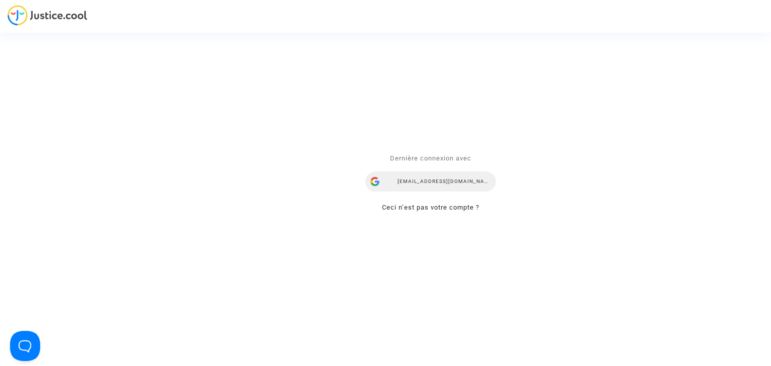
click at [454, 184] on div "[EMAIL_ADDRESS][DOMAIN_NAME]" at bounding box center [430, 182] width 130 height 20
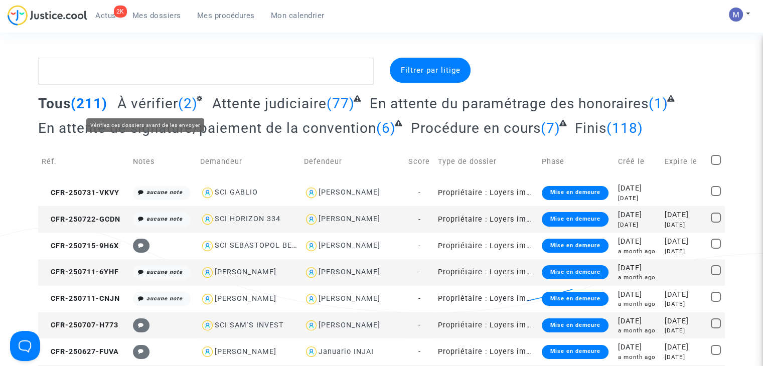
click at [150, 102] on span "À vérifier" at bounding box center [147, 103] width 61 height 17
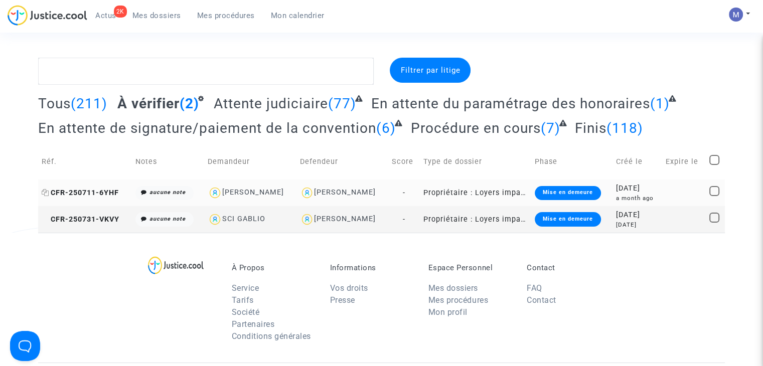
click at [95, 192] on span "CFR-250711-6YHF" at bounding box center [80, 193] width 77 height 9
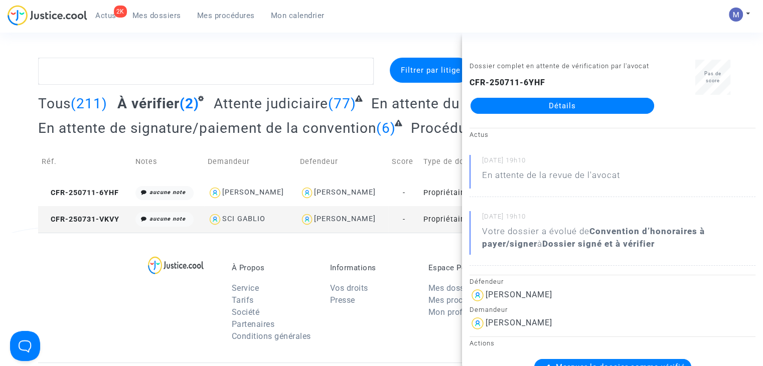
click at [544, 107] on link "Détails" at bounding box center [563, 106] width 184 height 16
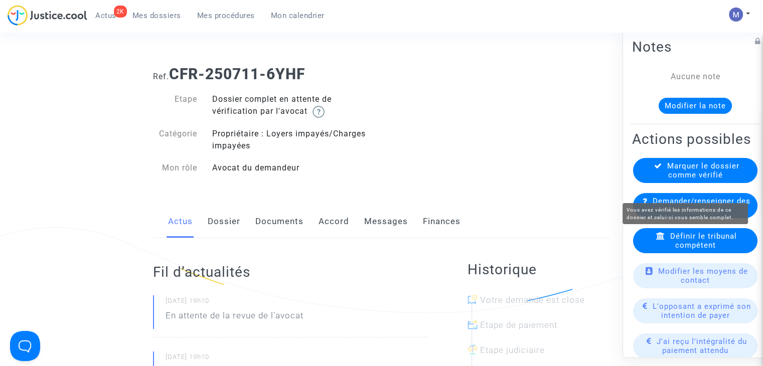
click at [674, 180] on span "Marquer le dossier comme vérifié" at bounding box center [703, 171] width 72 height 18
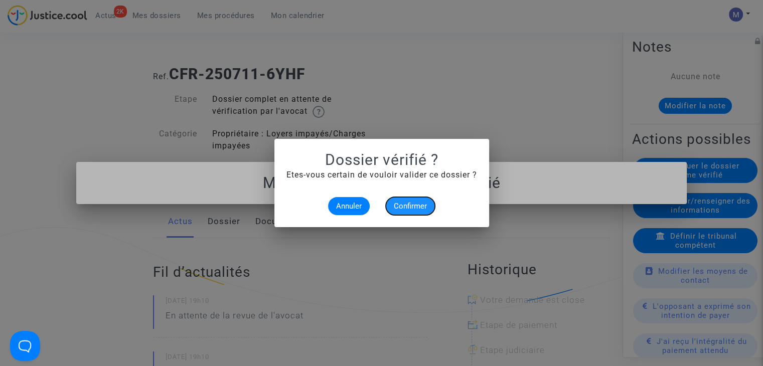
click at [413, 206] on span "Confirmer" at bounding box center [410, 206] width 33 height 9
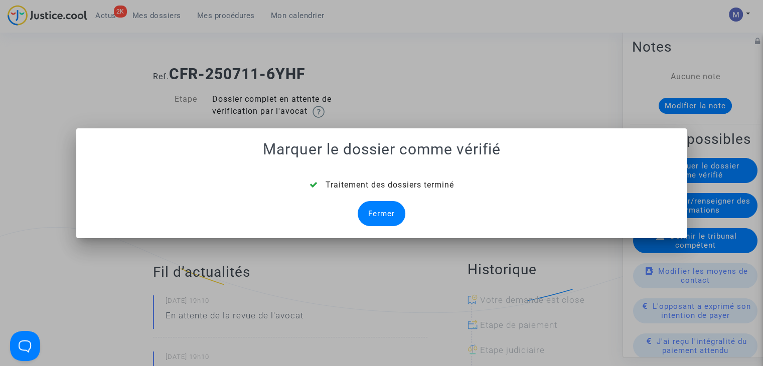
click at [395, 221] on div "Fermer" at bounding box center [382, 213] width 48 height 25
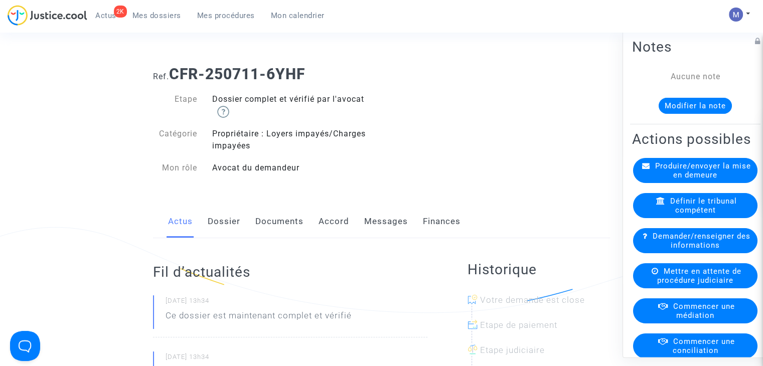
click at [149, 20] on span "Mes dossiers" at bounding box center [156, 15] width 49 height 9
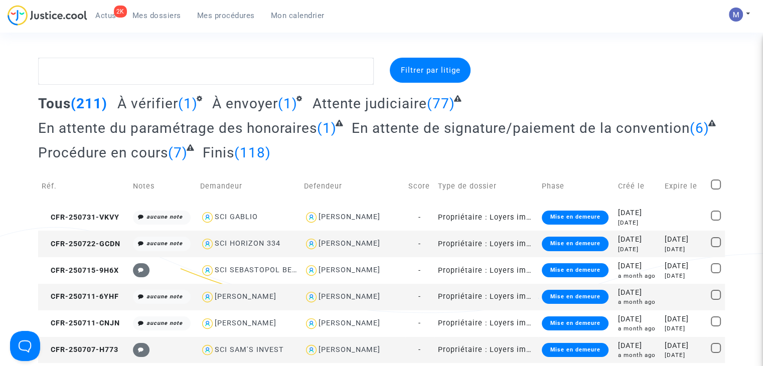
click at [150, 95] on span "À vérifier" at bounding box center [147, 103] width 61 height 17
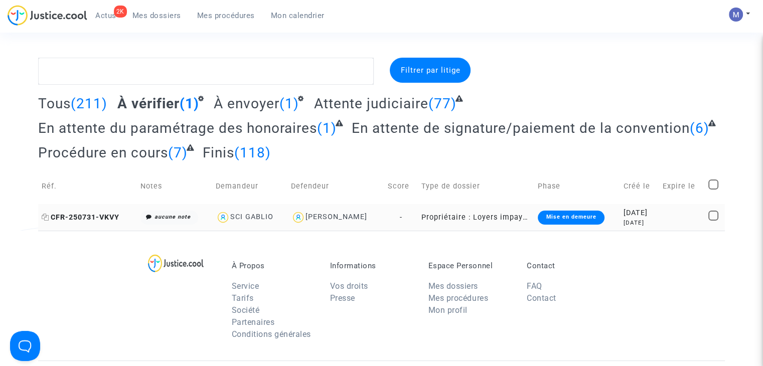
click at [80, 213] on span "CFR-250731-VKVY" at bounding box center [81, 217] width 78 height 9
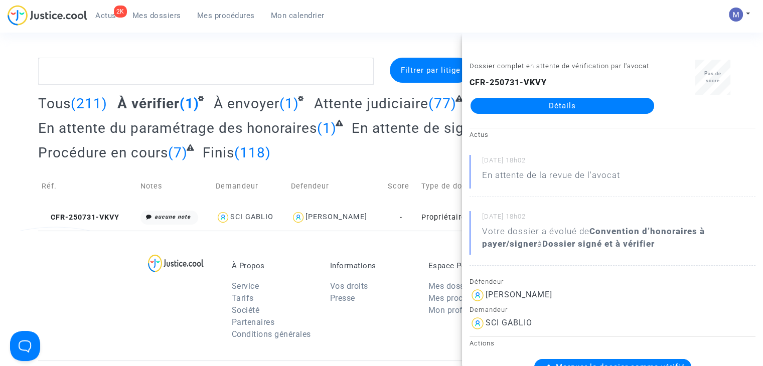
click at [539, 104] on link "Détails" at bounding box center [563, 106] width 184 height 16
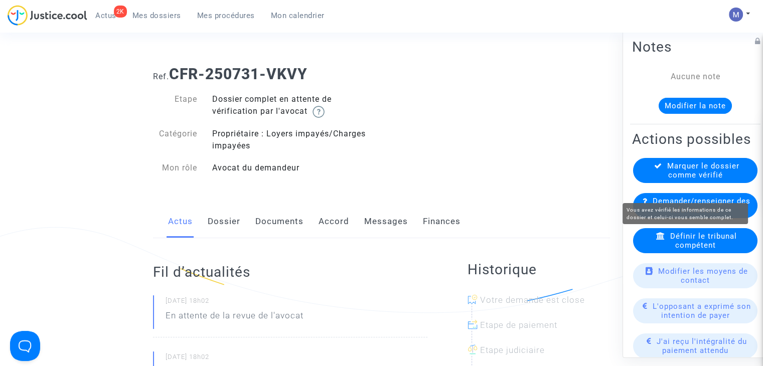
click at [690, 180] on span "Marquer le dossier comme vérifié" at bounding box center [703, 171] width 72 height 18
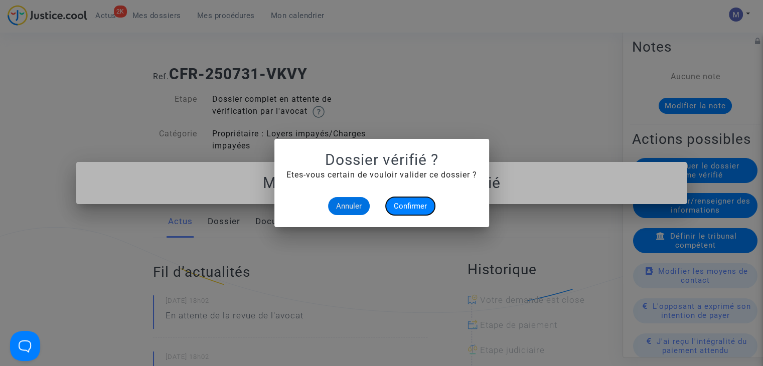
click at [410, 203] on span "Confirmer" at bounding box center [410, 206] width 33 height 9
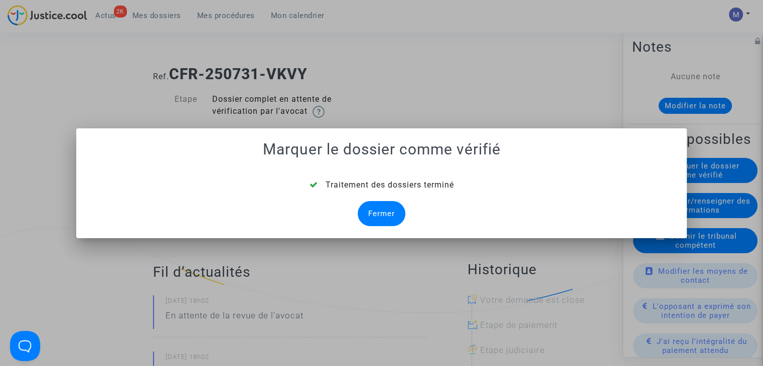
click at [367, 214] on div "Fermer" at bounding box center [382, 213] width 48 height 25
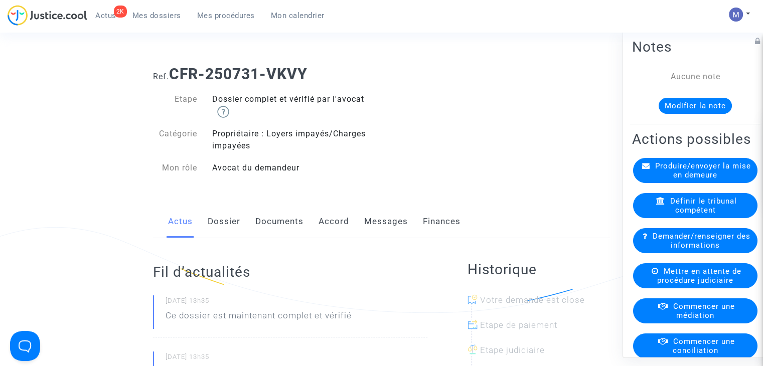
click at [152, 19] on span "Mes dossiers" at bounding box center [156, 15] width 49 height 9
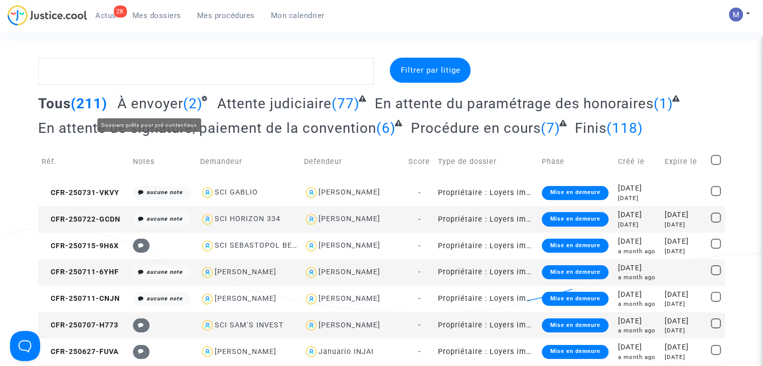
click at [163, 105] on span "À envoyer" at bounding box center [150, 103] width 66 height 17
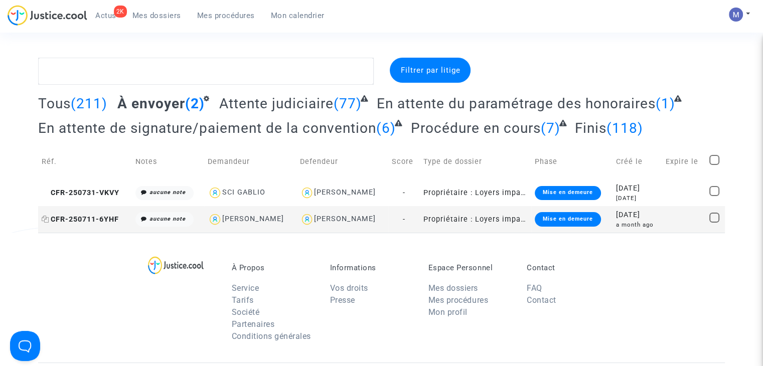
click at [96, 219] on span "CFR-250711-6YHF" at bounding box center [80, 219] width 77 height 9
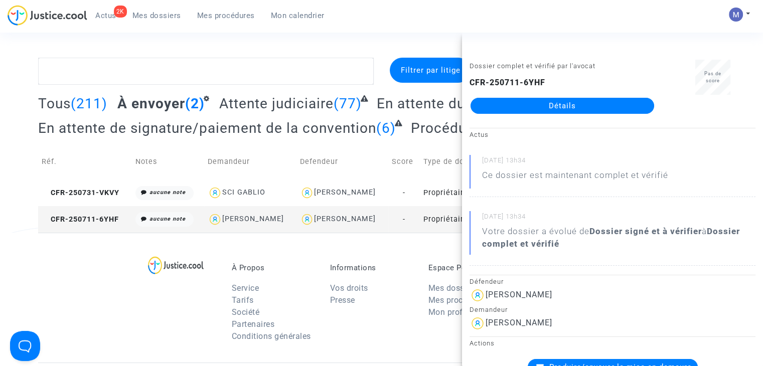
click at [500, 105] on link "Détails" at bounding box center [563, 106] width 184 height 16
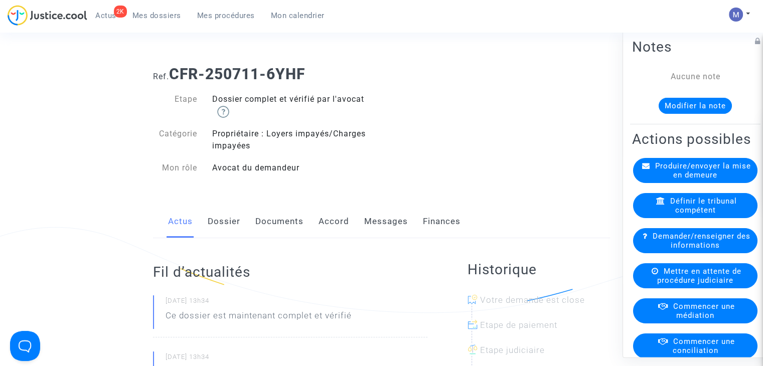
click at [237, 224] on link "Dossier" at bounding box center [224, 221] width 33 height 33
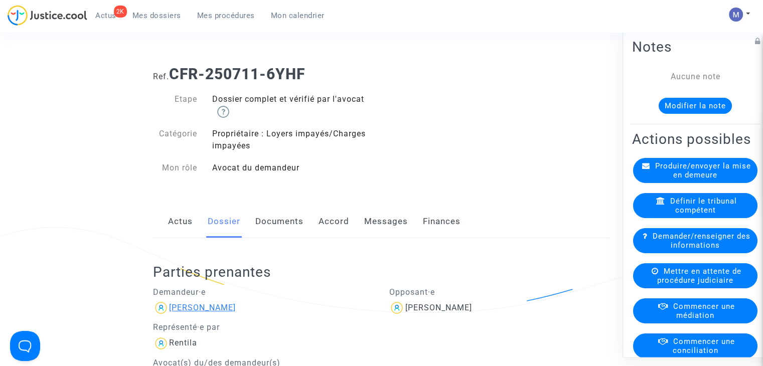
click at [198, 310] on div "[PERSON_NAME]" at bounding box center [202, 308] width 67 height 10
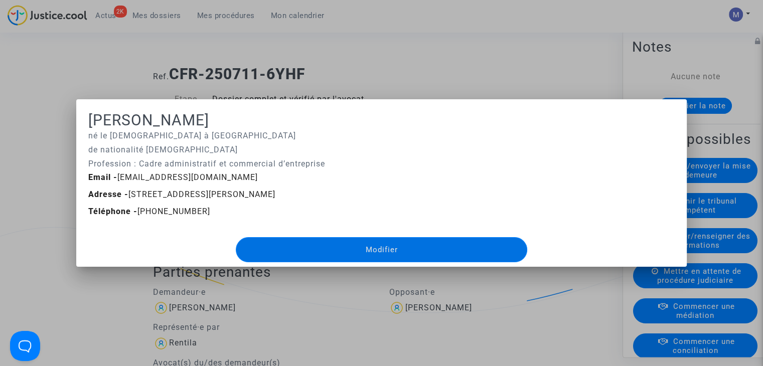
click at [410, 67] on div at bounding box center [381, 183] width 763 height 366
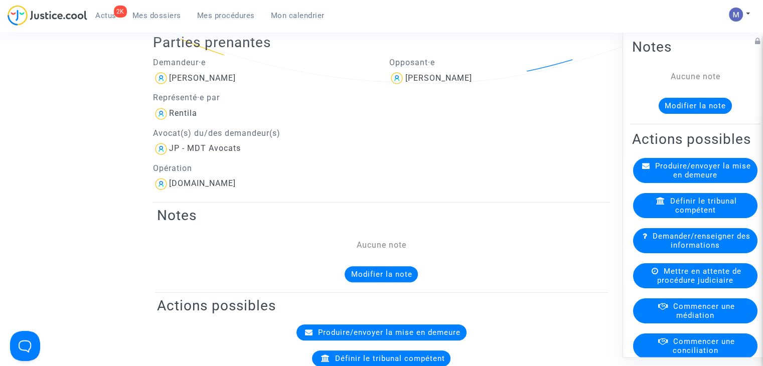
scroll to position [155, 0]
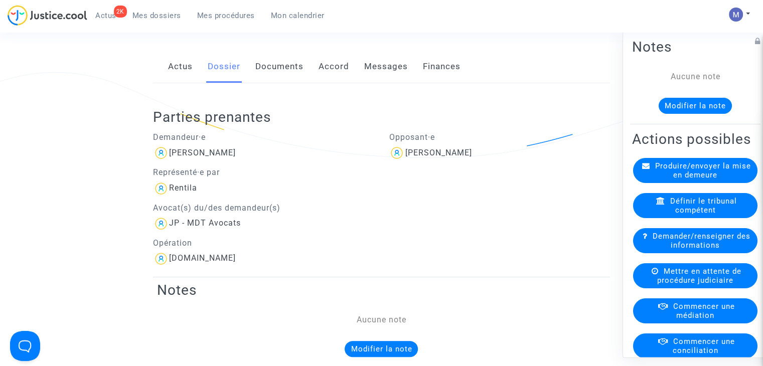
click at [285, 63] on link "Documents" at bounding box center [279, 66] width 48 height 33
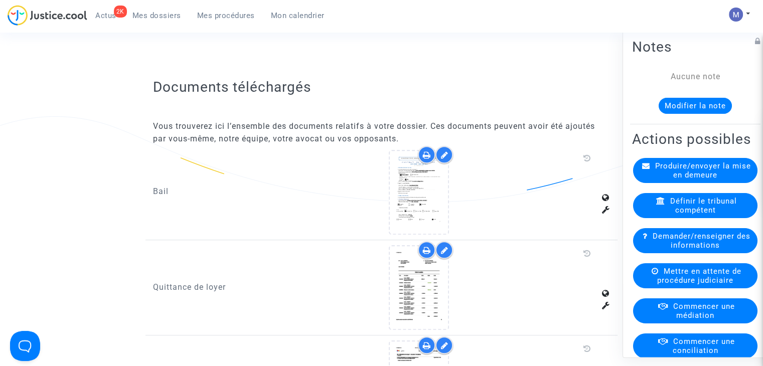
scroll to position [563, 0]
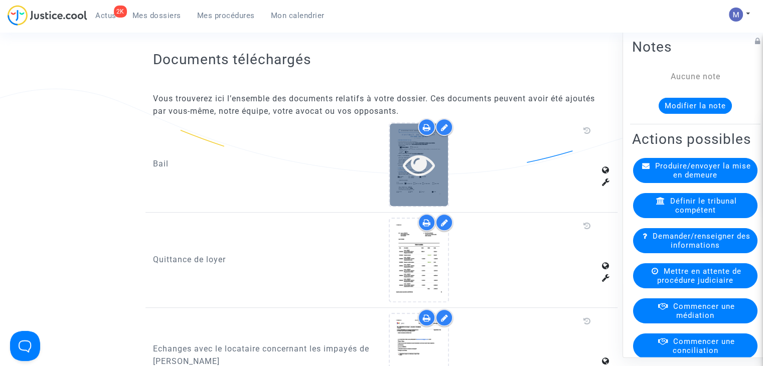
click at [425, 166] on icon at bounding box center [419, 165] width 33 height 32
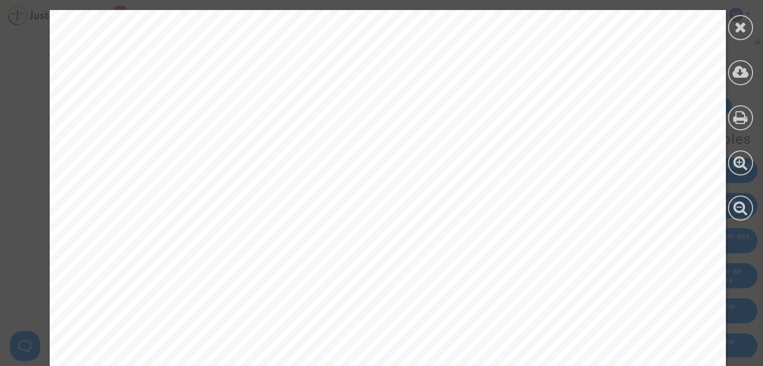
scroll to position [864, 0]
drag, startPoint x: 761, startPoint y: 34, endPoint x: 769, endPoint y: 231, distance: 197.3
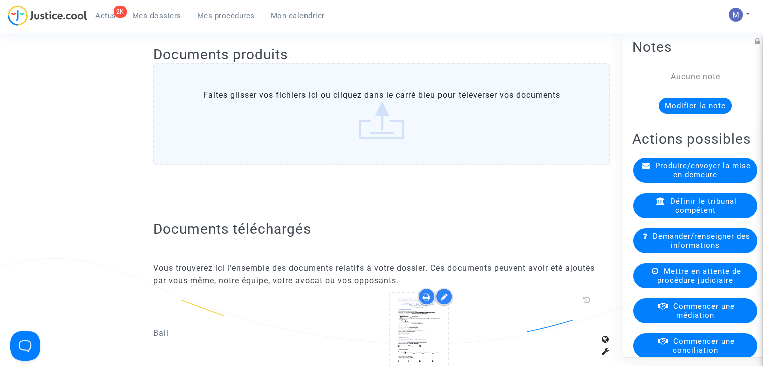
scroll to position [404, 0]
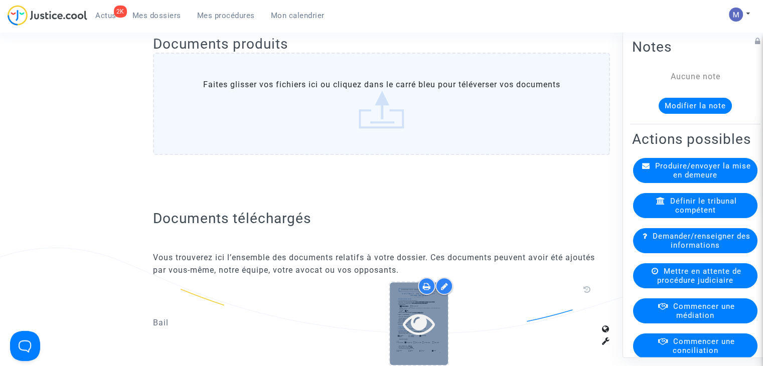
click at [427, 321] on icon at bounding box center [419, 324] width 33 height 32
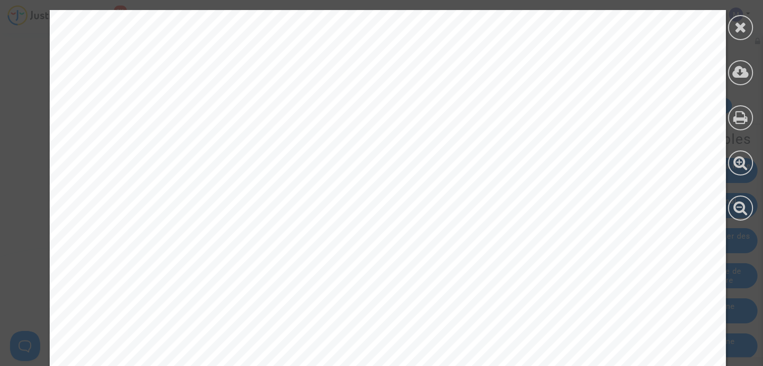
click at [739, 29] on icon at bounding box center [741, 27] width 13 height 15
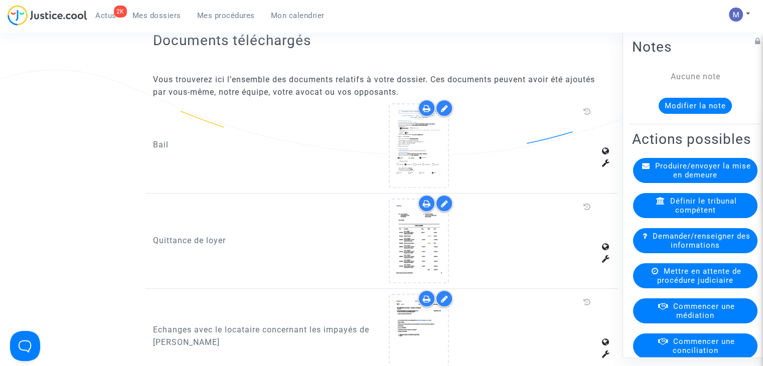
scroll to position [594, 0]
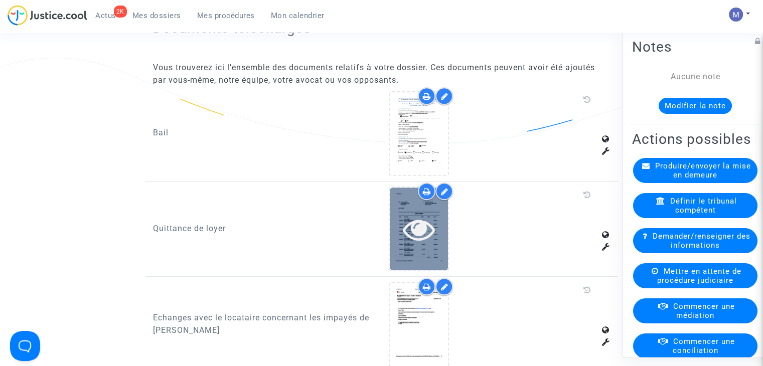
click at [430, 220] on icon at bounding box center [419, 229] width 33 height 32
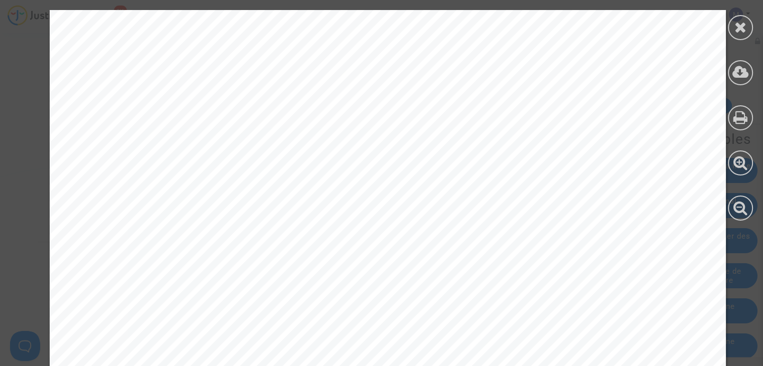
scroll to position [935, 0]
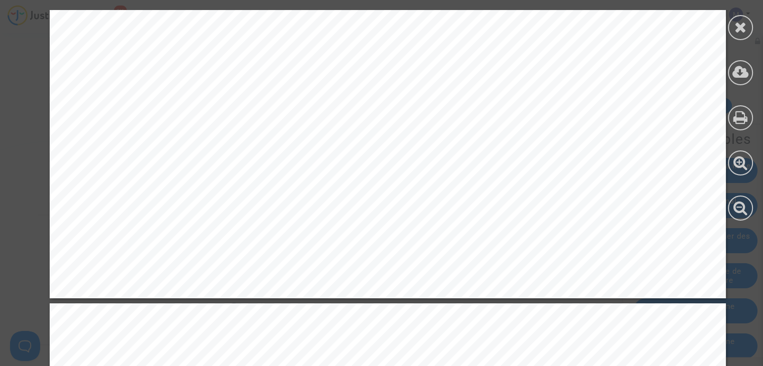
scroll to position [662, 0]
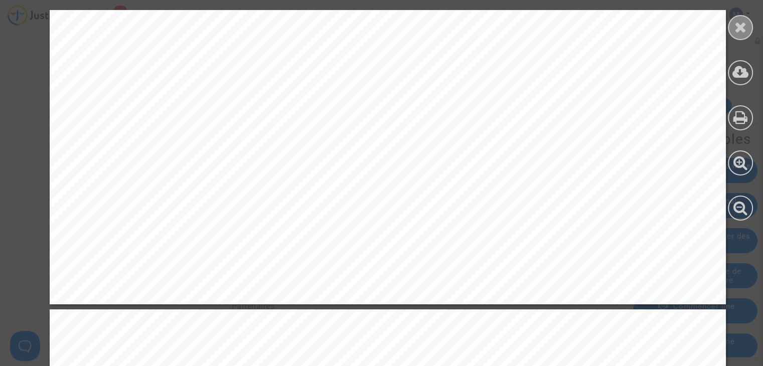
click at [732, 29] on div at bounding box center [740, 27] width 25 height 25
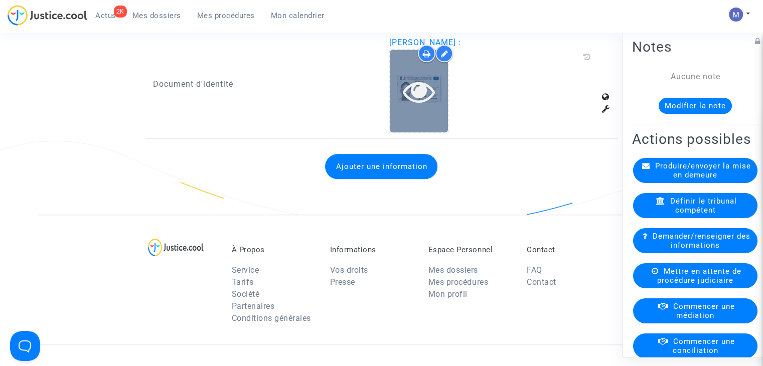
click at [420, 88] on icon at bounding box center [419, 91] width 33 height 32
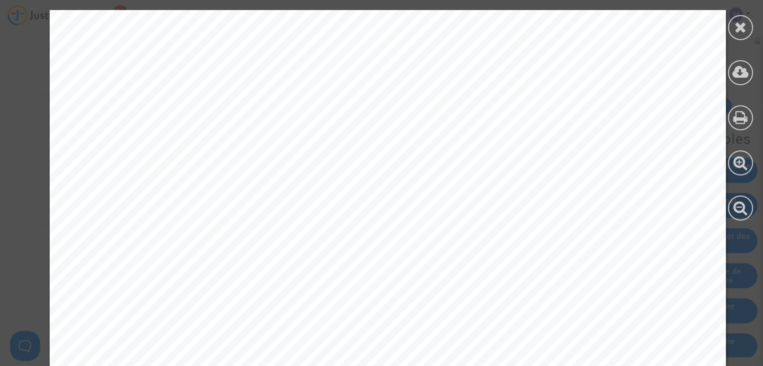
scroll to position [1152, 0]
click at [735, 24] on icon at bounding box center [741, 27] width 13 height 15
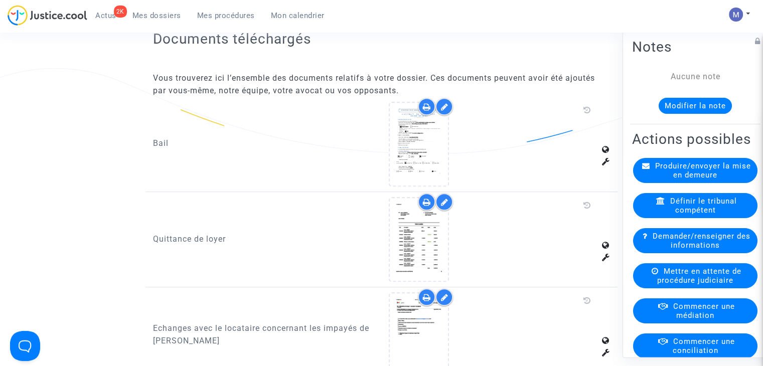
scroll to position [580, 0]
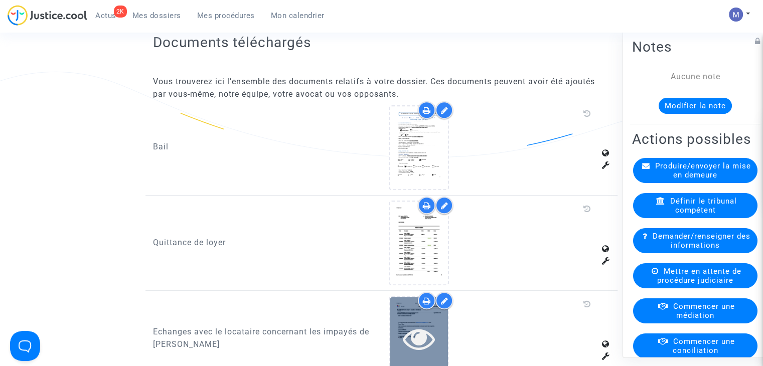
click at [414, 317] on div at bounding box center [419, 338] width 58 height 83
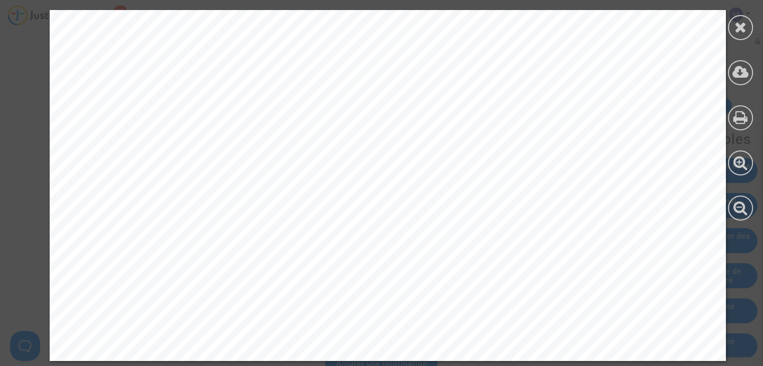
scroll to position [741, 0]
click at [749, 17] on div at bounding box center [740, 115] width 45 height 231
click at [743, 25] on icon at bounding box center [741, 27] width 13 height 15
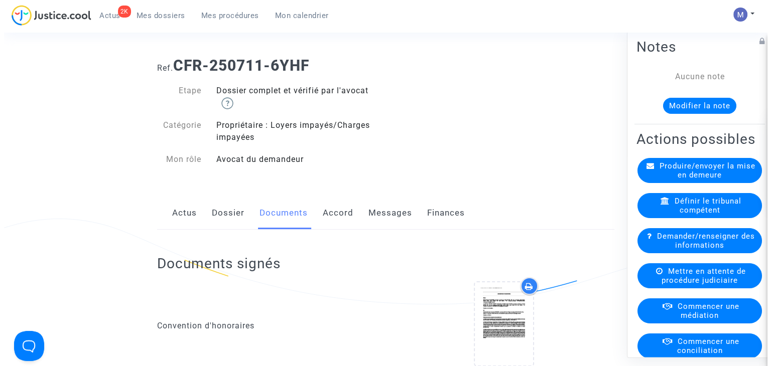
scroll to position [0, 0]
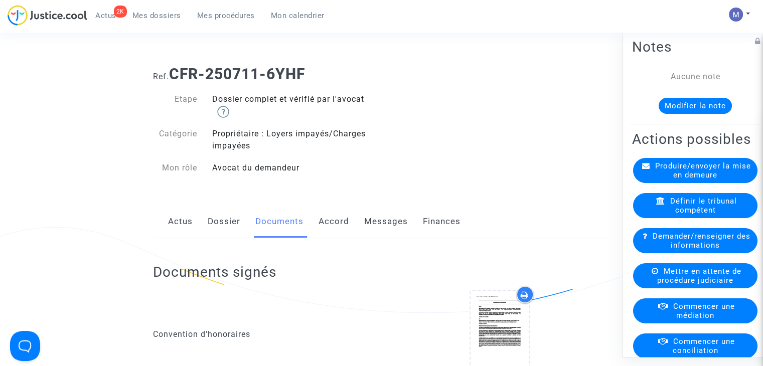
click at [676, 180] on span "Produire/envoyer la mise en demeure" at bounding box center [703, 171] width 96 height 18
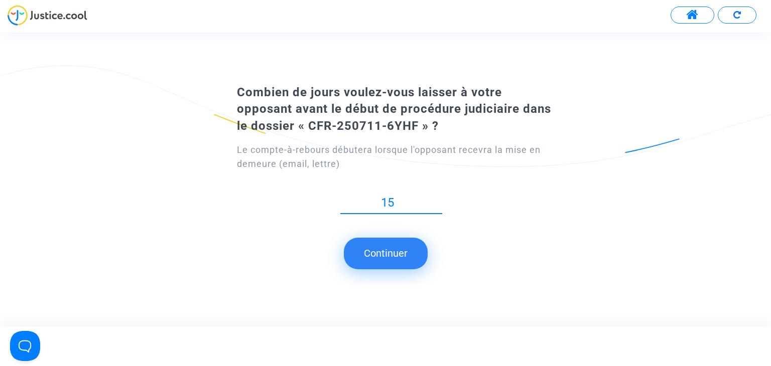
click at [375, 255] on button "Continuer" at bounding box center [386, 253] width 84 height 31
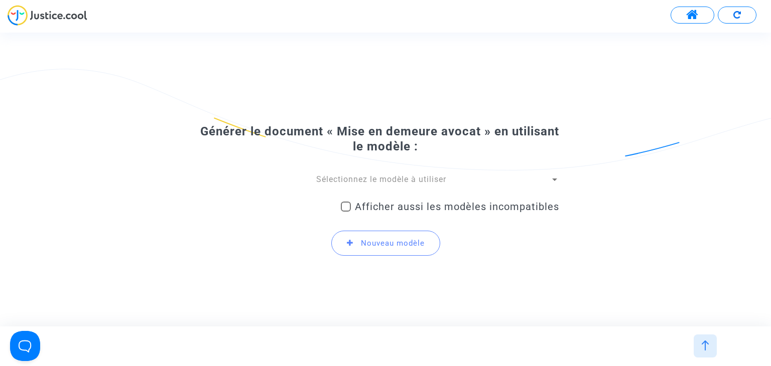
click at [401, 174] on div "Sélectionnez le modèle à utiliser" at bounding box center [381, 179] width 338 height 11
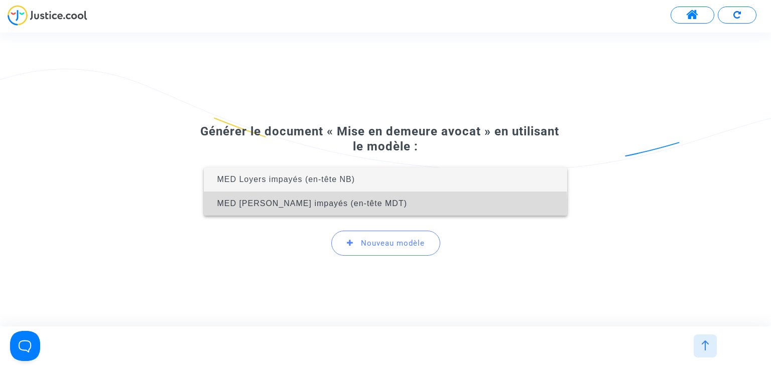
click at [328, 206] on span "MED [PERSON_NAME] impayés (en-tête MDT)" at bounding box center [312, 203] width 190 height 9
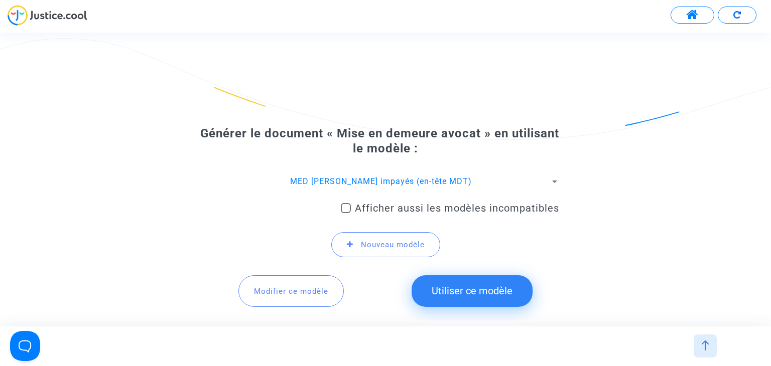
click at [467, 290] on button "Utiliser ce modèle" at bounding box center [471, 290] width 121 height 31
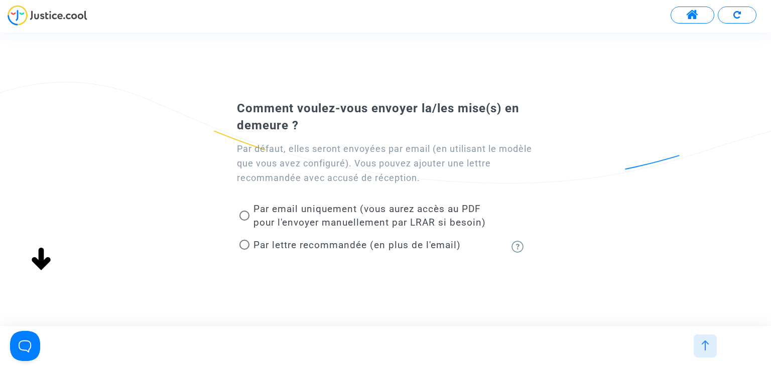
click at [252, 249] on span "Par lettre recommandée (en plus de l'email)" at bounding box center [354, 245] width 211 height 14
click at [244, 250] on input "Par lettre recommandée (en plus de l'email)" at bounding box center [244, 250] width 1 height 1
radio input "true"
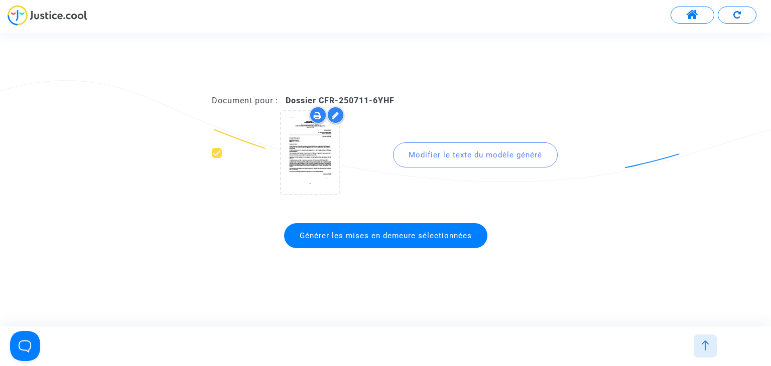
click at [475, 148] on div "Modifier le texte du modèle généré" at bounding box center [475, 154] width 165 height 25
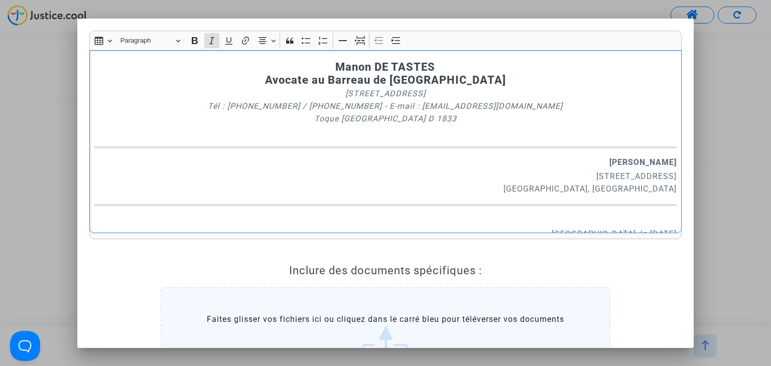
drag, startPoint x: 429, startPoint y: 115, endPoint x: 201, endPoint y: 110, distance: 228.8
click at [201, 110] on p "[STREET_ADDRESS] Tél : [PHONE_NUMBER] / [PHONE_NUMBER] - E-mail : [EMAIL_ADDRES…" at bounding box center [385, 112] width 582 height 50
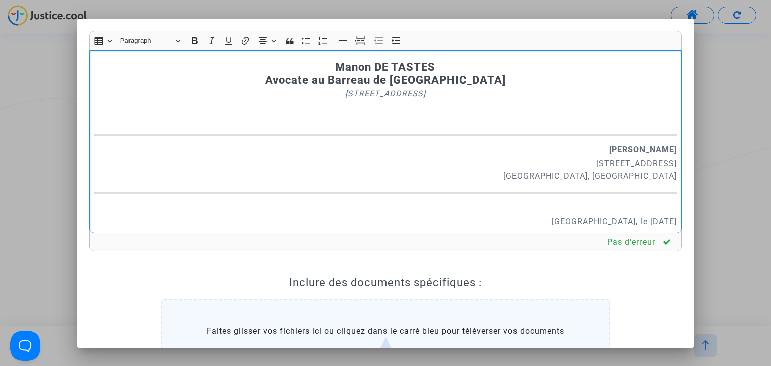
click at [592, 148] on p "[PERSON_NAME]" at bounding box center [385, 149] width 582 height 13
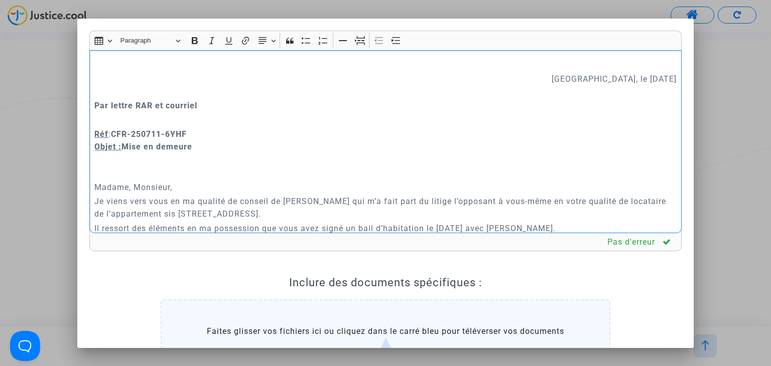
scroll to position [157, 0]
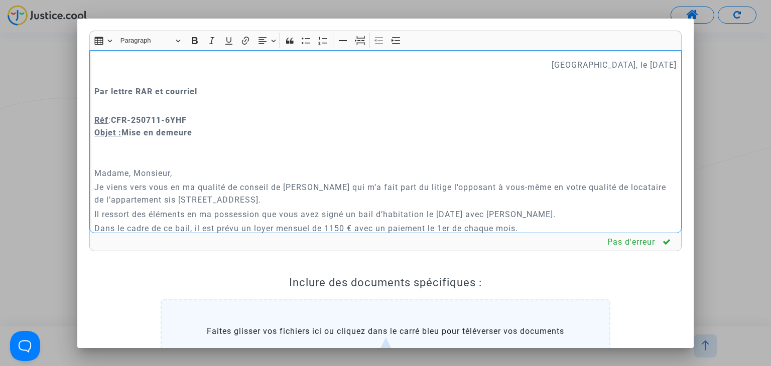
drag, startPoint x: 185, startPoint y: 176, endPoint x: 142, endPoint y: 175, distance: 42.7
click at [142, 175] on p "Madame, Monsieur," at bounding box center [385, 167] width 582 height 25
click at [286, 186] on p "Je viens vers vous en ma qualité de conseil de [PERSON_NAME] qui m’a fait part …" at bounding box center [385, 193] width 582 height 25
drag, startPoint x: 317, startPoint y: 187, endPoint x: 277, endPoint y: 185, distance: 39.2
click at [277, 185] on p "Je viens vers vous en ma qualité de conseil de [PERSON_NAME] qui m’a fait part …" at bounding box center [385, 193] width 582 height 25
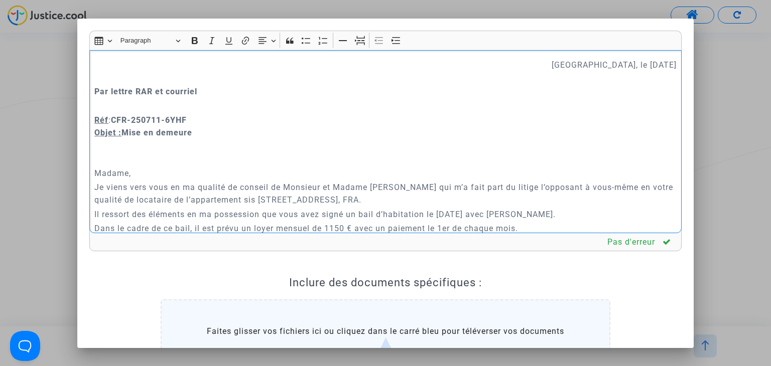
click at [487, 199] on p "Je viens vers vous en ma qualité de conseil de Monsieur et Madame [PERSON_NAME]…" at bounding box center [385, 193] width 582 height 25
drag, startPoint x: 557, startPoint y: 215, endPoint x: 521, endPoint y: 213, distance: 36.7
click at [521, 213] on p "Il ressort des éléments en ma possession que vous avez signé un bail d’habitati…" at bounding box center [385, 214] width 582 height 13
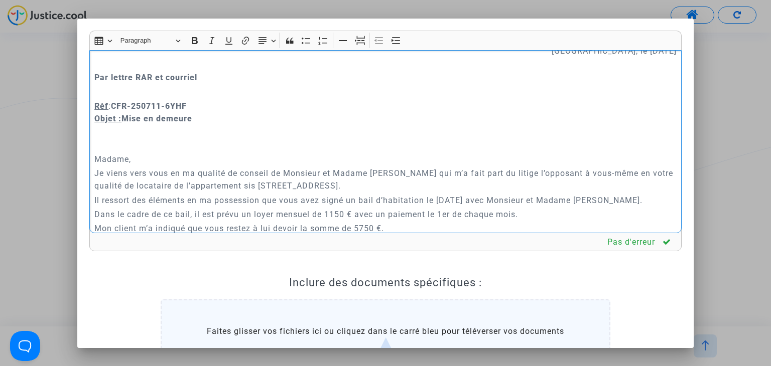
click at [357, 216] on p "Dans le cadre de ce bail, il est prévu un loyer mensuel de 1150 € avec un paiem…" at bounding box center [385, 214] width 582 height 13
drag, startPoint x: 605, startPoint y: 214, endPoint x: 447, endPoint y: 211, distance: 157.6
click at [447, 211] on p "Dans le cadre de ce bail, il est prévu un loyer mensuel de 1150 € charges compr…" at bounding box center [385, 214] width 582 height 13
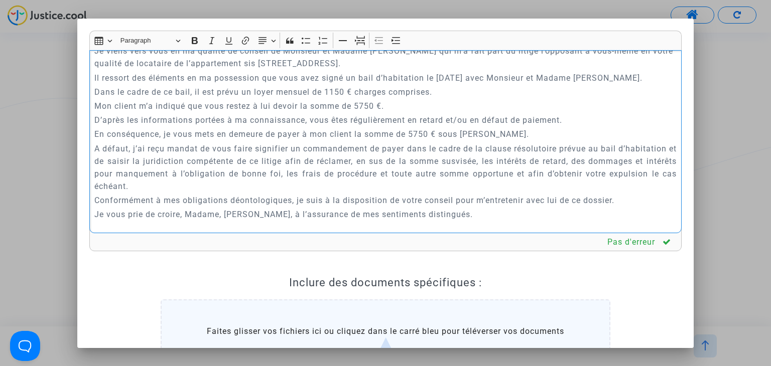
scroll to position [313, 0]
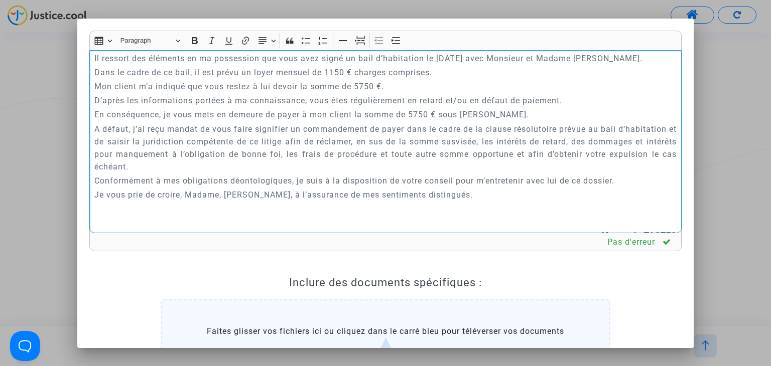
drag, startPoint x: 376, startPoint y: 228, endPoint x: 365, endPoint y: 196, distance: 33.5
click at [365, 196] on div "Manon DE TASTES Avocate au [GEOGRAPHIC_DATA] [STREET_ADDRESS][GEOGRAPHIC_DATA][…" at bounding box center [385, 141] width 593 height 183
click at [375, 83] on p "Mon client m’a indiqué que vous restez à lui devoir la somme de 5750 €." at bounding box center [385, 86] width 582 height 13
drag, startPoint x: 572, startPoint y: 99, endPoint x: 86, endPoint y: 93, distance: 486.2
click at [86, 93] on div "Rich Text Editor Insert table Insert table Heading Paragraph Paragraph Heading …" at bounding box center [386, 250] width 608 height 438
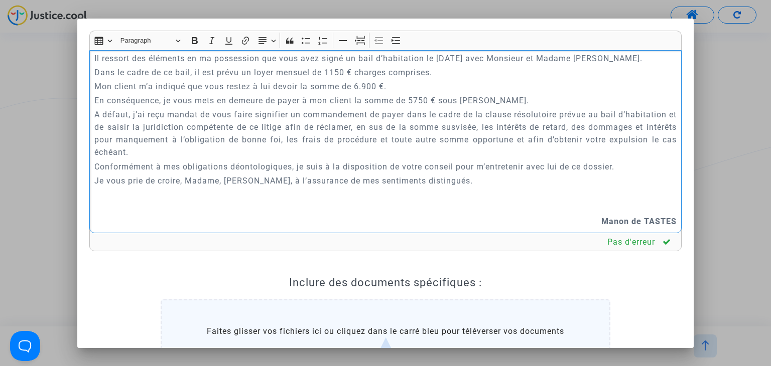
click at [330, 98] on p "En conséquence, je vous mets en demeure de payer à mon client la somme de 5750 …" at bounding box center [385, 100] width 582 height 13
click at [354, 101] on p "En conséquence, je vous mets en demeure de payer à mes client la somme de 5750 …" at bounding box center [385, 100] width 582 height 13
drag, startPoint x: 433, startPoint y: 99, endPoint x: 411, endPoint y: 100, distance: 22.1
click at [411, 100] on p "En conséquence, je vous mets en demeure de payer à mes clients la somme de 5750…" at bounding box center [385, 100] width 582 height 13
click at [500, 101] on p "En conséquence, je vous mets en demeure de payer à mes clients la somme de 6.90…" at bounding box center [385, 100] width 582 height 13
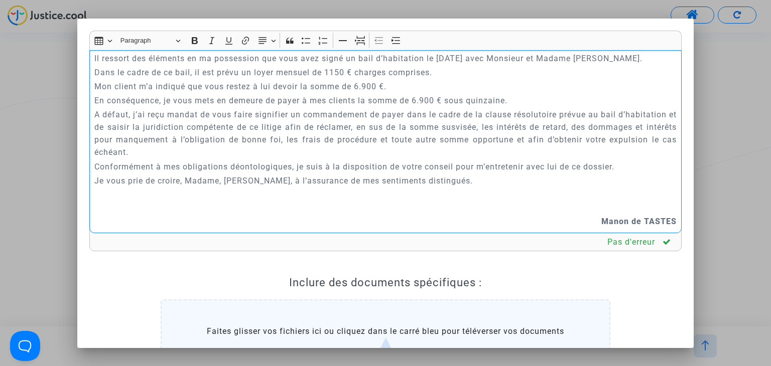
click at [265, 179] on p "Je vous prie de croire, Madame, [PERSON_NAME], à l’assurance de mes sentiments …" at bounding box center [385, 181] width 582 height 13
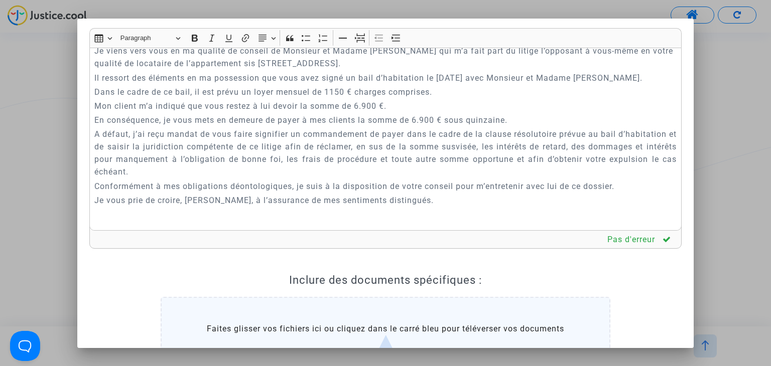
scroll to position [4, 0]
click at [329, 91] on p "Dans le cadre de ce bail, il est prévu un loyer mensuel de 1150 € charges compr…" at bounding box center [385, 91] width 582 height 13
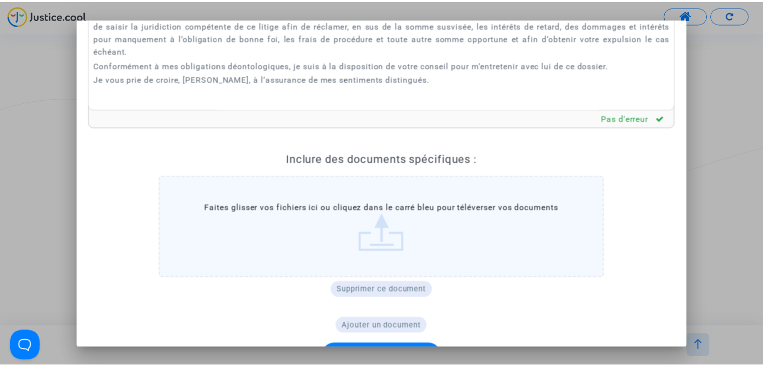
scroll to position [156, 0]
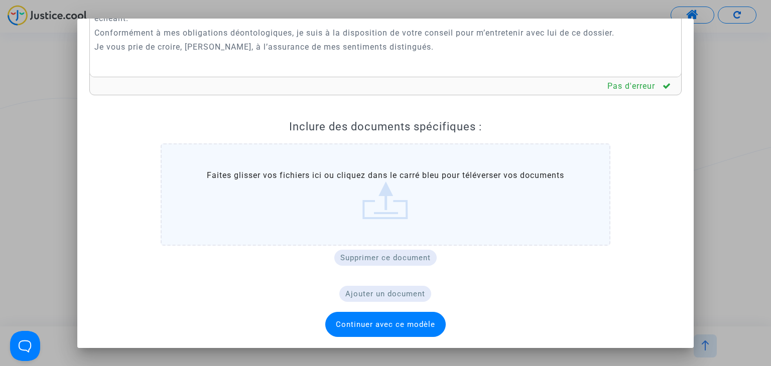
click at [381, 333] on span "Continuer avec ce modèle" at bounding box center [385, 324] width 120 height 25
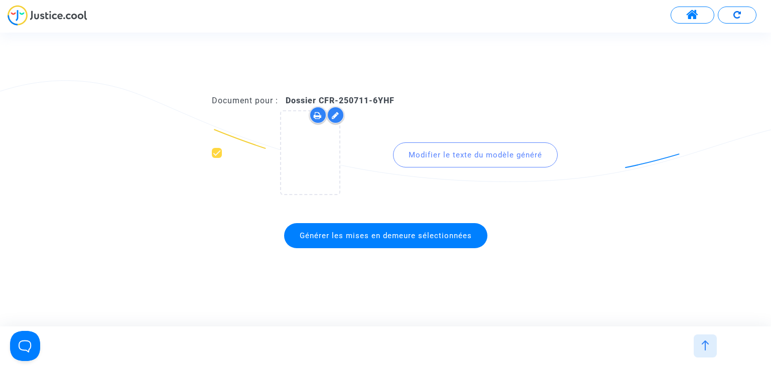
click at [428, 233] on span "Générer les mises en demeure sélectionnées" at bounding box center [386, 235] width 172 height 9
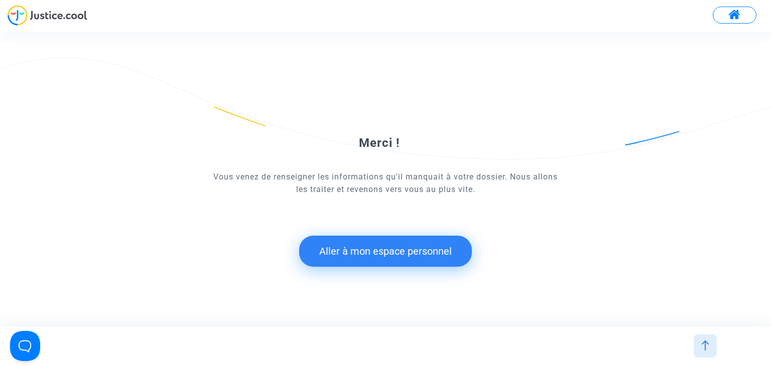
click at [380, 255] on button "Aller à mon espace personnel" at bounding box center [385, 251] width 173 height 31
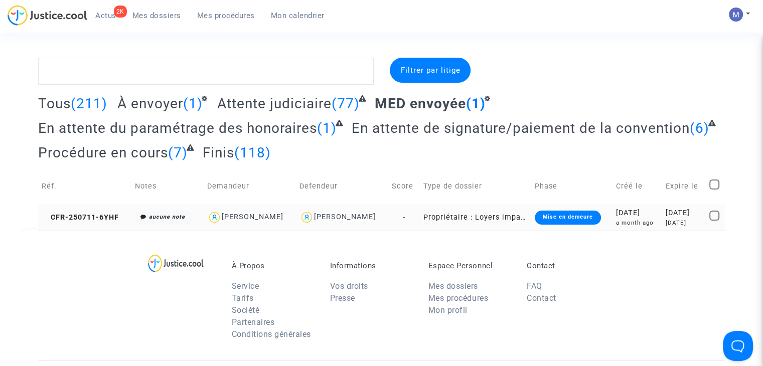
click at [101, 211] on td "CFR-250711-6YHF" at bounding box center [84, 217] width 93 height 27
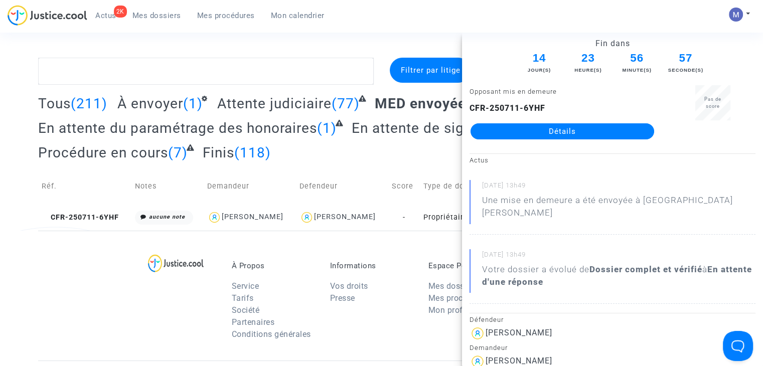
click at [519, 127] on link "Détails" at bounding box center [563, 131] width 184 height 16
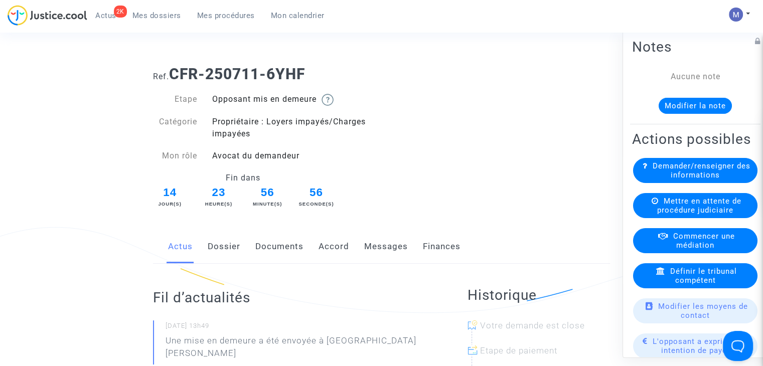
click at [389, 245] on link "Messages" at bounding box center [386, 246] width 44 height 33
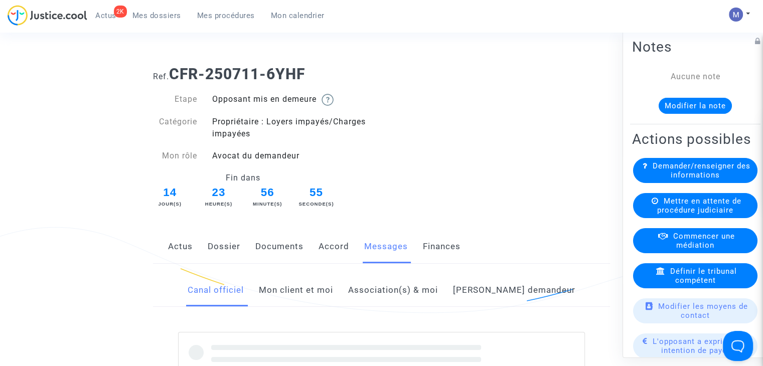
click at [287, 246] on link "Documents" at bounding box center [279, 246] width 48 height 33
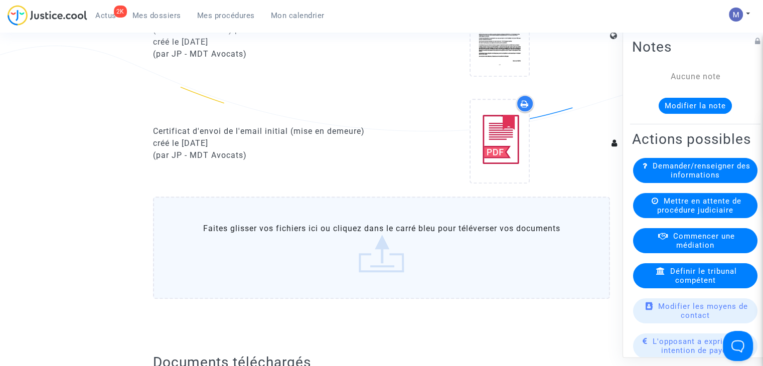
scroll to position [688, 0]
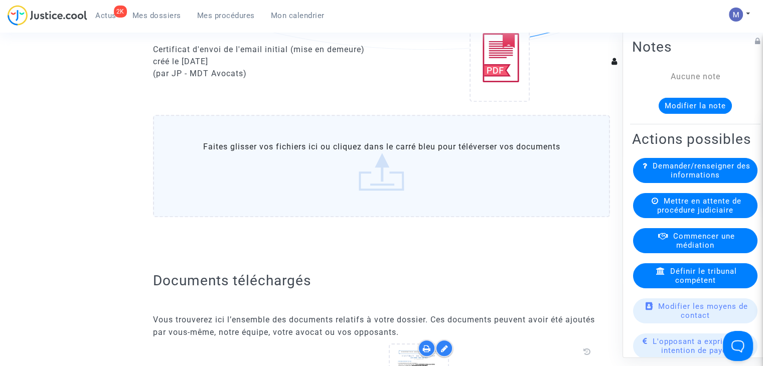
click at [392, 175] on label "Faites glisser vos fichiers ici ou cliquez dans le carré bleu pour téléverser v…" at bounding box center [381, 166] width 457 height 102
click at [0, 0] on input "Faites glisser vos fichiers ici ou cliquez dans le carré bleu pour téléverser v…" at bounding box center [0, 0] width 0 height 0
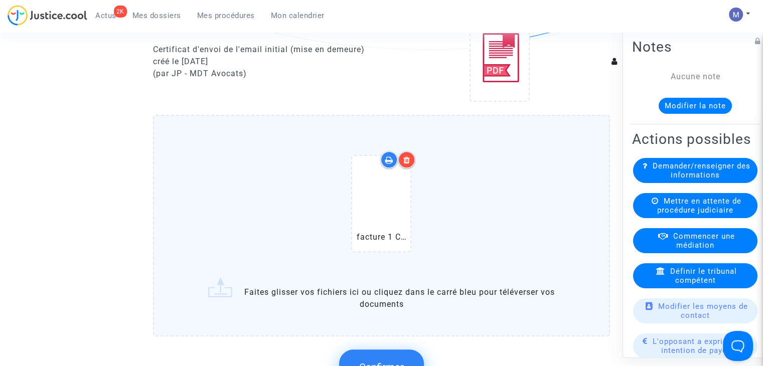
click at [378, 357] on button "Confirmer" at bounding box center [381, 367] width 85 height 35
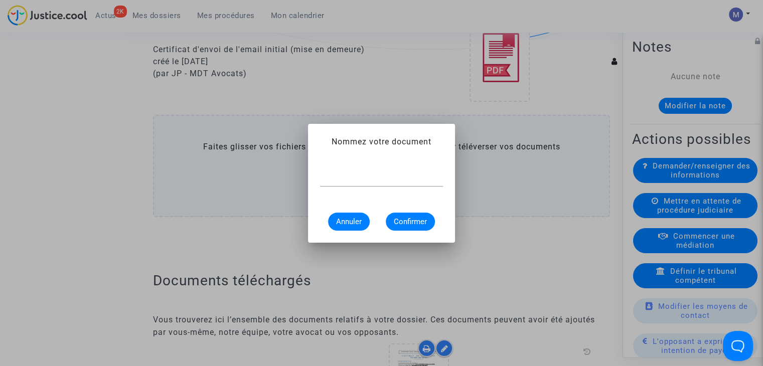
scroll to position [0, 0]
type input "facture étape 1"
click at [420, 224] on span "Confirmer" at bounding box center [410, 221] width 33 height 9
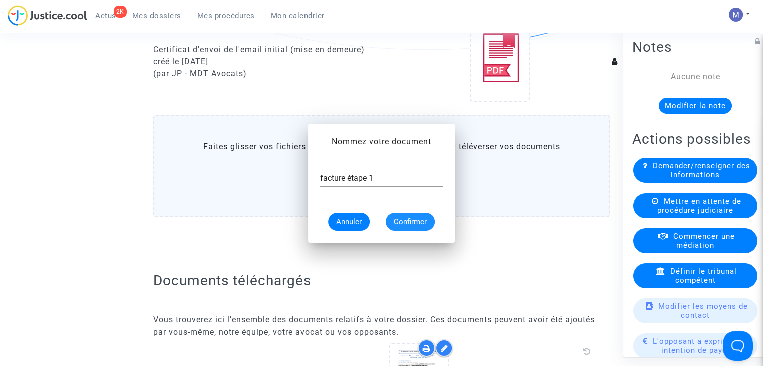
scroll to position [688, 0]
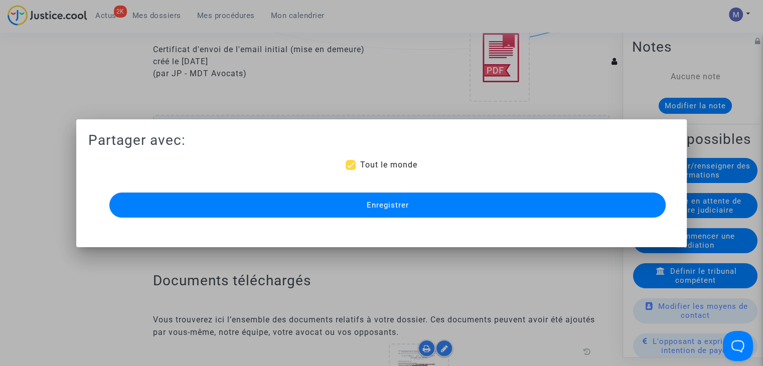
click at [385, 163] on span "Tout le monde" at bounding box center [388, 165] width 57 height 10
click at [351, 170] on input "Tout le monde" at bounding box center [350, 170] width 1 height 1
checkbox input "false"
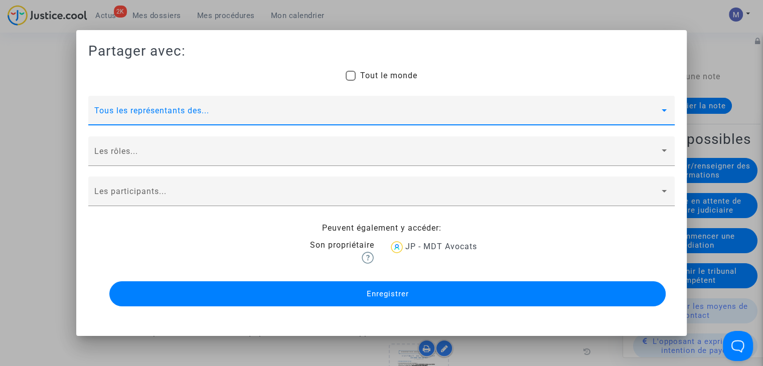
click at [159, 110] on span at bounding box center [376, 114] width 565 height 9
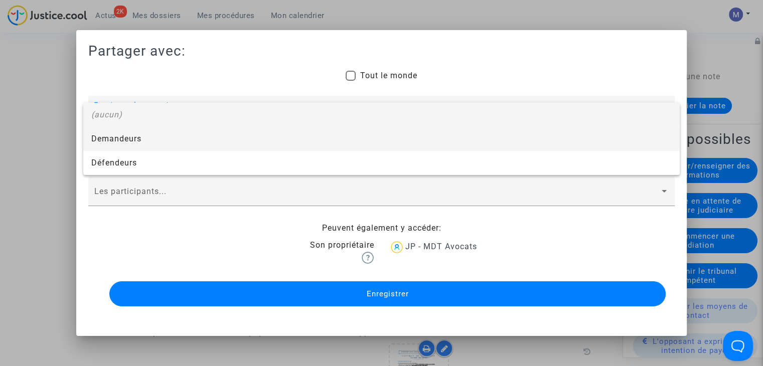
click at [123, 134] on span "Demandeurs" at bounding box center [381, 139] width 580 height 24
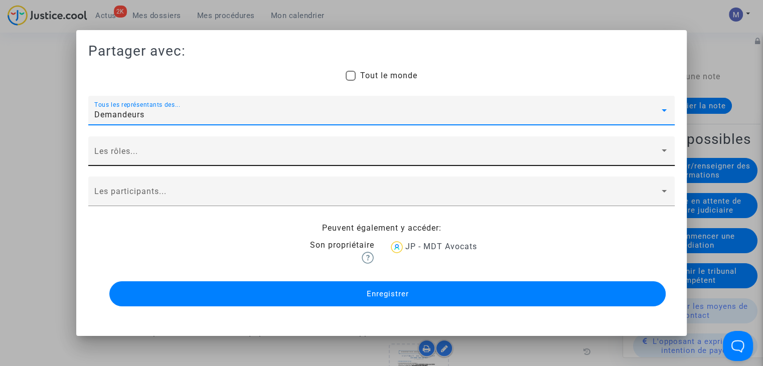
click at [118, 149] on div "Les rôles..." at bounding box center [381, 154] width 574 height 24
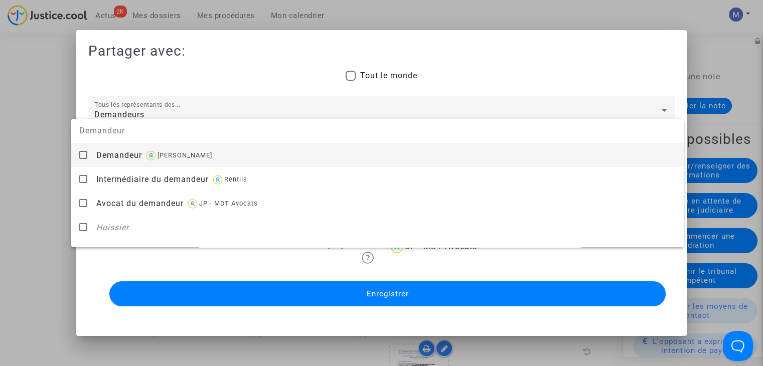
click at [118, 149] on div "Demandeur [PERSON_NAME]" at bounding box center [385, 155] width 579 height 25
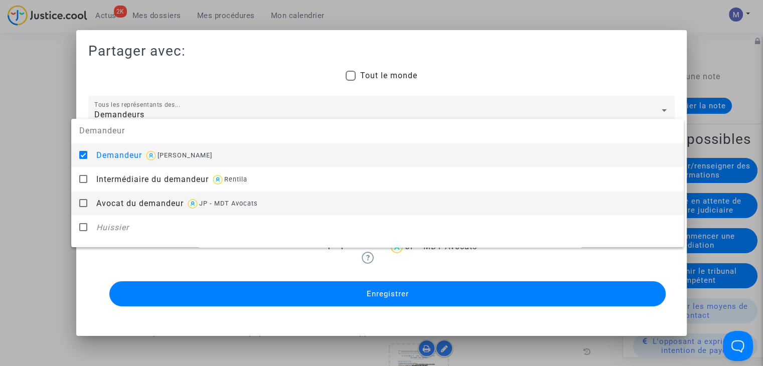
click at [126, 209] on div "Avocat du demandeur JP - MDT Avocats" at bounding box center [385, 203] width 579 height 25
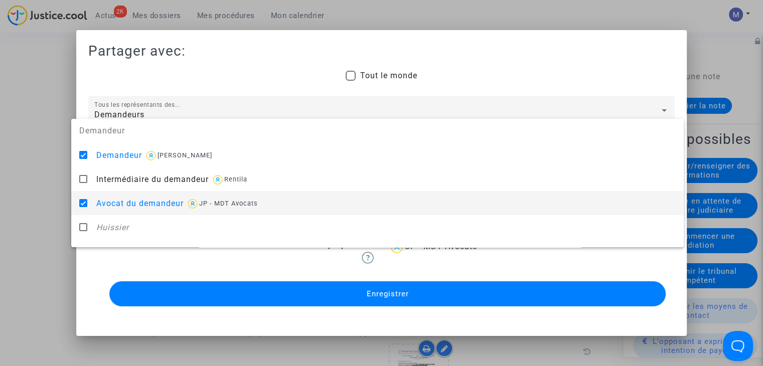
click at [47, 215] on div at bounding box center [381, 183] width 763 height 366
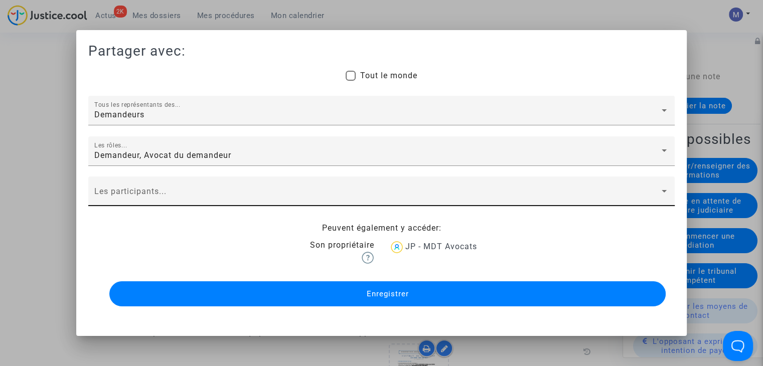
click at [90, 199] on div "Les participants..." at bounding box center [381, 192] width 587 height 30
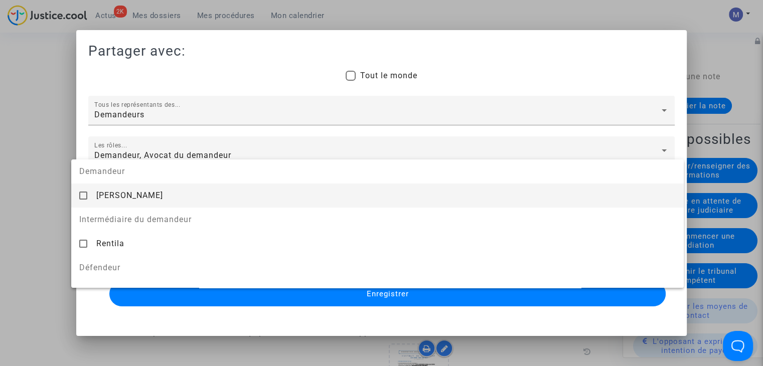
click at [98, 199] on span "[PERSON_NAME]" at bounding box center [129, 196] width 67 height 10
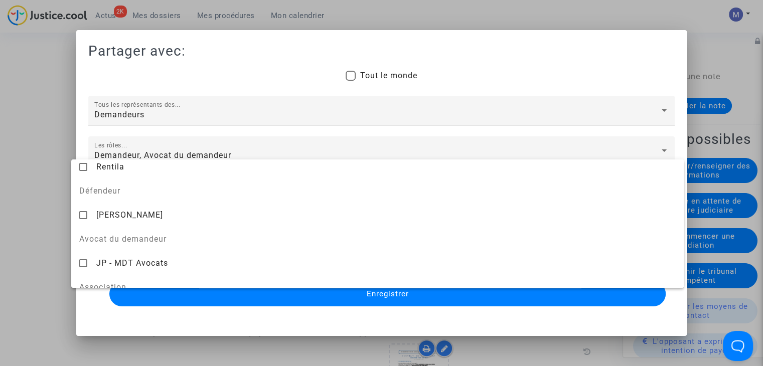
scroll to position [78, 0]
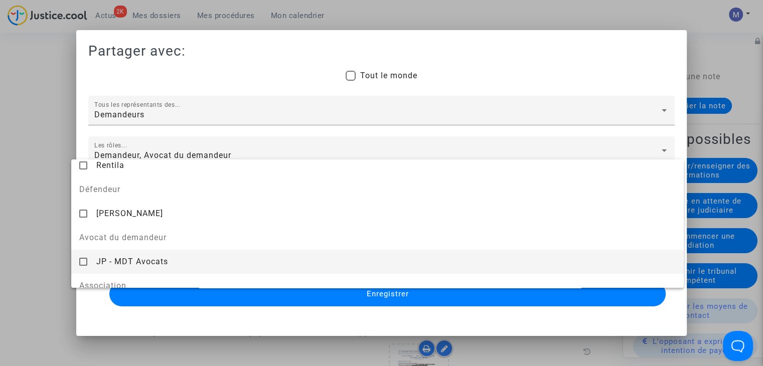
click at [145, 268] on div "JP - MDT Avocats" at bounding box center [385, 261] width 579 height 25
click at [299, 293] on div at bounding box center [381, 183] width 763 height 366
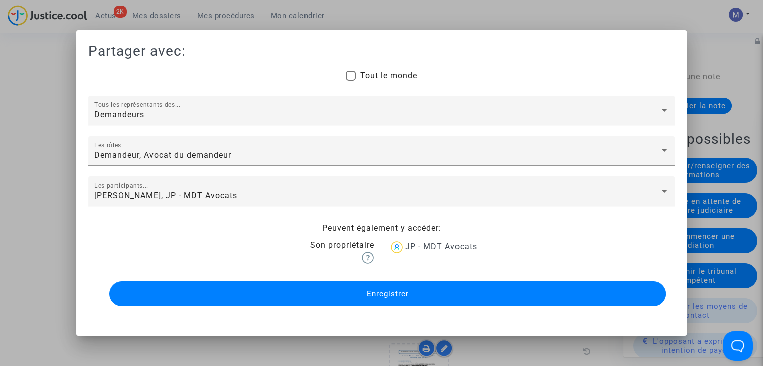
click at [299, 293] on button "Enregistrer" at bounding box center [387, 293] width 556 height 25
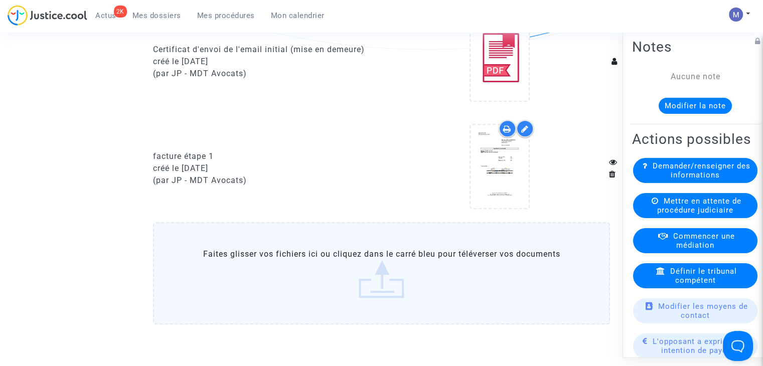
click at [154, 16] on span "Mes dossiers" at bounding box center [156, 15] width 49 height 9
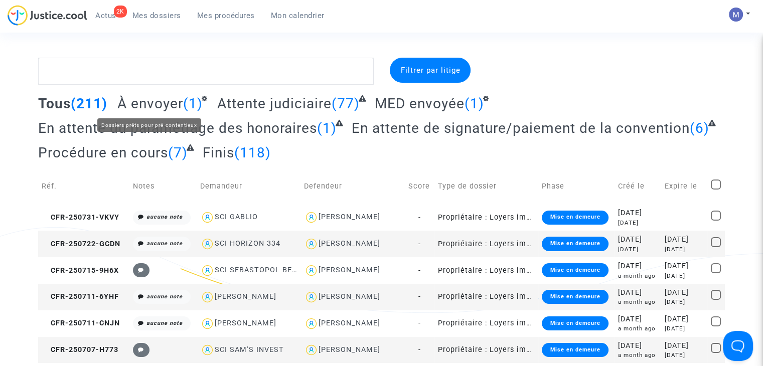
click at [167, 103] on span "À envoyer" at bounding box center [150, 103] width 66 height 17
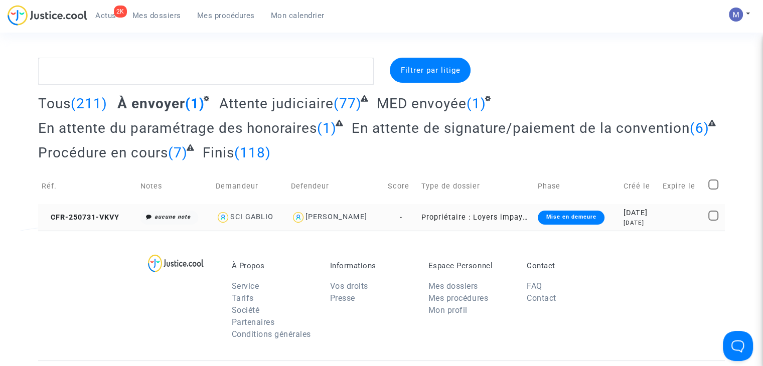
click at [110, 209] on td "CFR-250731-VKVY" at bounding box center [87, 217] width 99 height 27
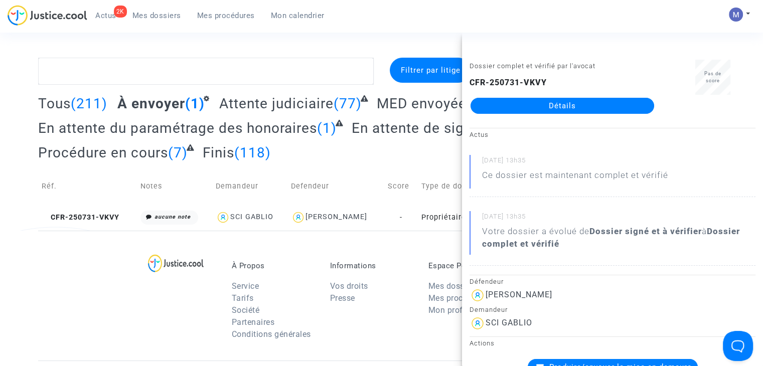
click at [502, 102] on link "Détails" at bounding box center [563, 106] width 184 height 16
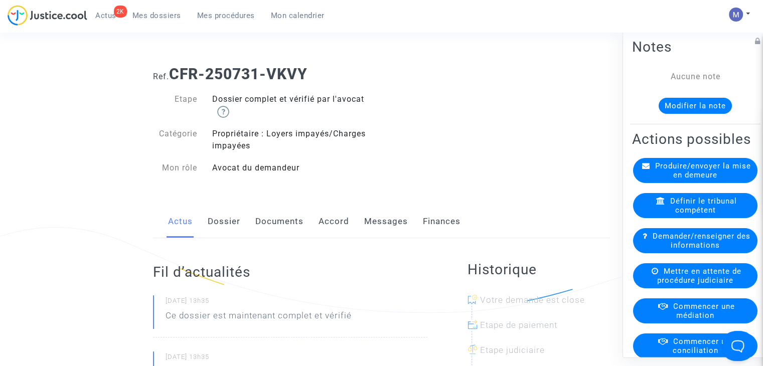
click at [271, 228] on link "Documents" at bounding box center [279, 221] width 48 height 33
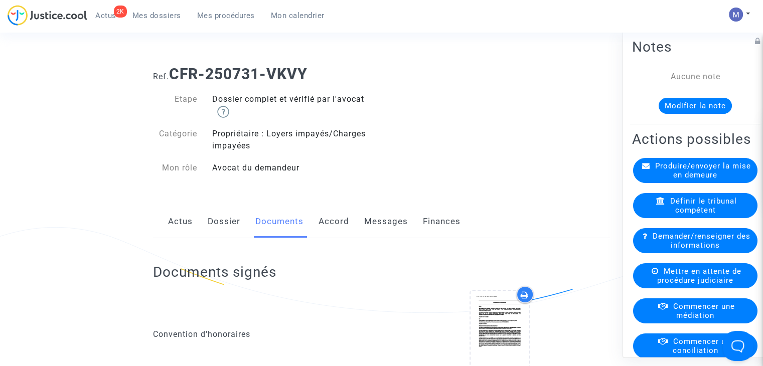
click at [217, 229] on link "Dossier" at bounding box center [224, 221] width 33 height 33
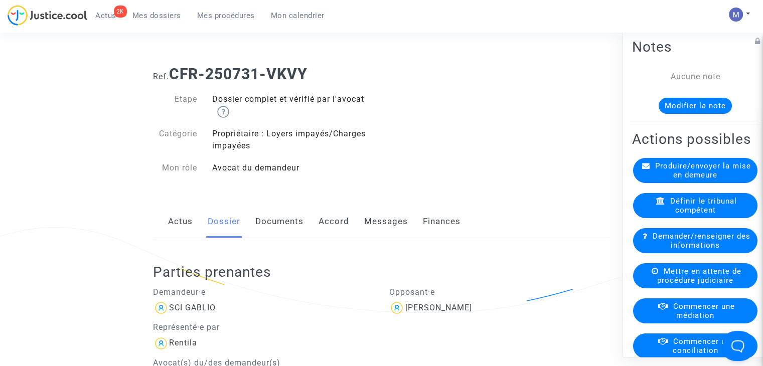
click at [193, 315] on div "SCI GABLIO" at bounding box center [263, 308] width 221 height 16
click at [190, 310] on div "SCI GABLIO" at bounding box center [192, 308] width 47 height 10
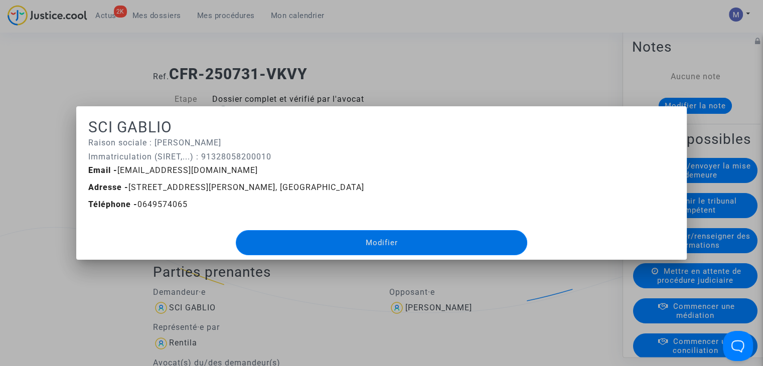
click at [436, 54] on div at bounding box center [381, 183] width 763 height 366
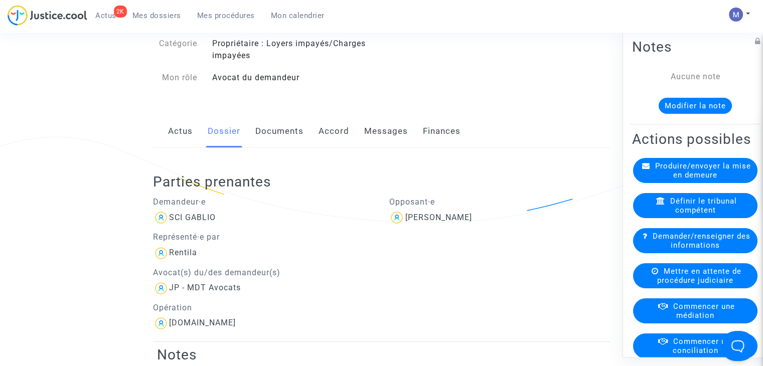
scroll to position [76, 0]
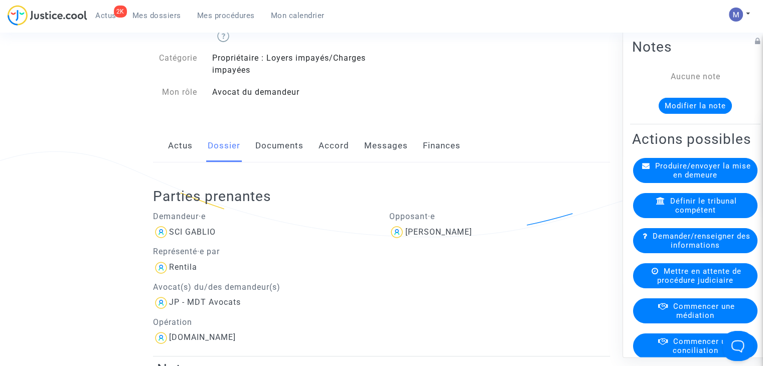
click at [268, 143] on link "Documents" at bounding box center [279, 145] width 48 height 33
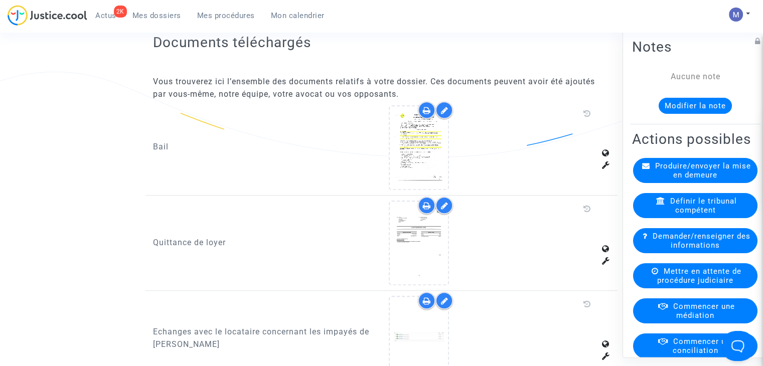
scroll to position [603, 0]
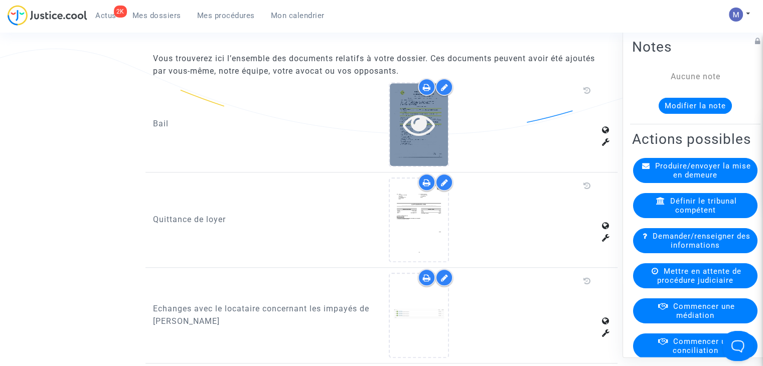
click at [419, 119] on icon at bounding box center [419, 124] width 33 height 32
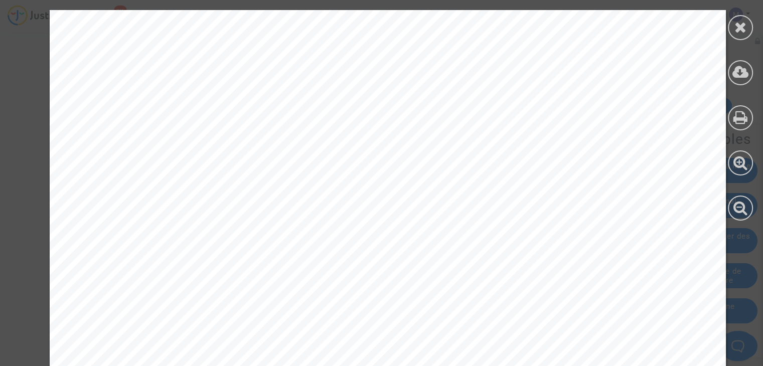
click at [426, 218] on div at bounding box center [388, 327] width 676 height 956
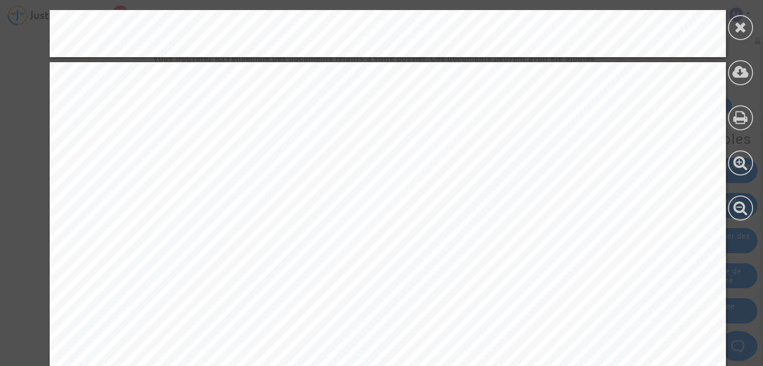
scroll to position [7726, 0]
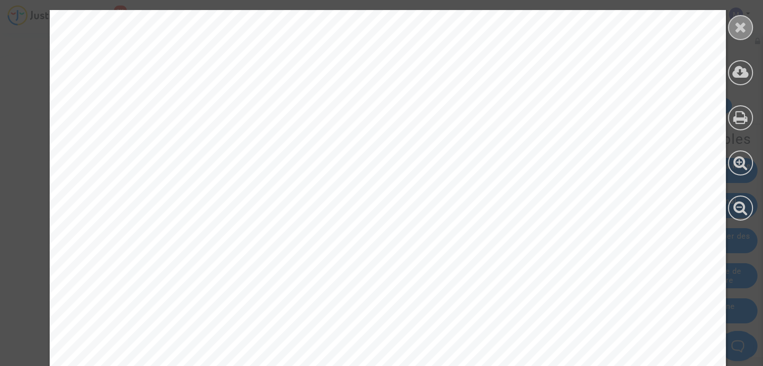
click at [744, 20] on icon at bounding box center [741, 27] width 13 height 15
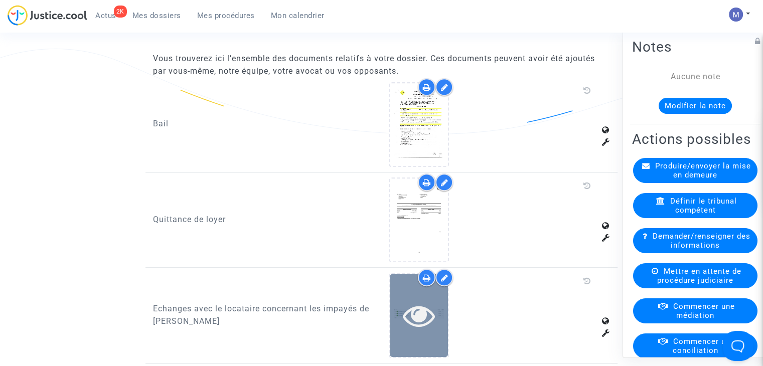
click at [409, 287] on div at bounding box center [419, 315] width 58 height 83
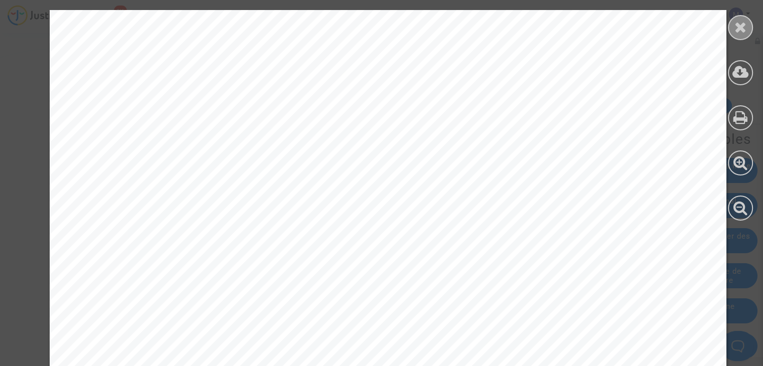
click at [746, 31] on icon at bounding box center [741, 27] width 13 height 15
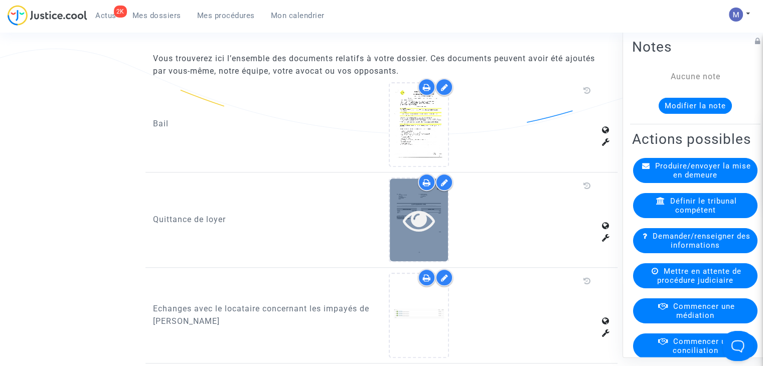
click at [424, 209] on icon at bounding box center [419, 220] width 33 height 32
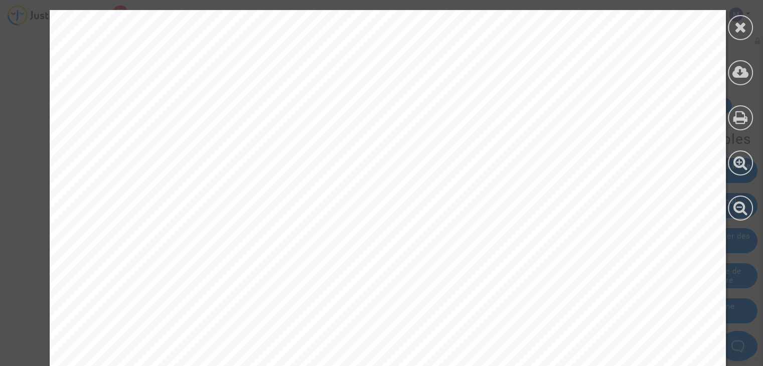
click at [451, 189] on span "83170 BRIGNOLES" at bounding box center [448, 188] width 80 height 8
click at [747, 33] on icon at bounding box center [741, 27] width 13 height 15
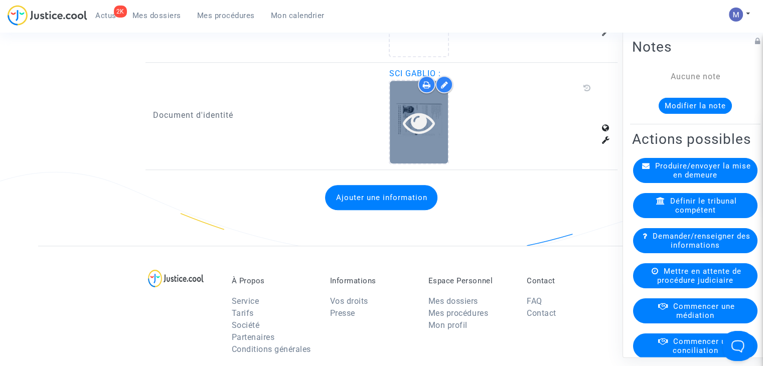
click at [420, 113] on icon at bounding box center [419, 122] width 33 height 32
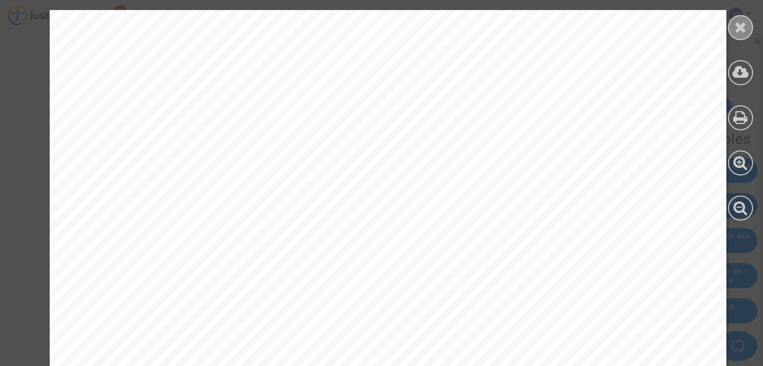
click at [735, 30] on icon at bounding box center [741, 27] width 13 height 15
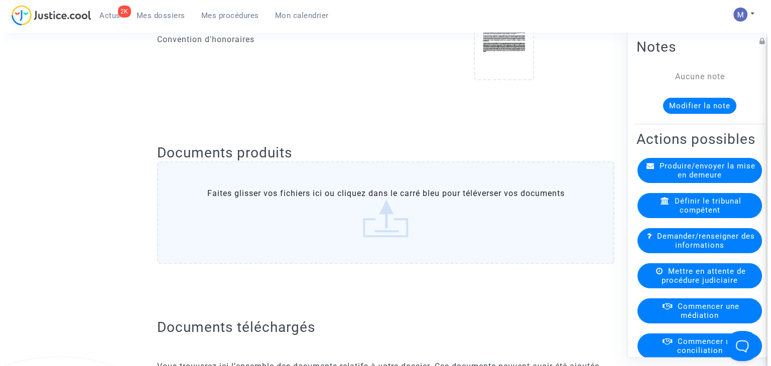
scroll to position [0, 0]
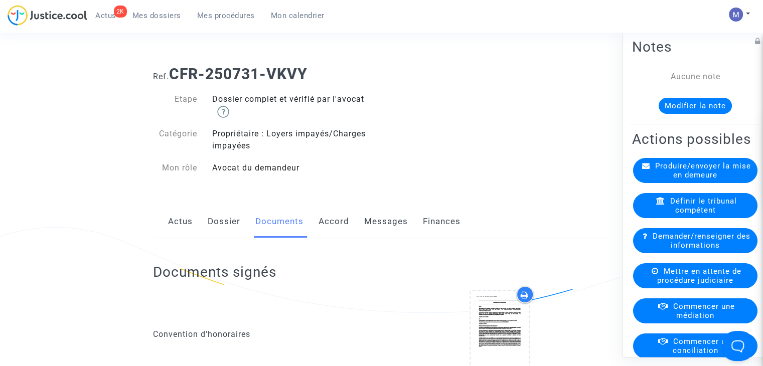
click at [707, 180] on span "Produire/envoyer la mise en demeure" at bounding box center [703, 171] width 96 height 18
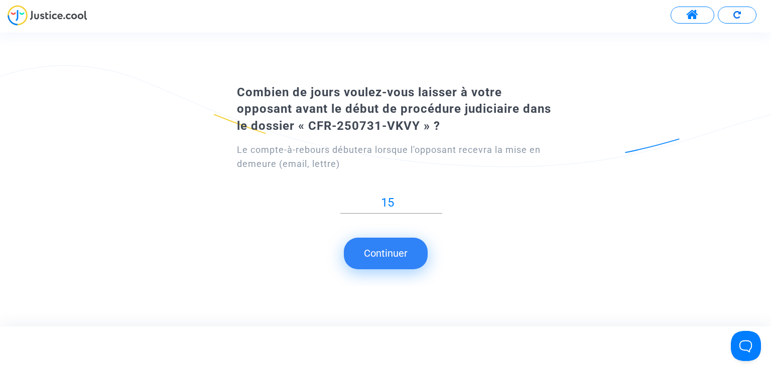
click at [386, 255] on button "Continuer" at bounding box center [386, 253] width 84 height 31
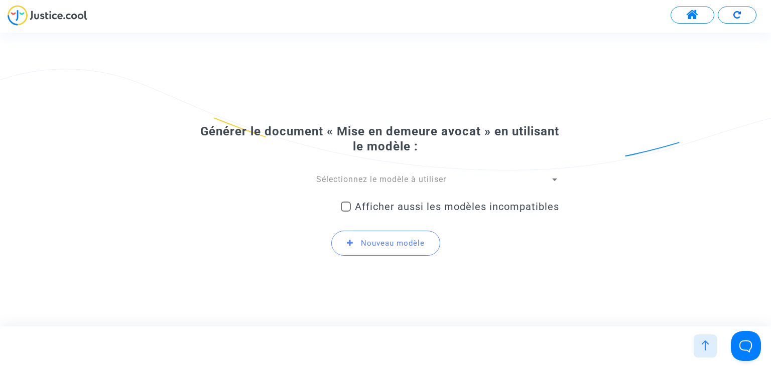
click at [400, 178] on span "Sélectionnez le modèle à utiliser" at bounding box center [381, 180] width 130 height 10
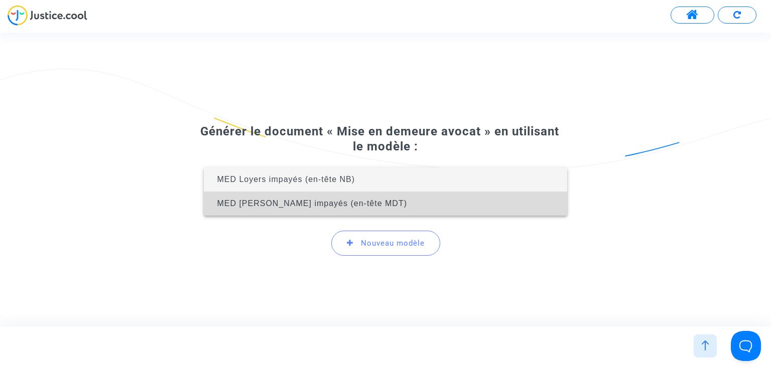
click at [355, 201] on span "MED [PERSON_NAME] impayés (en-tête MDT)" at bounding box center [312, 203] width 190 height 9
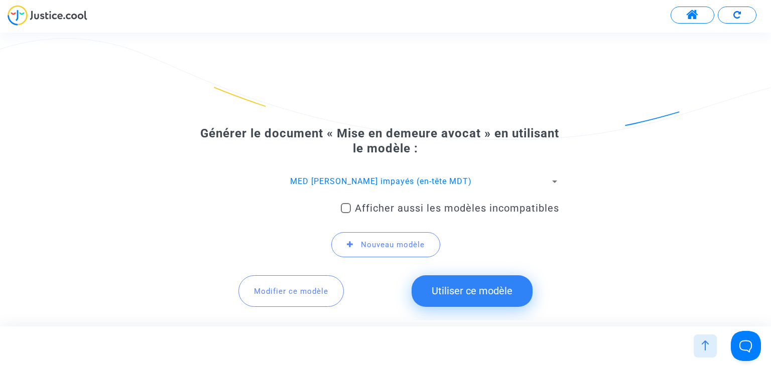
click at [452, 294] on button "Utiliser ce modèle" at bounding box center [471, 290] width 121 height 31
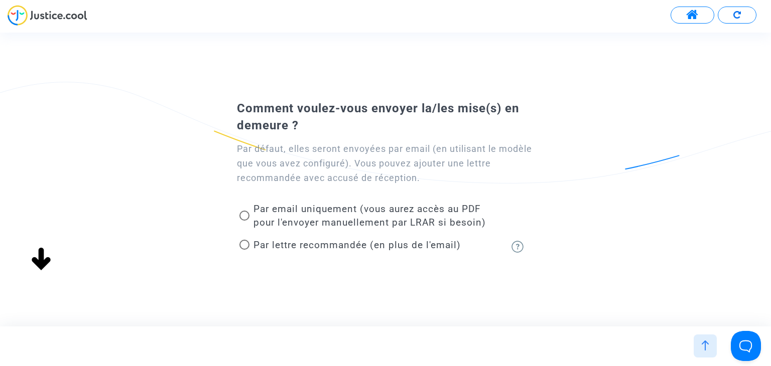
click at [305, 245] on span "Par lettre recommandée (en plus de l'email)" at bounding box center [356, 245] width 207 height 12
click at [244, 250] on input "Par lettre recommandée (en plus de l'email)" at bounding box center [244, 250] width 1 height 1
radio input "true"
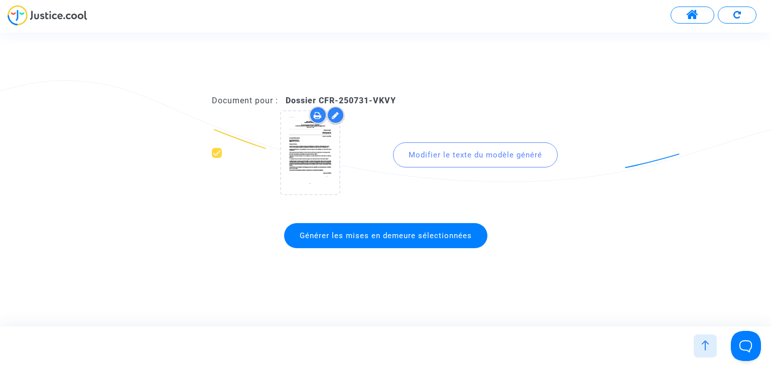
click at [462, 153] on div "Modifier le texte du modèle généré" at bounding box center [475, 154] width 165 height 25
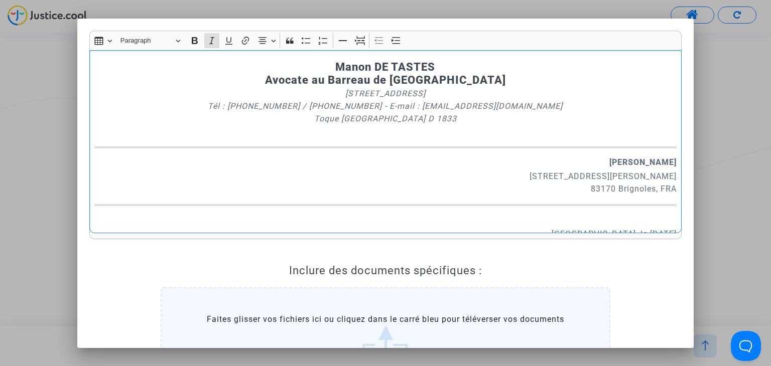
drag, startPoint x: 423, startPoint y: 122, endPoint x: 227, endPoint y: 119, distance: 196.2
click at [227, 119] on p "[STREET_ADDRESS] Tél : [PHONE_NUMBER] / [PHONE_NUMBER] - E-mail : [EMAIL_ADDRES…" at bounding box center [385, 112] width 582 height 50
click at [420, 112] on p "[STREET_ADDRESS] Tél : [PHONE_NUMBER] / [PHONE_NUMBER] - E-mail : [EMAIL_ADDRES…" at bounding box center [385, 112] width 582 height 50
drag, startPoint x: 420, startPoint y: 112, endPoint x: 217, endPoint y: 110, distance: 202.7
click at [217, 110] on p "[STREET_ADDRESS] Tél : [PHONE_NUMBER] / [PHONE_NUMBER] - E-mail : [EMAIL_ADDRES…" at bounding box center [385, 112] width 582 height 50
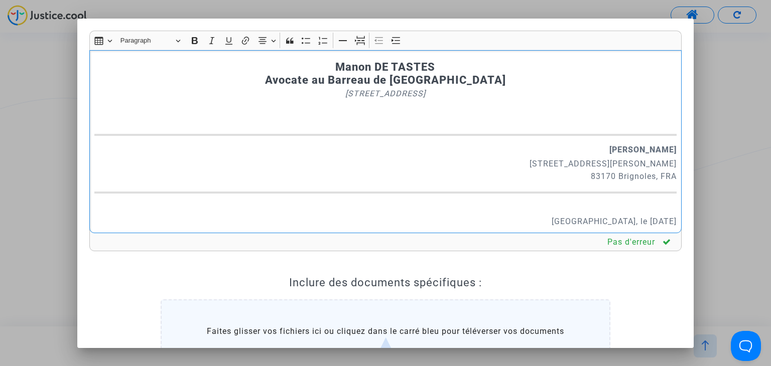
click at [609, 147] on strong "[PERSON_NAME]" at bounding box center [642, 150] width 67 height 10
click at [659, 172] on p "[STREET_ADDRESS][PERSON_NAME]" at bounding box center [385, 170] width 582 height 25
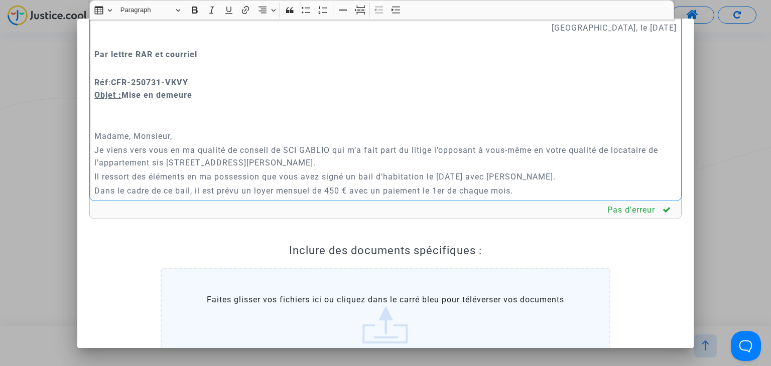
scroll to position [164, 0]
drag, startPoint x: 133, startPoint y: 135, endPoint x: 82, endPoint y: 135, distance: 50.7
click at [82, 135] on div "Rich Text Editor Insert table Insert table Heading Paragraph Paragraph Heading …" at bounding box center [386, 217] width 608 height 437
click at [271, 103] on p "Rich Text Editor, main" at bounding box center [385, 107] width 582 height 13
click at [311, 98] on p "Réf : CFR-250731-VKVY Objet : Mise en demeure" at bounding box center [385, 87] width 582 height 25
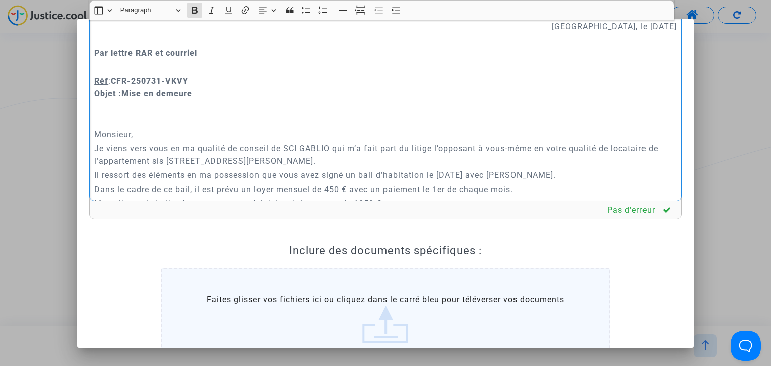
click at [286, 152] on p "Je viens vers vous en ma qualité de conseil de SCI GABLIO qui m’a fait part du …" at bounding box center [385, 154] width 582 height 25
click at [355, 157] on p "Je viens vers vous en ma qualité de conseil de la SCI GABLIO qui m’a fait part …" at bounding box center [385, 154] width 582 height 25
click at [189, 161] on p "Je viens vers vous en ma qualité de conseil de la SCI GABLIO qui m’a fait part …" at bounding box center [385, 154] width 582 height 25
click at [448, 173] on p "Il ressort des éléments en ma possession que vous avez signé un bail d’habitati…" at bounding box center [385, 175] width 582 height 13
drag, startPoint x: 618, startPoint y: 173, endPoint x: 550, endPoint y: 169, distance: 68.4
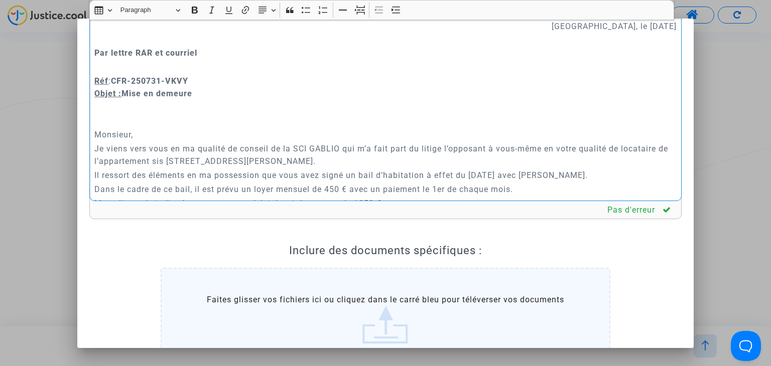
click at [550, 169] on p "Il ressort des éléments en ma possession que vous avez signé un bail d’habitati…" at bounding box center [385, 175] width 582 height 13
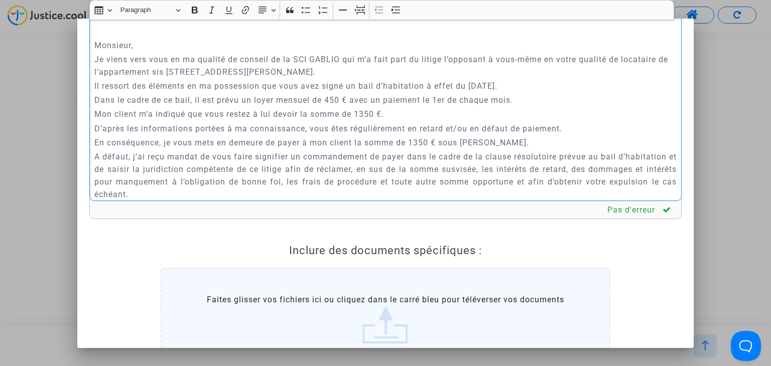
scroll to position [262, 0]
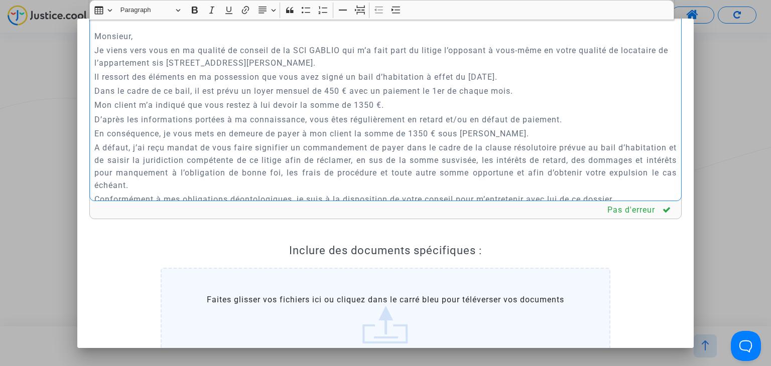
drag, startPoint x: 516, startPoint y: 89, endPoint x: 416, endPoint y: 72, distance: 100.8
click at [416, 72] on div "Manon DE TASTES Avocate au [GEOGRAPHIC_DATA] [STREET_ADDRESS] Monsieur [PERSON_…" at bounding box center [385, 109] width 593 height 183
click at [528, 93] on p "Dans le cadre de ce bail, il est prévu un loyer mensuel de 450 € avec un paieme…" at bounding box center [385, 91] width 582 height 13
drag, startPoint x: 521, startPoint y: 92, endPoint x: 359, endPoint y: 91, distance: 162.6
click at [359, 91] on p "Dans le cadre de ce bail, il est prévu un loyer mensuel de 450 € avec un paieme…" at bounding box center [385, 91] width 582 height 13
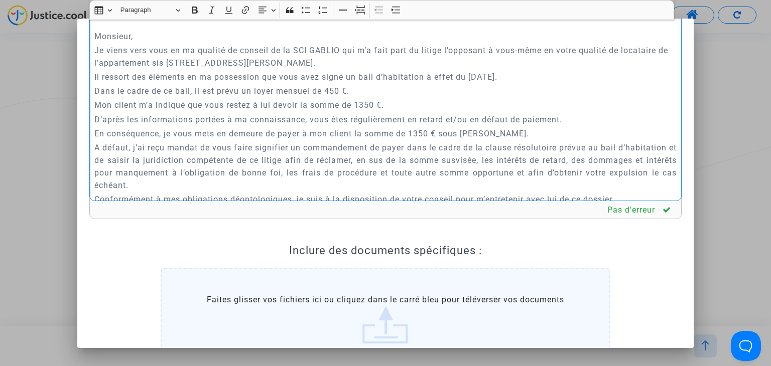
click at [165, 52] on p "Je viens vers vous en ma qualité de conseil de la SCI GABLIO qui m’a fait part …" at bounding box center [385, 56] width 582 height 25
click at [301, 103] on p "Mon client m’a indiqué que vous restez à lui devoir la somme de 1350 €." at bounding box center [385, 105] width 582 height 13
click at [396, 105] on p "Mon client m’a indiqué que vous restez à lui devoir à ce jour la somme de 1350 …" at bounding box center [385, 105] width 582 height 13
click at [414, 134] on p "En conséquence, je vous mets en demeure de payer à mon client la somme de 1350 …" at bounding box center [385, 133] width 582 height 13
click at [498, 131] on p "En conséquence, je vous mets en demeure de payer à mon client la somme de 1.350…" at bounding box center [385, 133] width 582 height 13
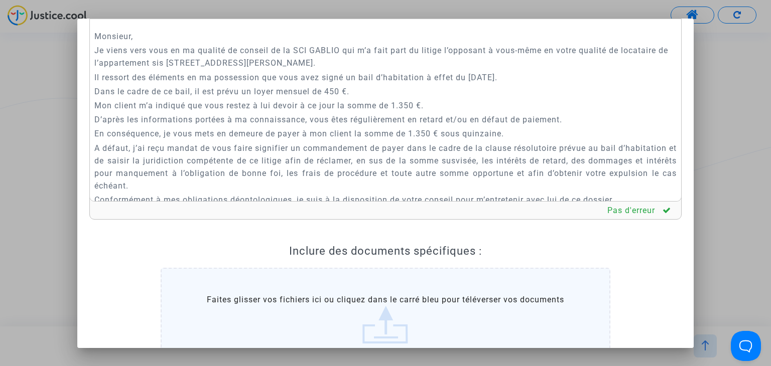
click at [674, 109] on div "Rich Text Editor Insert table Insert table Heading Choose heading Paragraph Hea…" at bounding box center [386, 218] width 608 height 438
click at [353, 91] on p "Dans le cadre de ce bail, il est prévu un loyer mensuel de 450 €." at bounding box center [385, 91] width 582 height 13
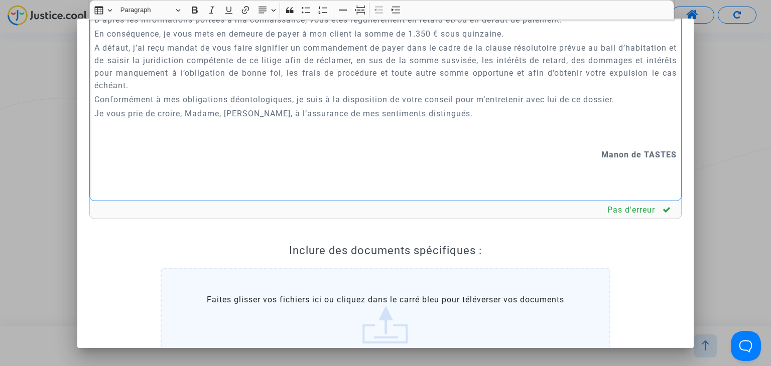
scroll to position [365, 0]
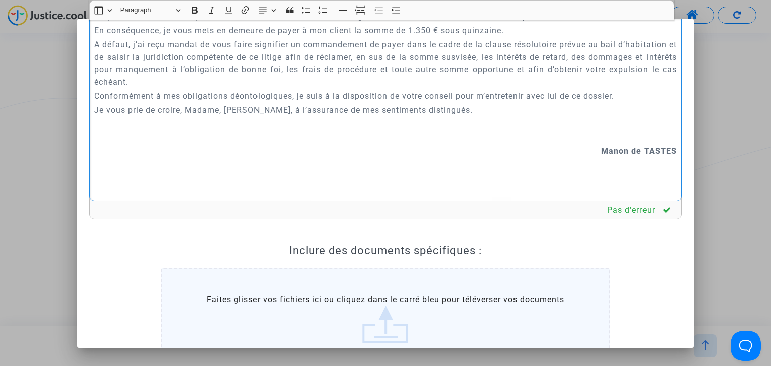
drag, startPoint x: 222, startPoint y: 111, endPoint x: 195, endPoint y: 114, distance: 27.8
click at [195, 114] on p "Je vous prie de croire, Madame, [PERSON_NAME], à l’assurance de mes sentiments …" at bounding box center [385, 110] width 582 height 13
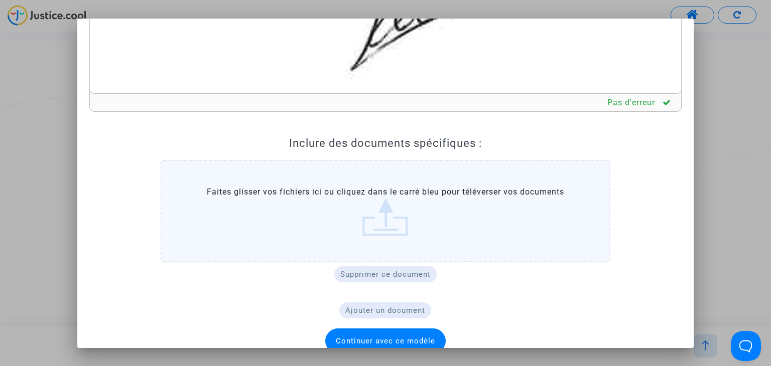
scroll to position [156, 0]
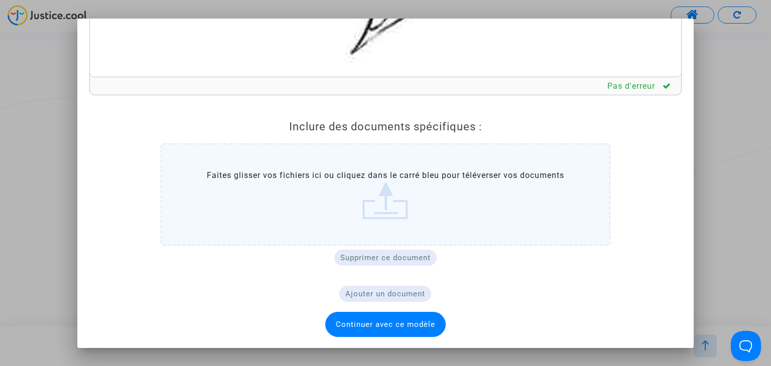
click at [373, 320] on span "Continuer avec ce modèle" at bounding box center [385, 324] width 99 height 9
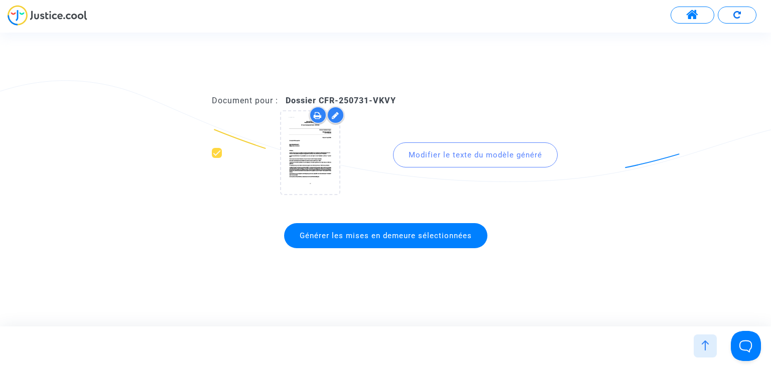
click at [456, 163] on div "Modifier le texte du modèle généré" at bounding box center [475, 154] width 165 height 25
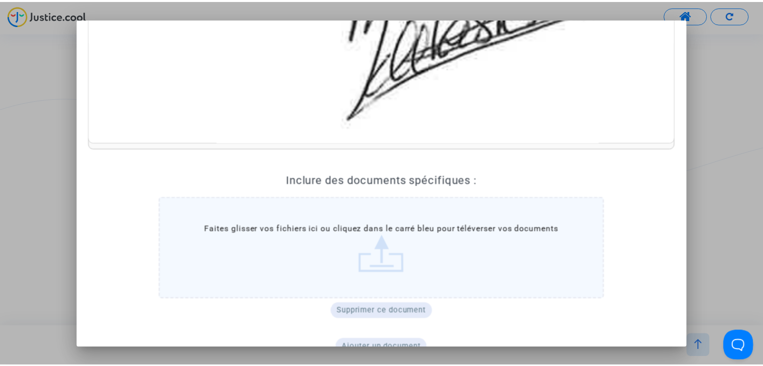
scroll to position [144, 0]
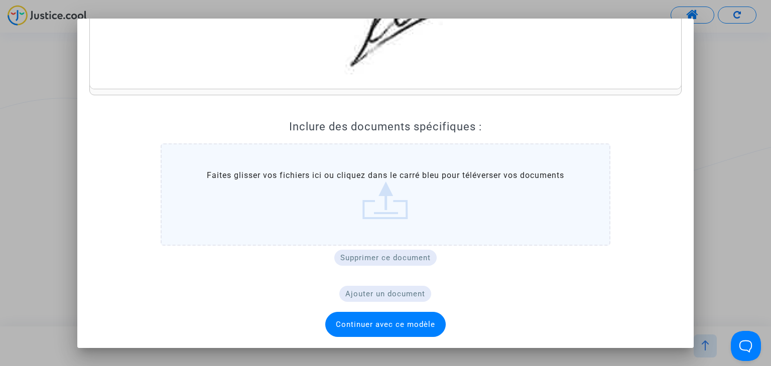
click at [367, 320] on span "Continuer avec ce modèle" at bounding box center [385, 324] width 99 height 9
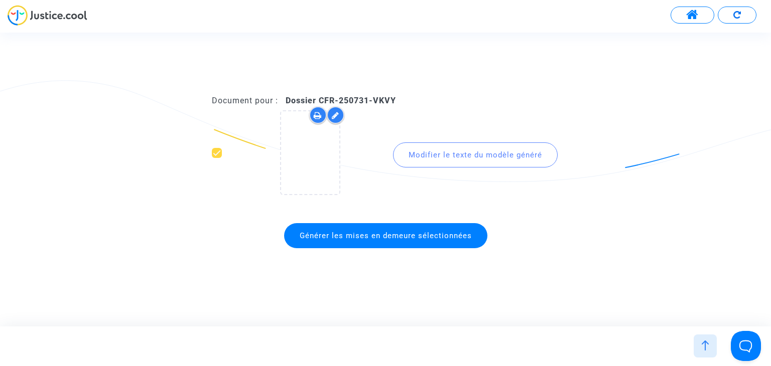
click at [369, 242] on span "Générer les mises en demeure sélectionnées" at bounding box center [385, 235] width 203 height 25
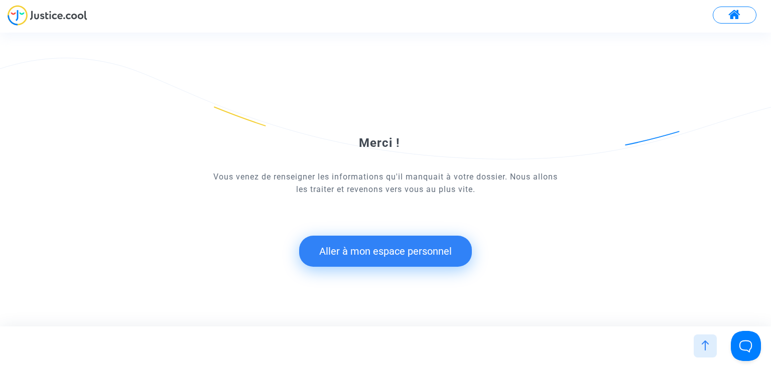
click at [384, 249] on button "Aller à mon espace personnel" at bounding box center [385, 251] width 173 height 31
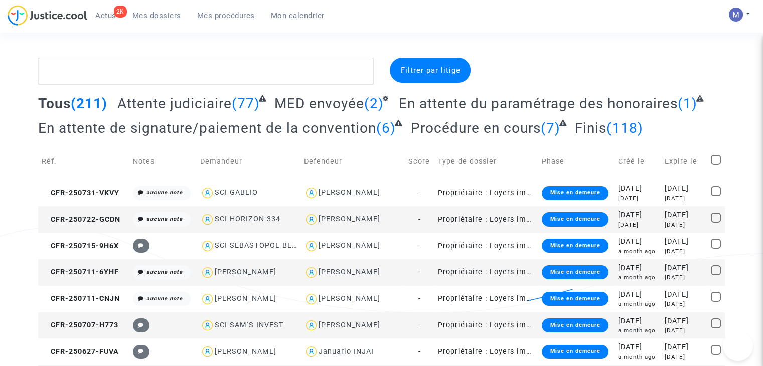
click at [94, 194] on span "CFR-250731-VKVY" at bounding box center [81, 193] width 78 height 9
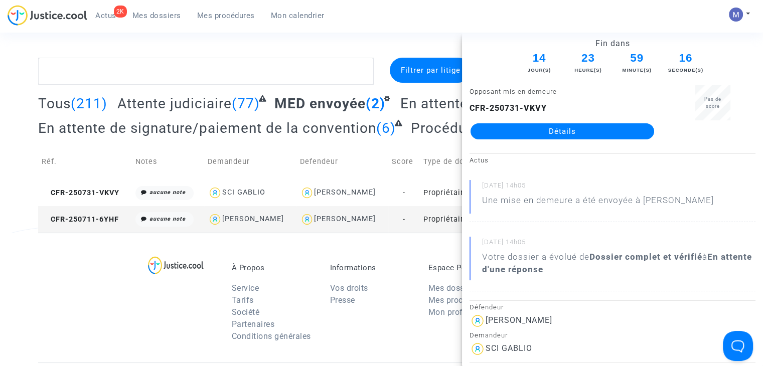
click at [528, 130] on link "Détails" at bounding box center [563, 131] width 184 height 16
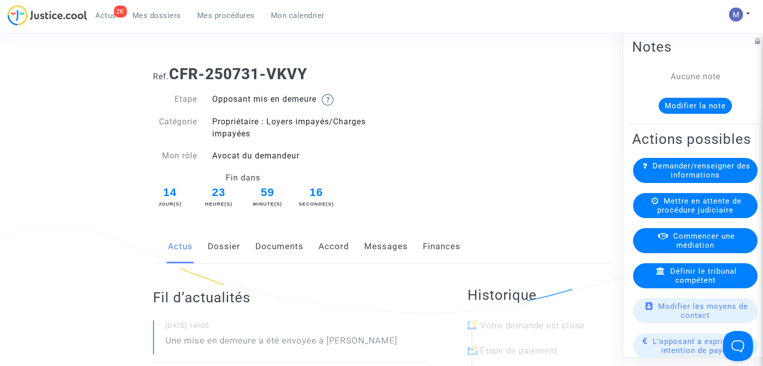
click at [379, 248] on link "Messages" at bounding box center [386, 246] width 44 height 33
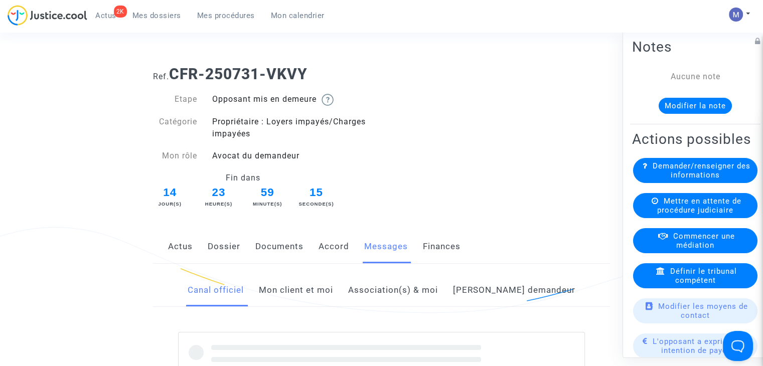
click at [295, 291] on link "Mon client et moi" at bounding box center [296, 290] width 74 height 33
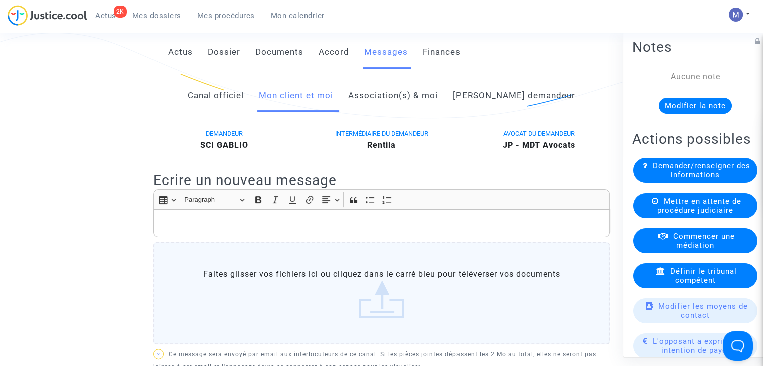
scroll to position [229, 0]
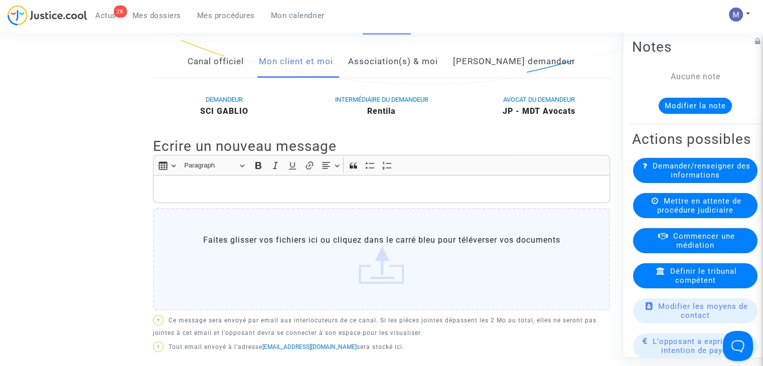
click at [307, 181] on div "Rich Text Editor, main" at bounding box center [381, 189] width 457 height 28
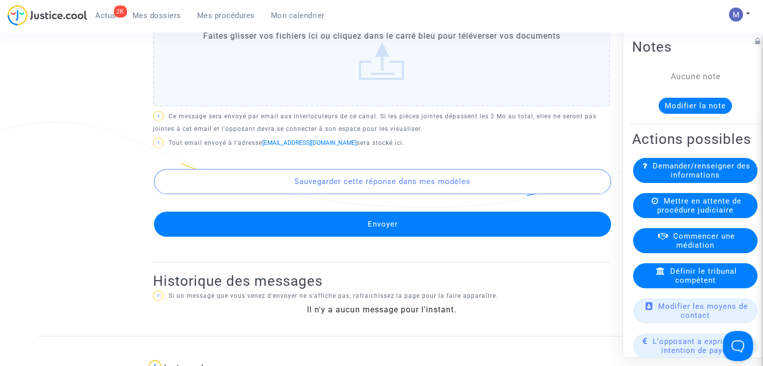
scroll to position [531, 0]
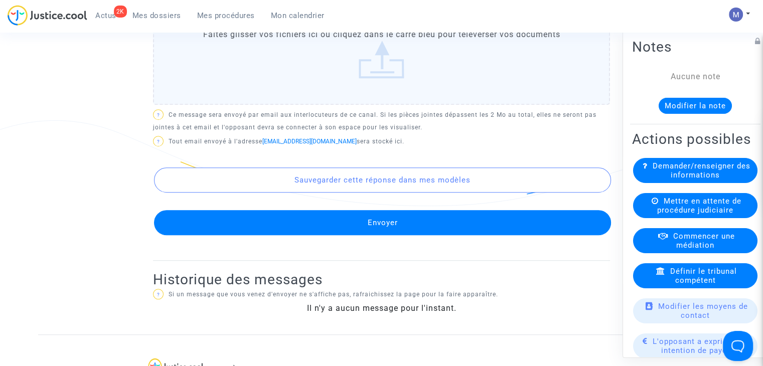
click at [387, 215] on button "Envoyer" at bounding box center [382, 222] width 457 height 25
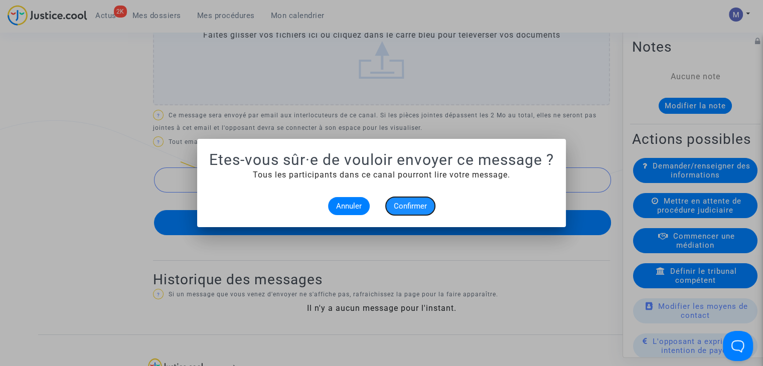
click at [417, 202] on span "Confirmer" at bounding box center [410, 206] width 33 height 9
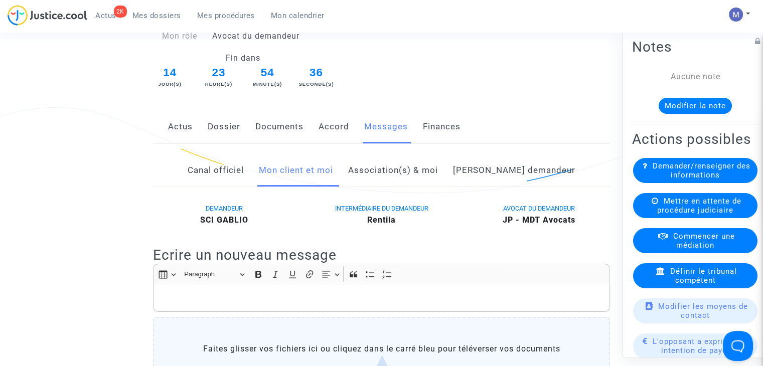
scroll to position [96, 0]
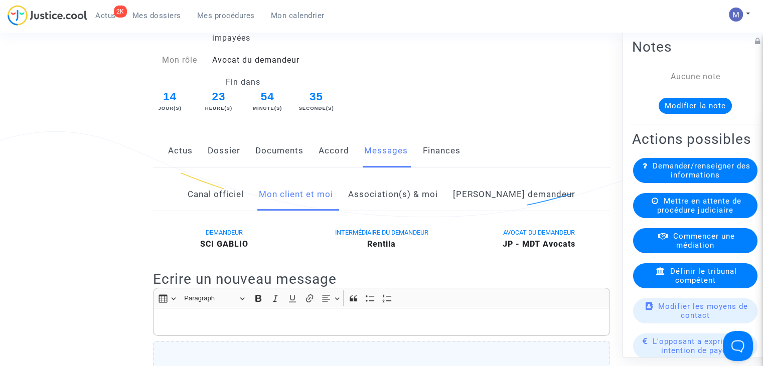
click at [277, 148] on link "Documents" at bounding box center [279, 150] width 48 height 33
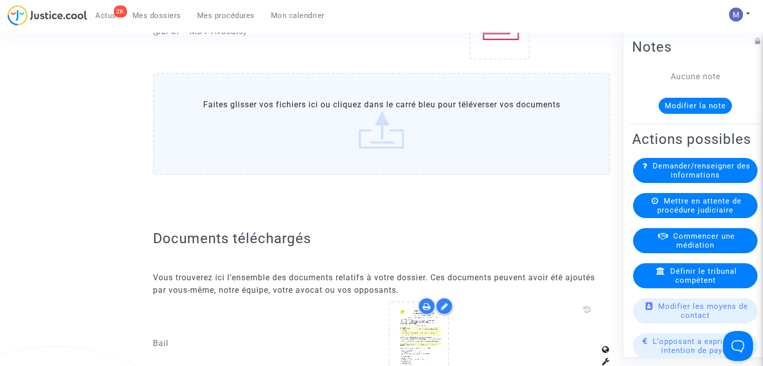
scroll to position [805, 0]
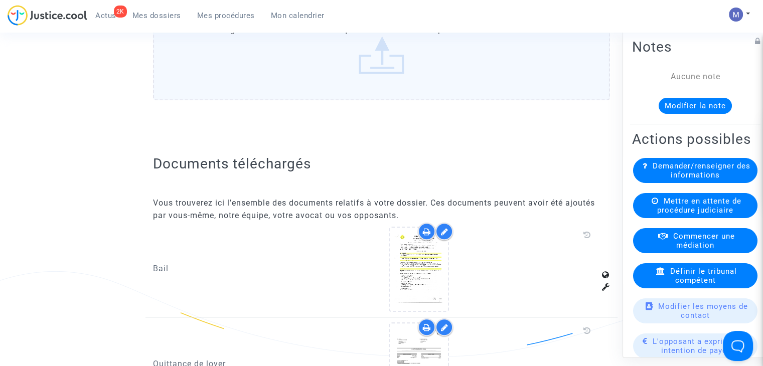
click at [382, 55] on label "Faites glisser vos fichiers ici ou cliquez dans le carré bleu pour téléverser v…" at bounding box center [381, 49] width 457 height 102
click at [0, 0] on input "Faites glisser vos fichiers ici ou cliquez dans le carré bleu pour téléverser v…" at bounding box center [0, 0] width 0 height 0
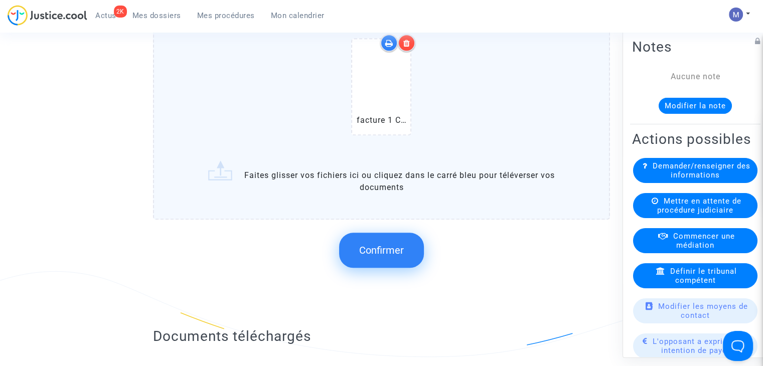
click at [383, 245] on span "Confirmer" at bounding box center [381, 250] width 45 height 12
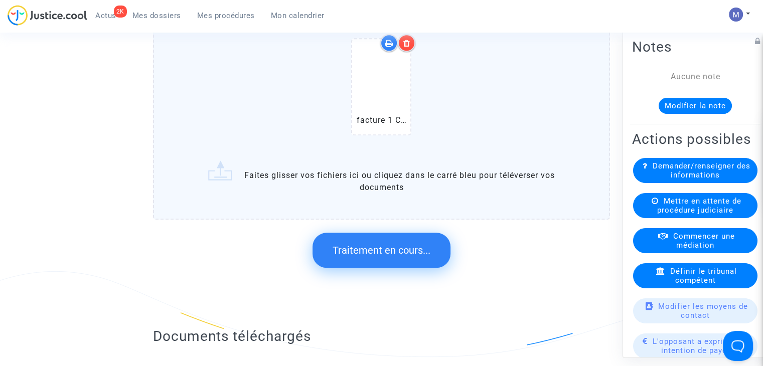
scroll to position [0, 0]
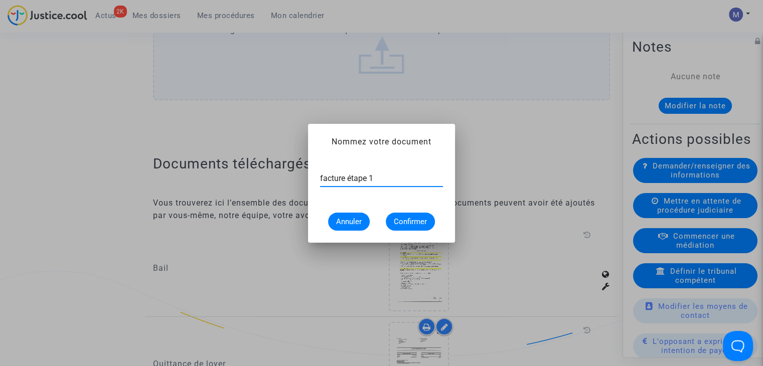
type input "facture étape 1"
click at [423, 223] on span "Confirmer" at bounding box center [410, 221] width 33 height 9
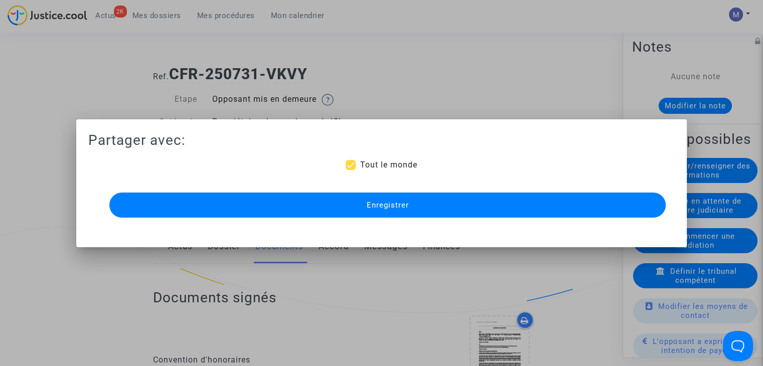
scroll to position [805, 0]
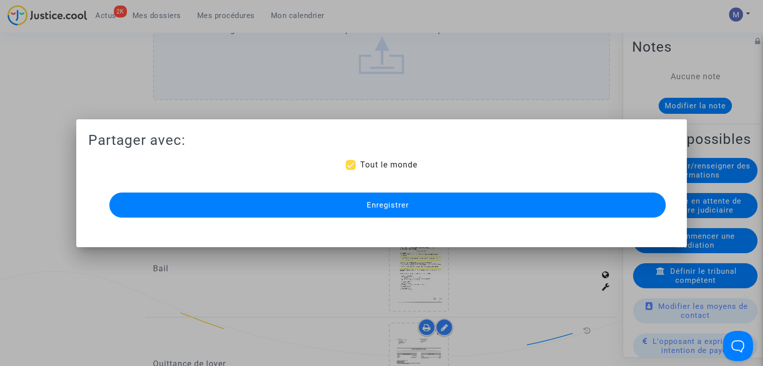
click at [368, 155] on div "Partager avec: Tout le monde Enregistrer" at bounding box center [381, 175] width 587 height 89
click at [357, 169] on label "Tout le monde" at bounding box center [381, 165] width 71 height 12
click at [351, 170] on input "Tout le monde" at bounding box center [350, 170] width 1 height 1
checkbox input "false"
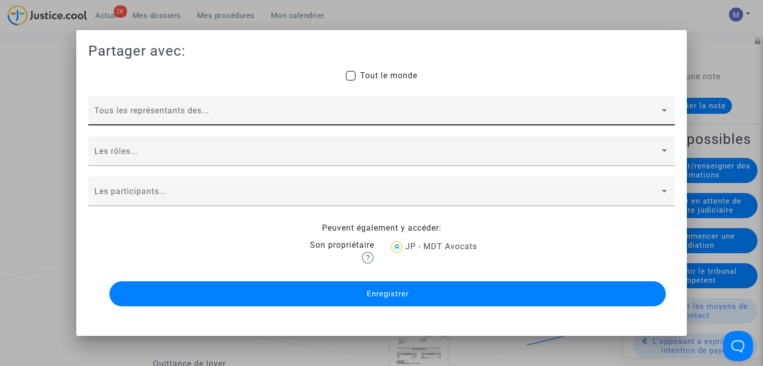
click at [183, 114] on span at bounding box center [376, 114] width 565 height 9
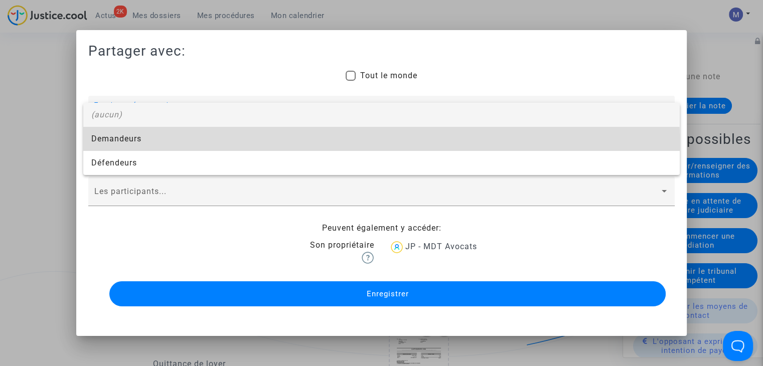
click at [134, 144] on span "Demandeurs" at bounding box center [381, 139] width 580 height 24
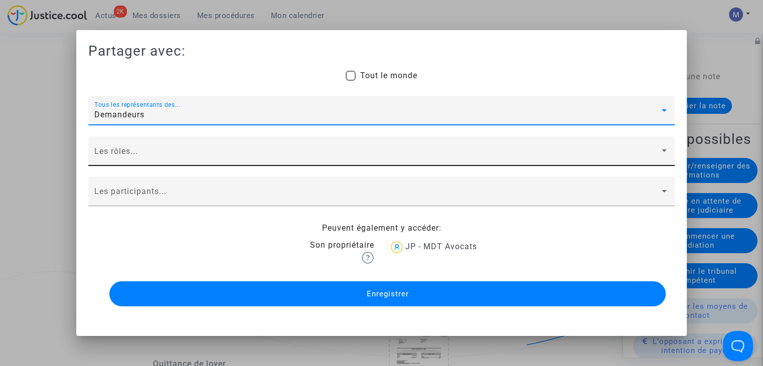
click at [117, 157] on span at bounding box center [376, 155] width 565 height 9
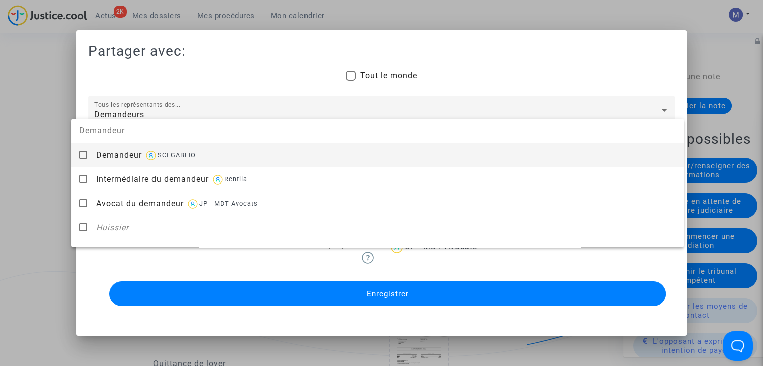
click at [117, 157] on span "Demandeur" at bounding box center [119, 156] width 46 height 10
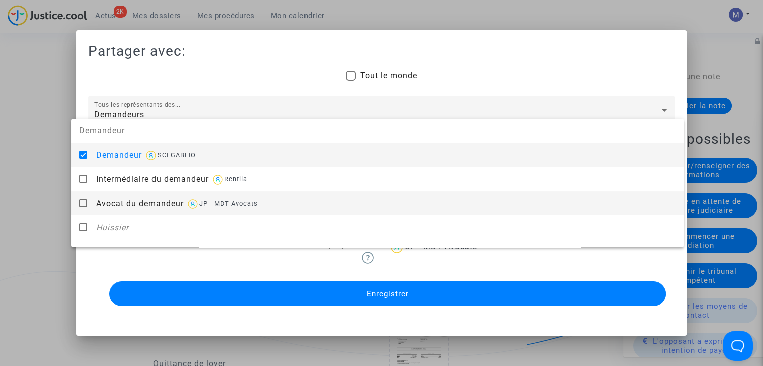
click at [122, 199] on span "Avocat du demandeur" at bounding box center [139, 204] width 87 height 10
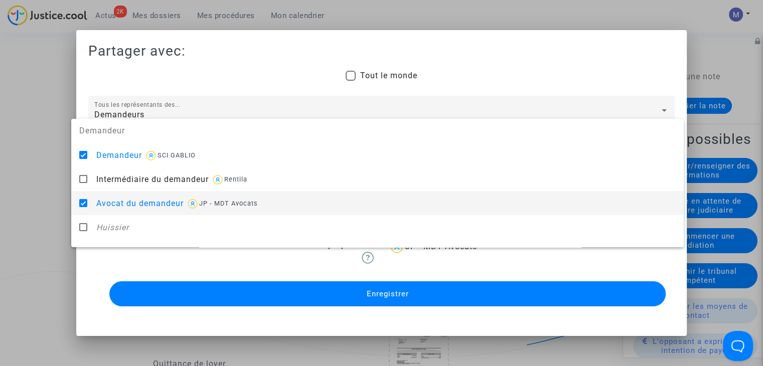
click at [18, 195] on div at bounding box center [381, 183] width 763 height 366
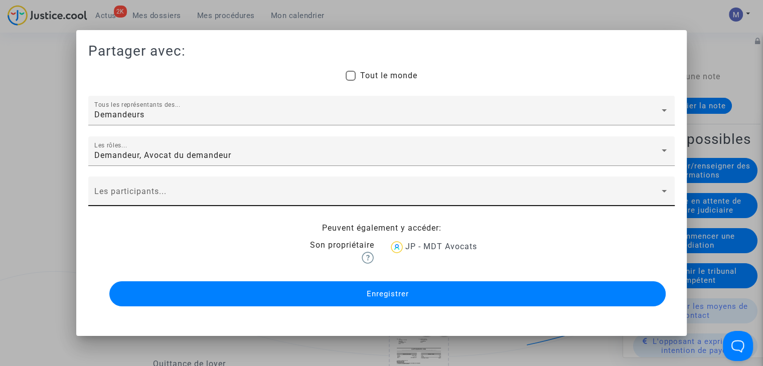
click at [139, 190] on div "Les participants..." at bounding box center [381, 195] width 574 height 24
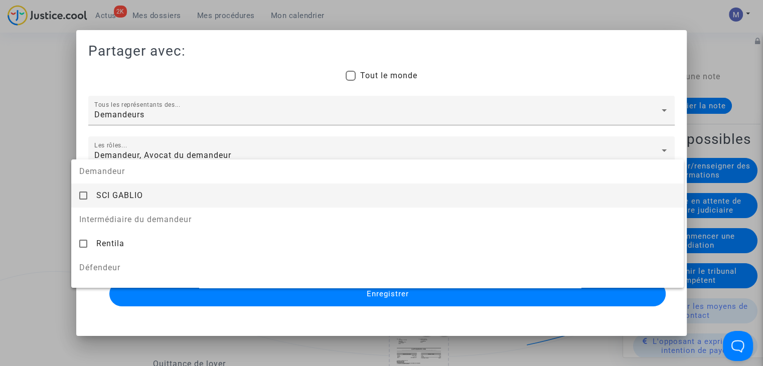
click at [139, 190] on div "SCI GABLIO" at bounding box center [385, 195] width 579 height 25
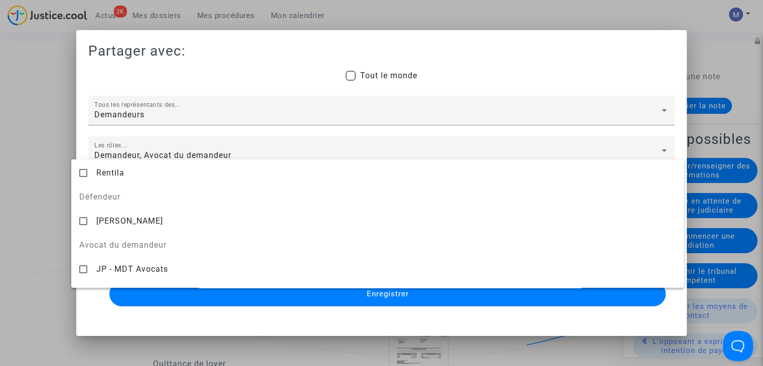
scroll to position [74, 0]
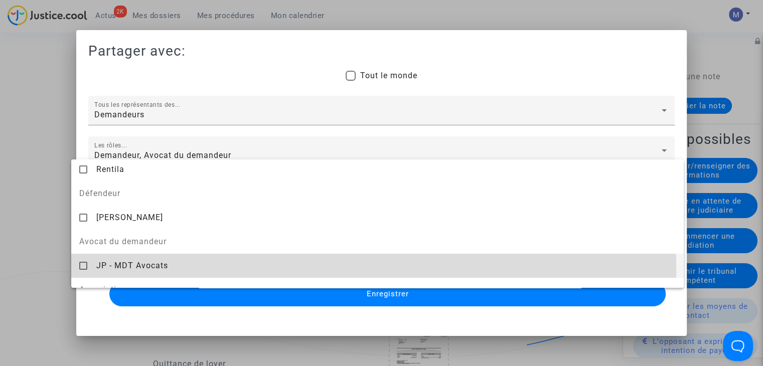
click at [143, 270] on span "JP - MDT Avocats" at bounding box center [132, 266] width 72 height 10
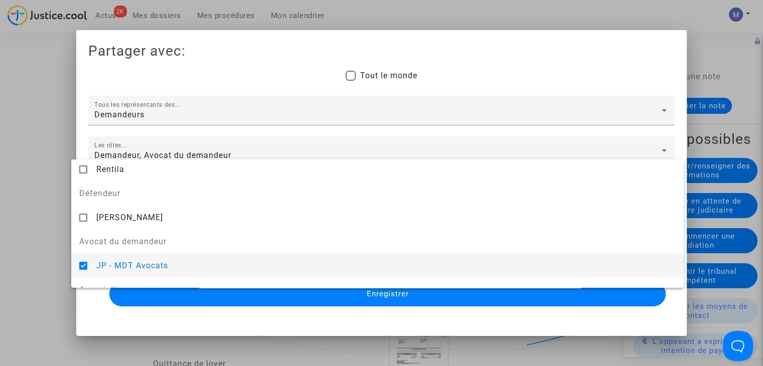
click at [295, 293] on div at bounding box center [381, 183] width 763 height 366
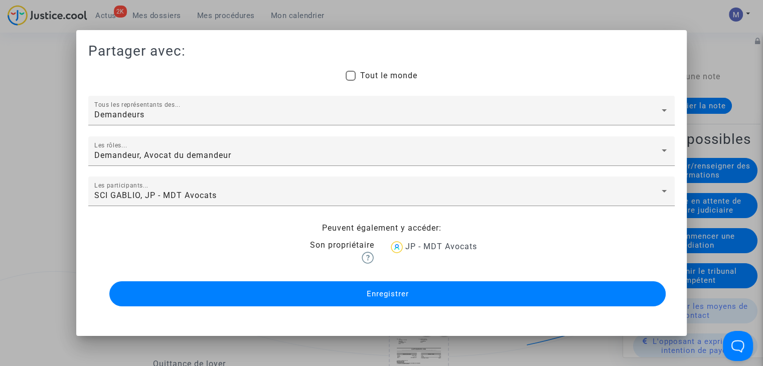
click at [295, 293] on button "Enregistrer" at bounding box center [387, 293] width 556 height 25
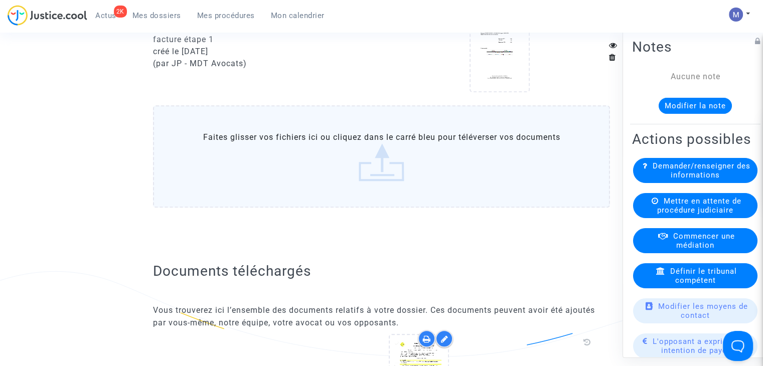
click at [145, 11] on span "Mes dossiers" at bounding box center [156, 15] width 49 height 9
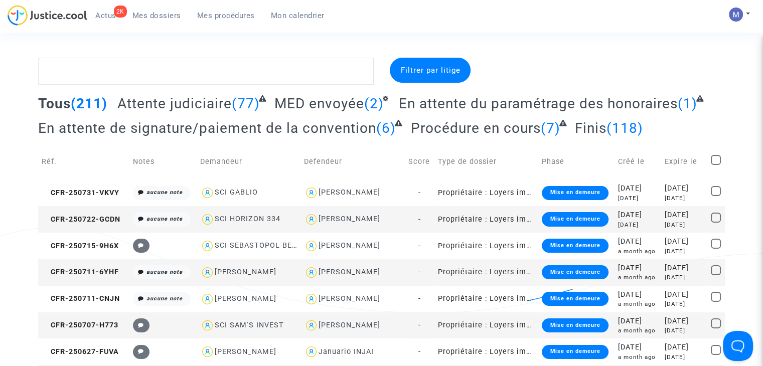
click at [204, 101] on span "Attente judiciaire" at bounding box center [174, 103] width 114 height 17
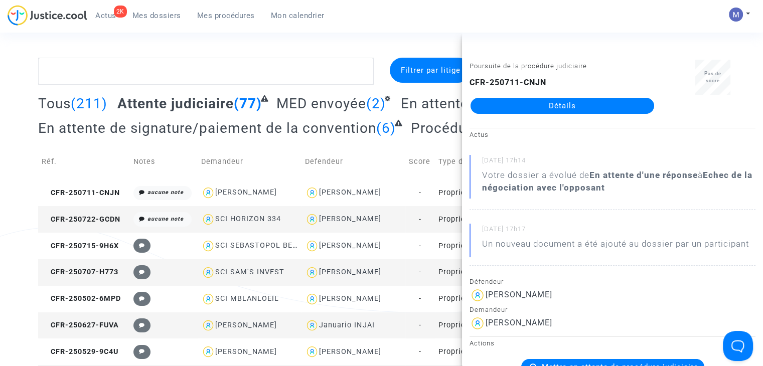
click at [555, 103] on link "Détails" at bounding box center [563, 106] width 184 height 16
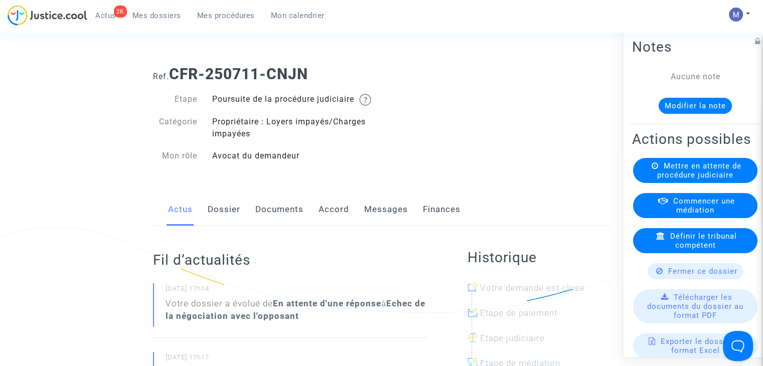
click at [223, 219] on link "Dossier" at bounding box center [224, 209] width 33 height 33
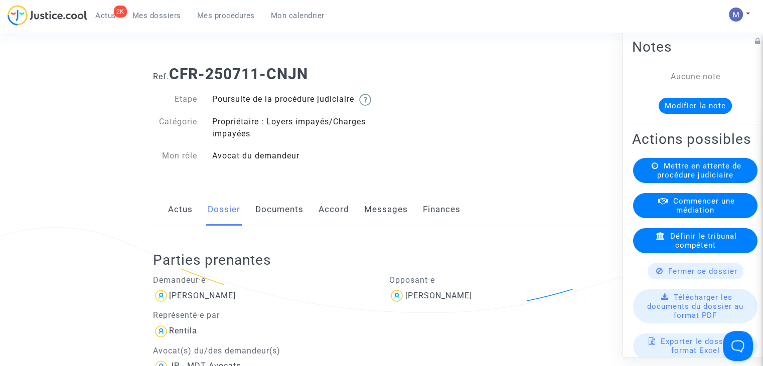
click at [291, 224] on link "Documents" at bounding box center [279, 209] width 48 height 33
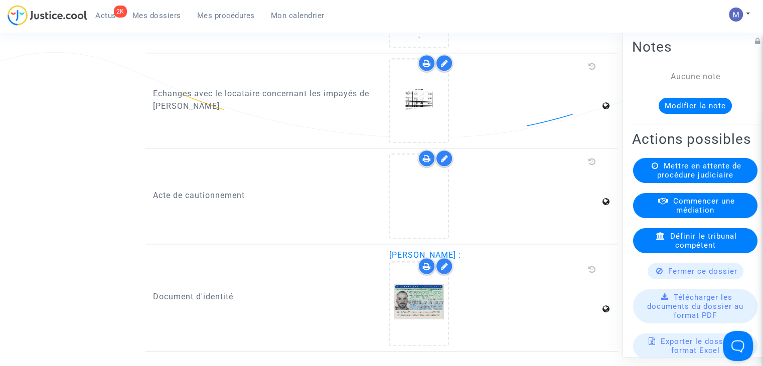
scroll to position [1467, 0]
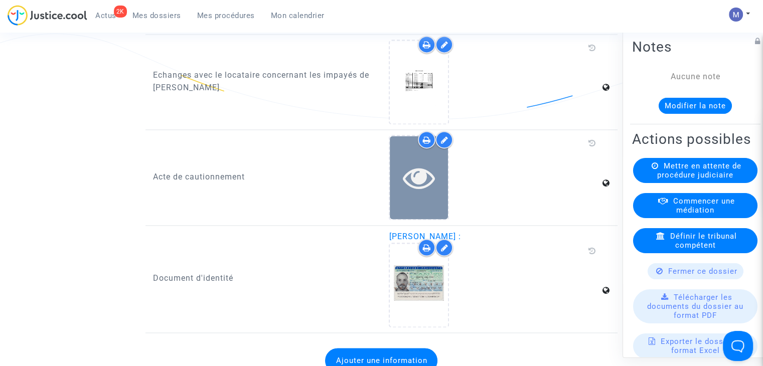
click at [435, 193] on icon at bounding box center [419, 178] width 33 height 32
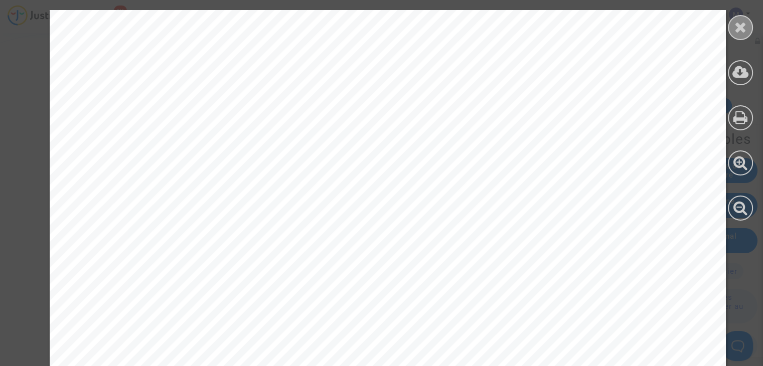
click at [743, 26] on icon at bounding box center [741, 27] width 13 height 15
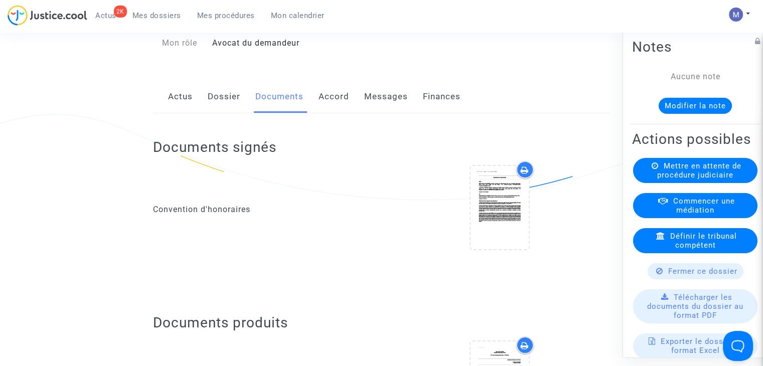
scroll to position [66, 0]
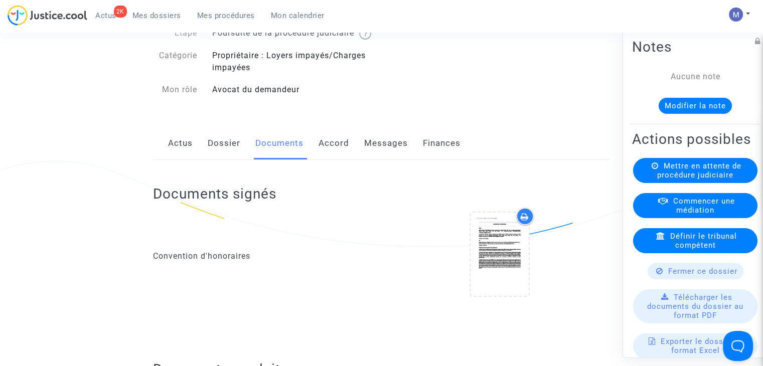
click at [383, 158] on link "Messages" at bounding box center [386, 143] width 44 height 33
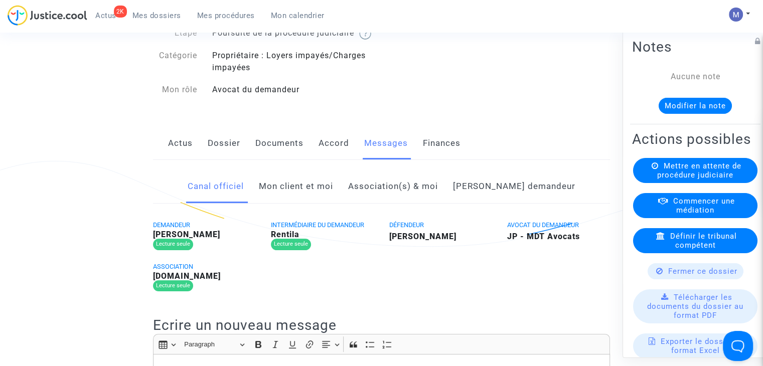
click at [327, 203] on link "Mon client et moi" at bounding box center [296, 186] width 74 height 33
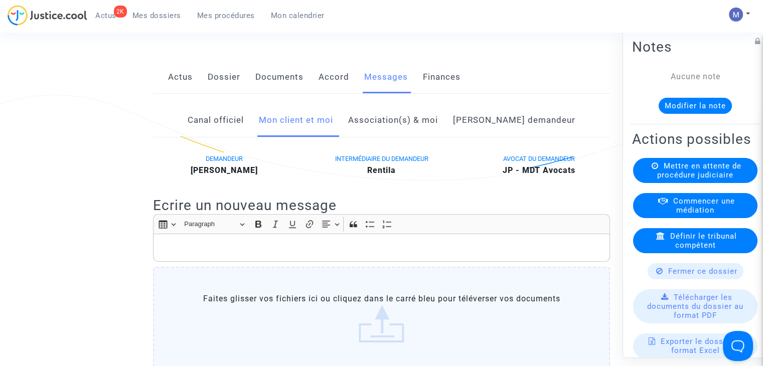
scroll to position [129, 0]
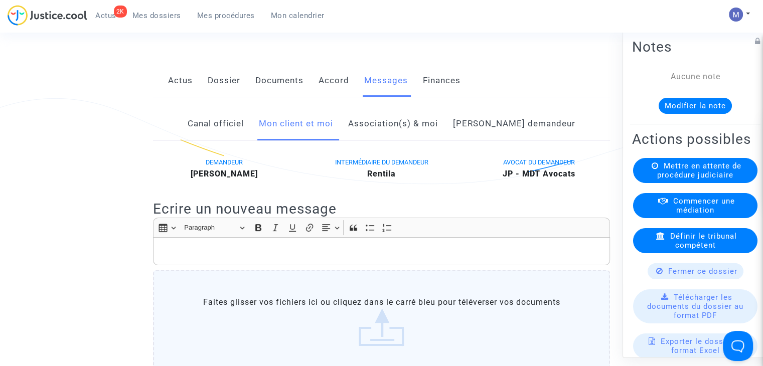
click at [273, 87] on link "Documents" at bounding box center [279, 80] width 48 height 33
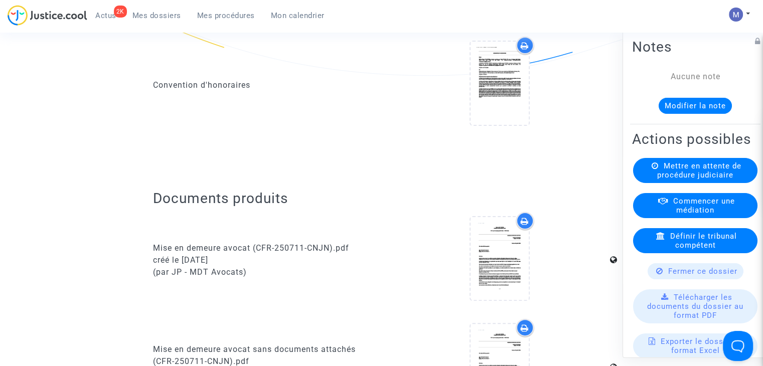
scroll to position [303, 0]
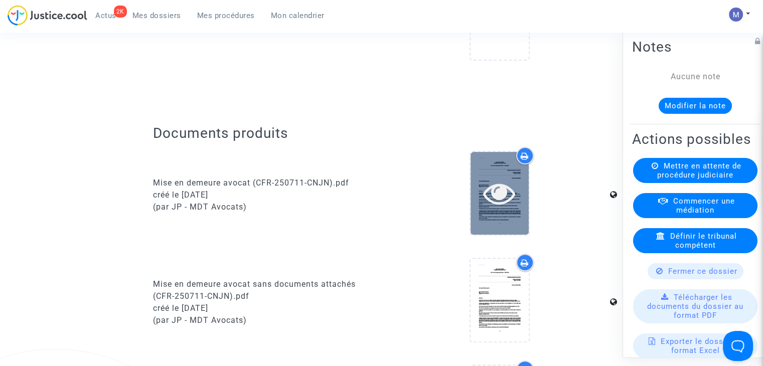
click at [498, 202] on icon at bounding box center [499, 193] width 33 height 32
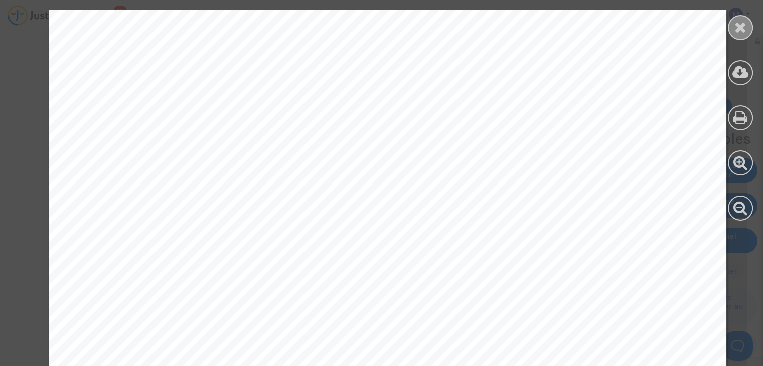
click at [735, 23] on icon at bounding box center [741, 27] width 13 height 15
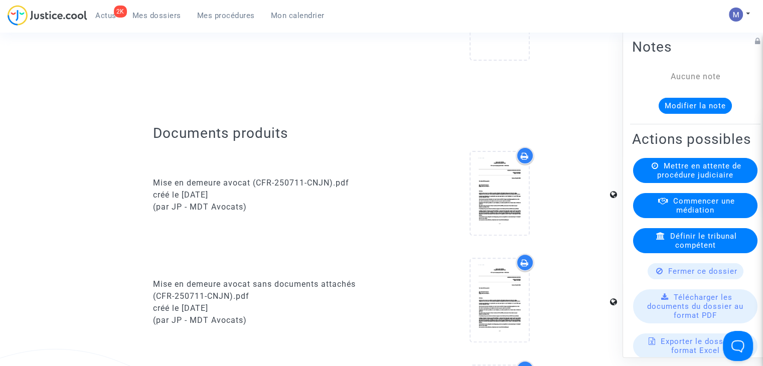
scroll to position [0, 0]
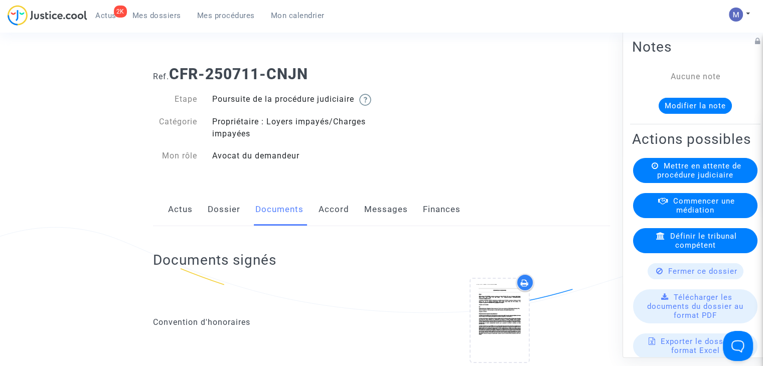
click at [385, 223] on link "Messages" at bounding box center [386, 209] width 44 height 33
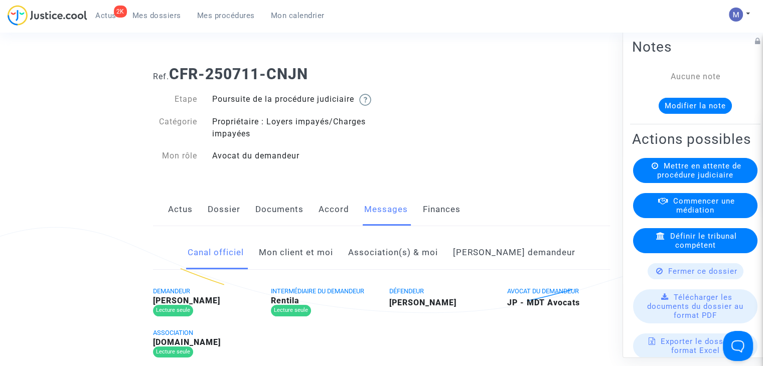
click at [313, 265] on link "Mon client et moi" at bounding box center [296, 252] width 74 height 33
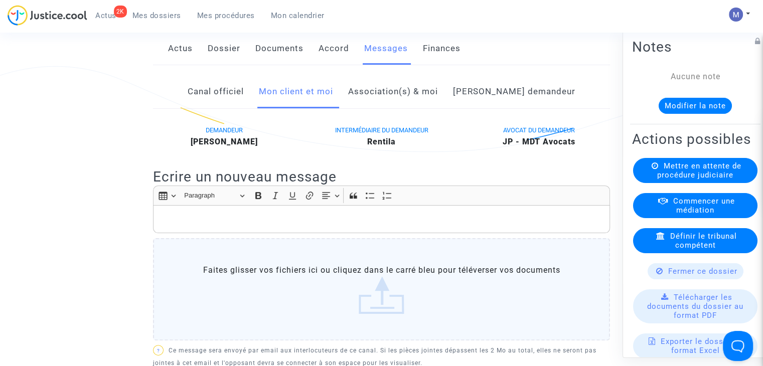
scroll to position [160, 0]
click at [224, 227] on p "Rich Text Editor, main" at bounding box center [382, 220] width 447 height 13
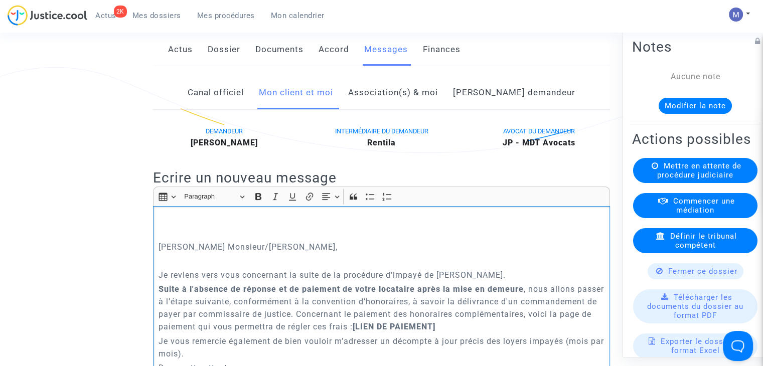
scroll to position [202, 0]
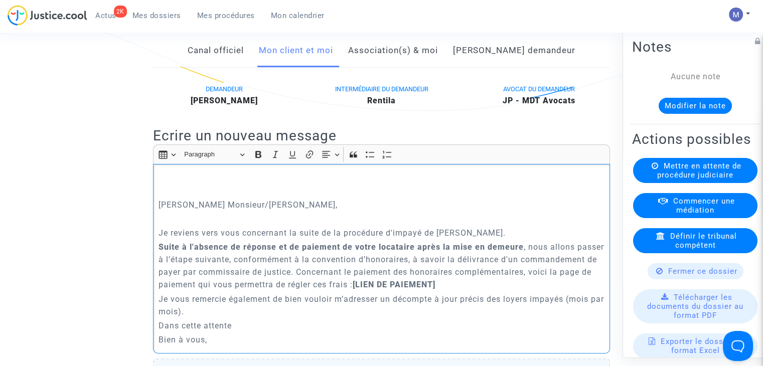
drag, startPoint x: 256, startPoint y: 217, endPoint x: 222, endPoint y: 216, distance: 34.7
click at [222, 211] on p "[PERSON_NAME] Monsieur/[PERSON_NAME]," at bounding box center [382, 205] width 447 height 13
click at [186, 197] on p "Rich Text Editor, main" at bounding box center [382, 184] width 447 height 25
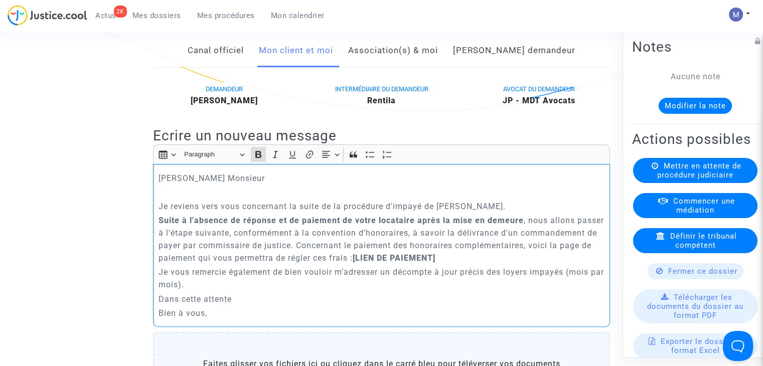
drag, startPoint x: 461, startPoint y: 269, endPoint x: 361, endPoint y: 270, distance: 99.3
click at [361, 264] on p "Suite à l'absence de réponse et de paiement de votre locataire après la mise en…" at bounding box center [382, 239] width 447 height 50
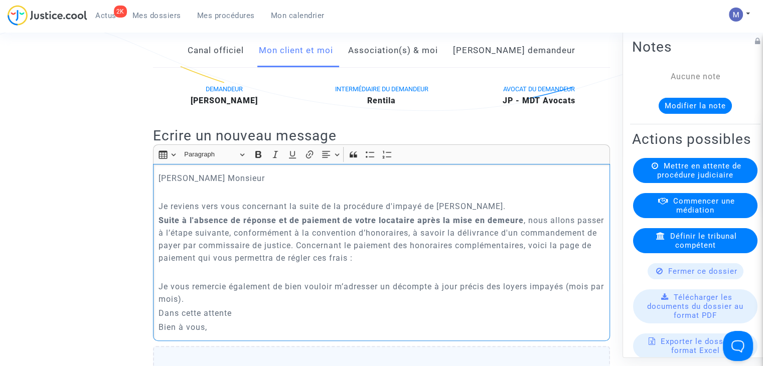
click at [263, 306] on p "Je vous remercie également de bien vouloir m’adresser un décompte à jour précis…" at bounding box center [382, 292] width 447 height 25
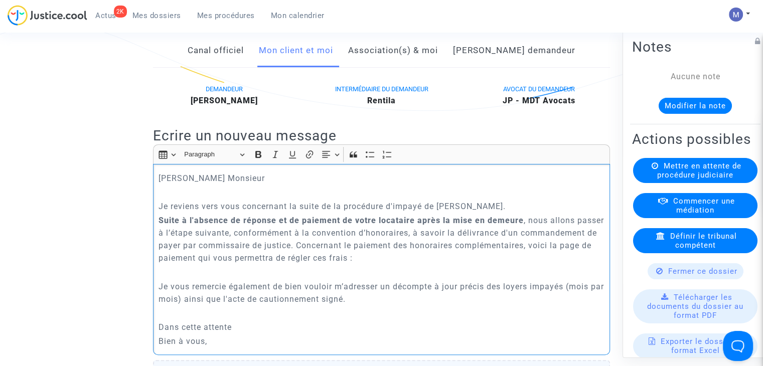
click at [250, 334] on p "Dans cette attente" at bounding box center [382, 327] width 447 height 13
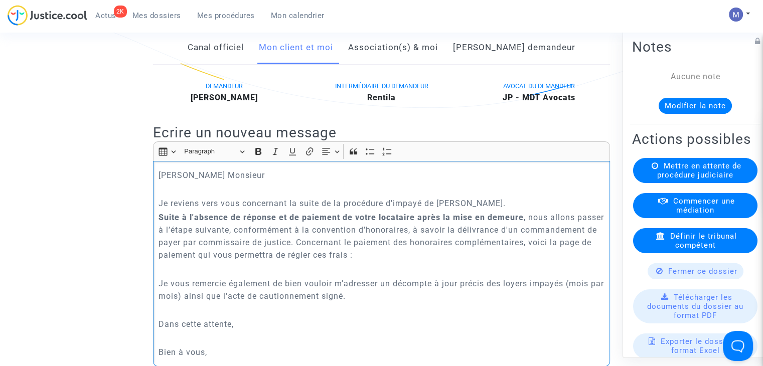
scroll to position [208, 0]
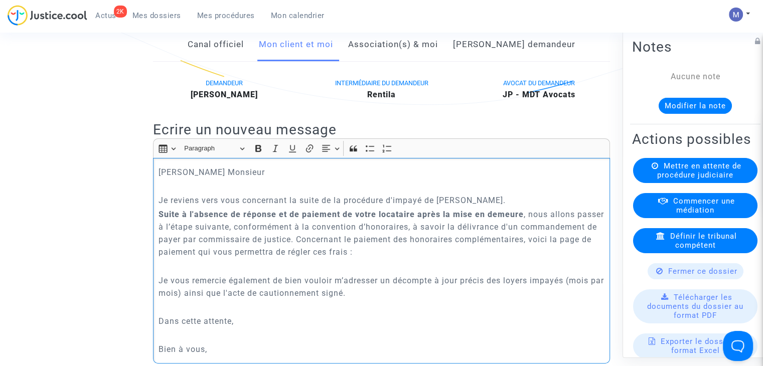
click at [210, 356] on p "Bien à vous," at bounding box center [382, 349] width 447 height 13
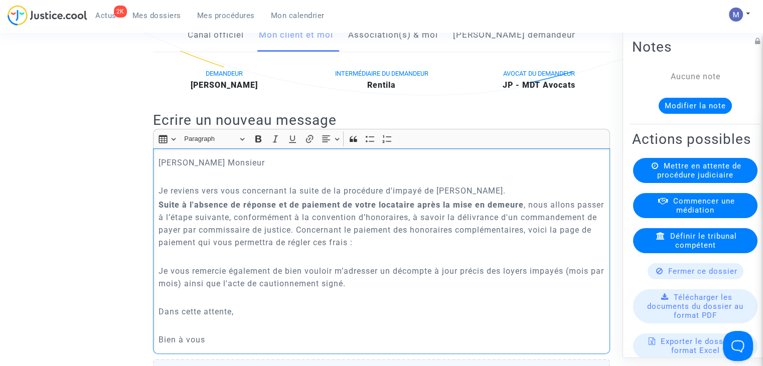
drag, startPoint x: 463, startPoint y: 281, endPoint x: 396, endPoint y: 277, distance: 66.8
click at [396, 277] on p "Je vous remercie également de bien vouloir m’adresser un décompte à jour précis…" at bounding box center [382, 277] width 447 height 25
click at [256, 142] on icon "Editor toolbar" at bounding box center [258, 138] width 6 height 7
click at [291, 143] on icon "Editor toolbar" at bounding box center [292, 139] width 7 height 8
click at [361, 354] on div "[PERSON_NAME] Monsieur [PERSON_NAME] reviens vers vous concernant la suite de l…" at bounding box center [381, 251] width 457 height 205
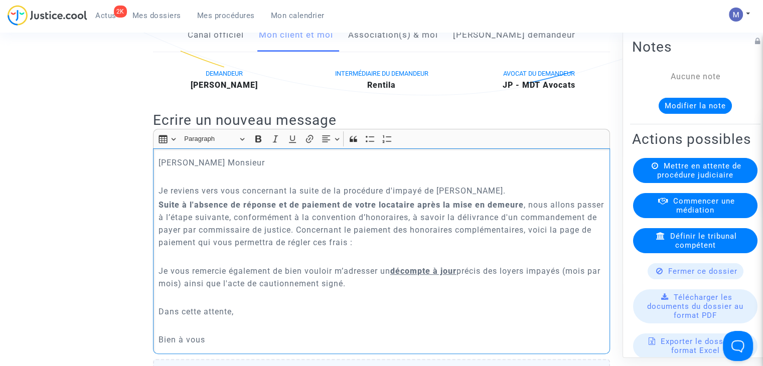
drag, startPoint x: 359, startPoint y: 295, endPoint x: 244, endPoint y: 296, distance: 114.9
click at [244, 290] on p "Je vous remercie également de bien vouloir m’adresser un décompte à jour précis…" at bounding box center [382, 277] width 447 height 25
click at [257, 144] on icon "Editor toolbar" at bounding box center [258, 139] width 10 height 10
click at [289, 143] on icon "Editor toolbar" at bounding box center [292, 139] width 7 height 8
click at [399, 249] on p "Suite à l'absence de réponse et de paiement de votre locataire après la mise en…" at bounding box center [382, 224] width 447 height 50
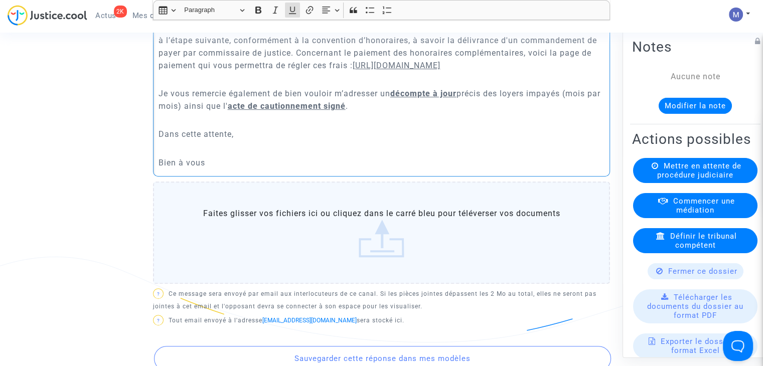
scroll to position [526, 0]
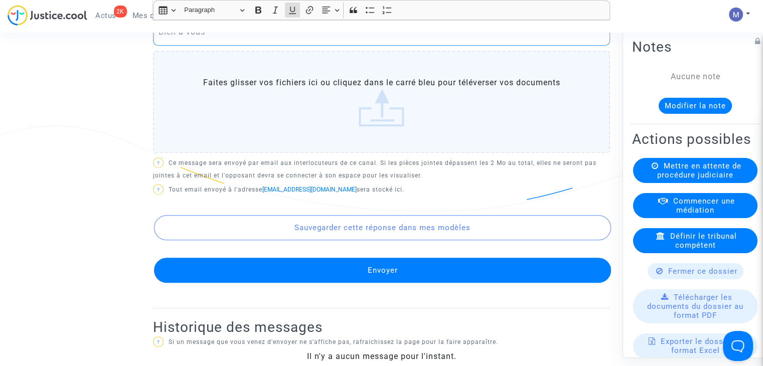
click at [372, 275] on button "Envoyer" at bounding box center [382, 270] width 457 height 25
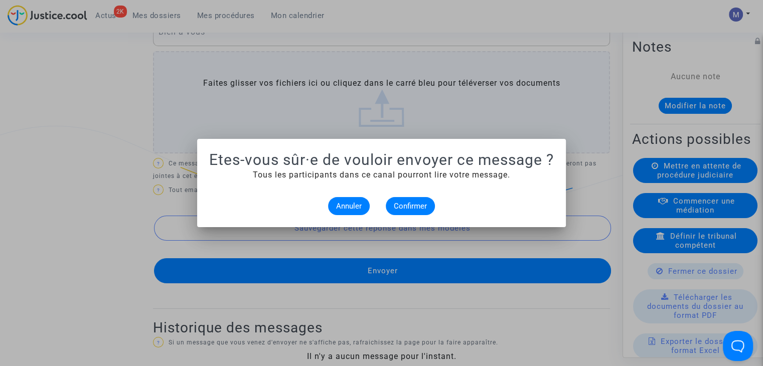
scroll to position [0, 0]
click at [412, 202] on span "Confirmer" at bounding box center [410, 206] width 33 height 9
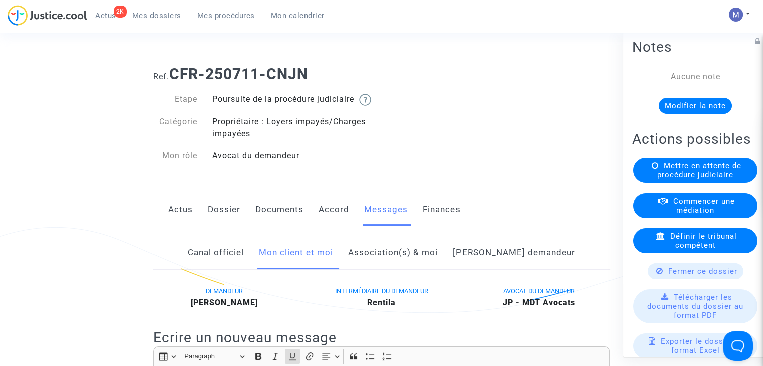
scroll to position [526, 0]
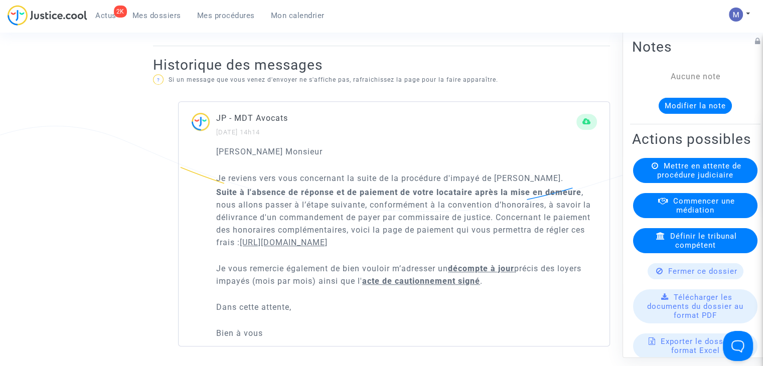
click at [681, 111] on button "Modifier la note" at bounding box center [695, 106] width 73 height 16
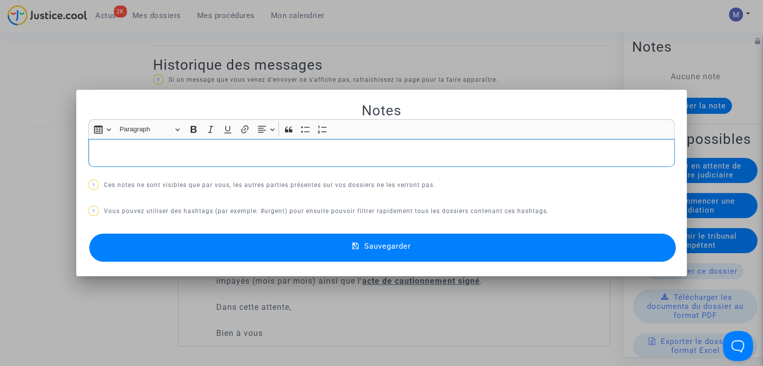
scroll to position [0, 0]
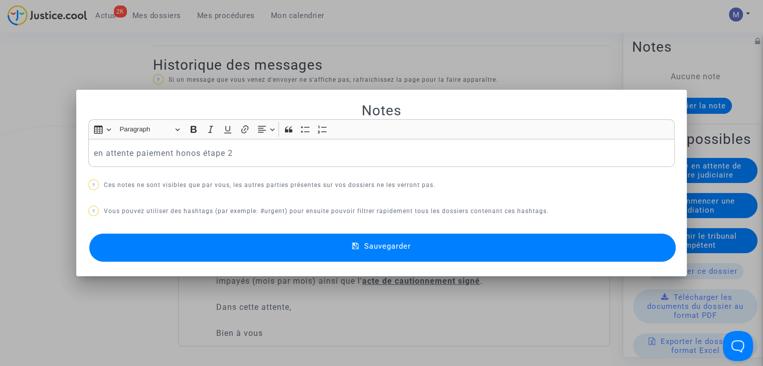
click at [482, 241] on button "Sauvegarder" at bounding box center [382, 248] width 587 height 28
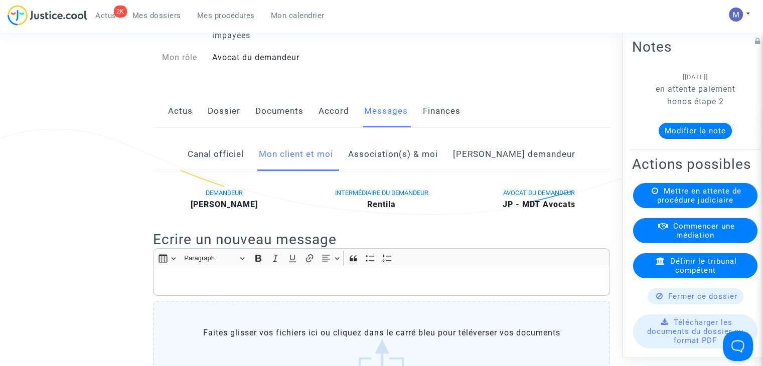
scroll to position [95, 0]
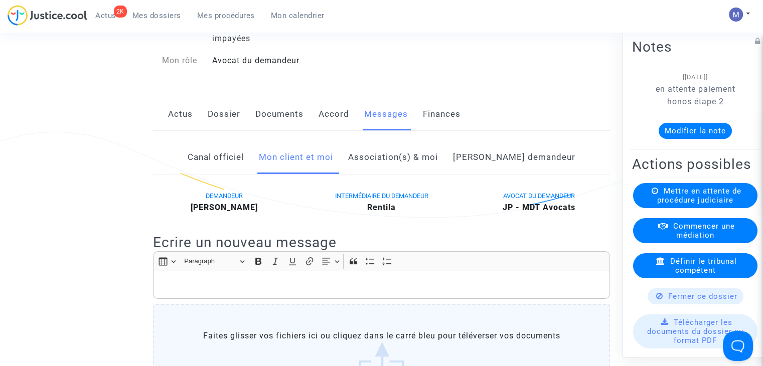
click at [167, 16] on span "Mes dossiers" at bounding box center [156, 15] width 49 height 9
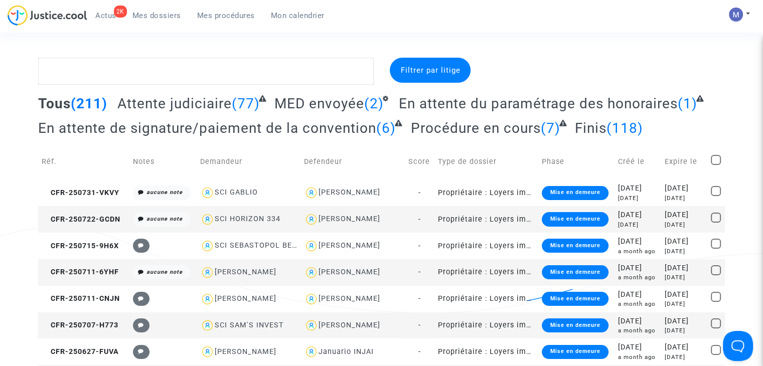
click at [182, 105] on span "Attente judiciaire" at bounding box center [174, 103] width 114 height 17
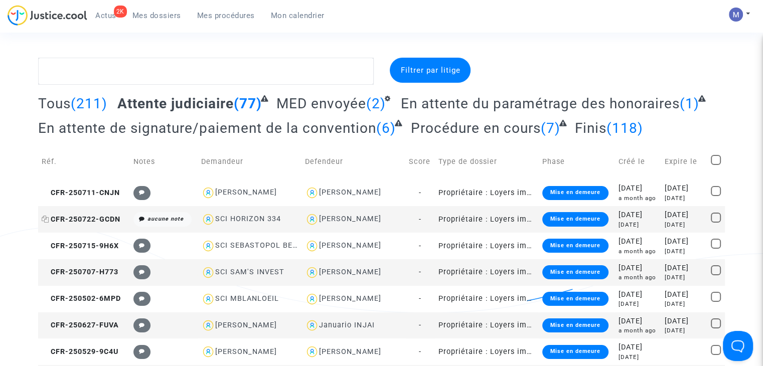
click at [101, 215] on span "CFR-250722-GCDN" at bounding box center [81, 219] width 79 height 9
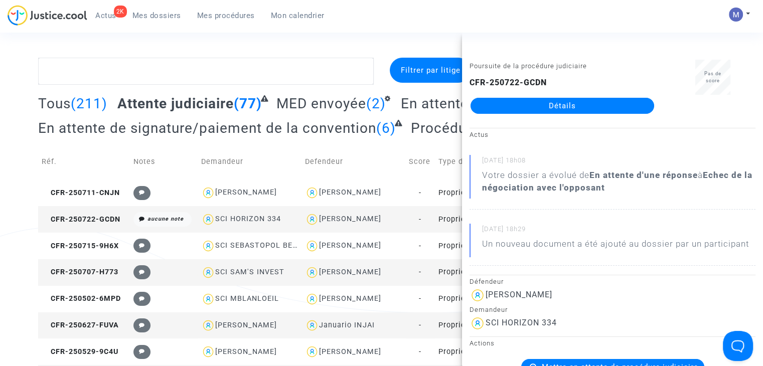
click at [558, 113] on link "Détails" at bounding box center [563, 106] width 184 height 16
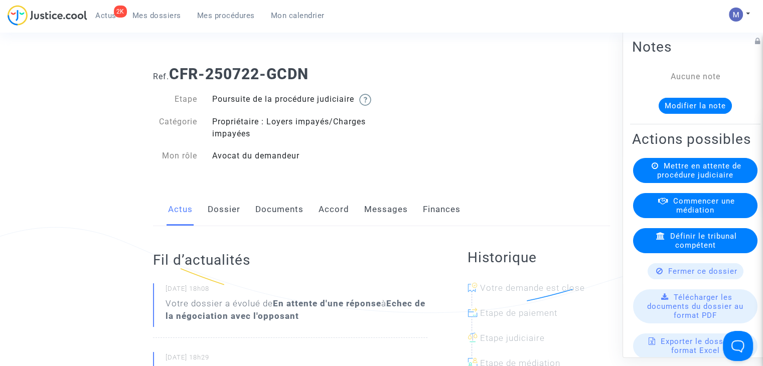
click at [231, 219] on link "Dossier" at bounding box center [224, 209] width 33 height 33
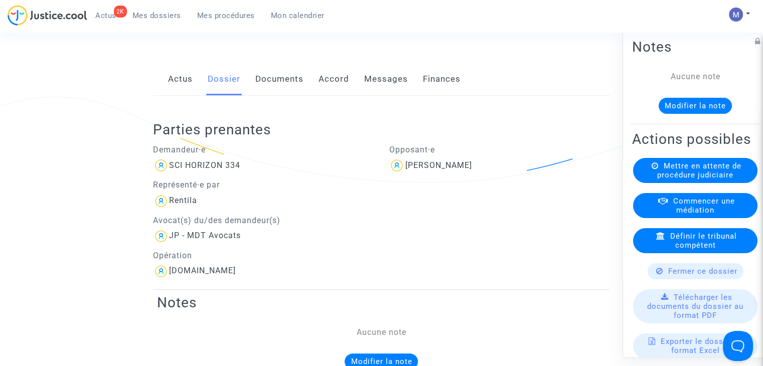
scroll to position [133, 0]
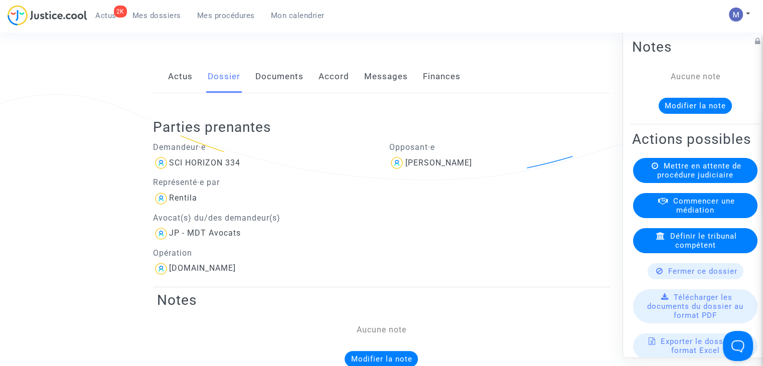
click at [275, 85] on link "Documents" at bounding box center [279, 76] width 48 height 33
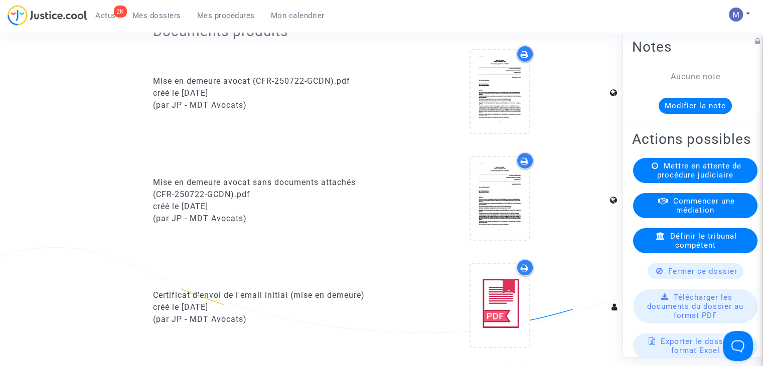
scroll to position [407, 0]
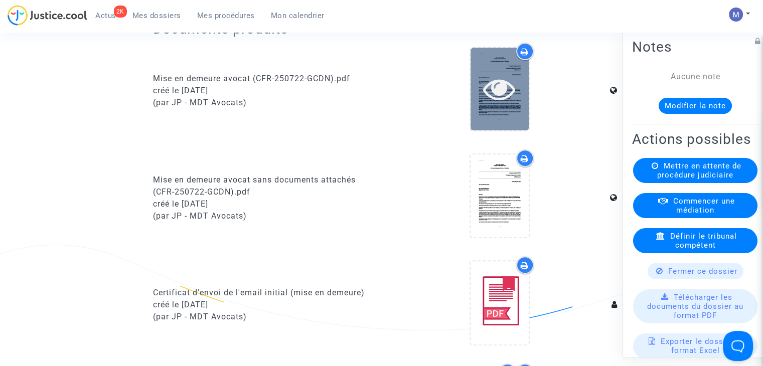
click at [487, 105] on icon at bounding box center [499, 89] width 33 height 32
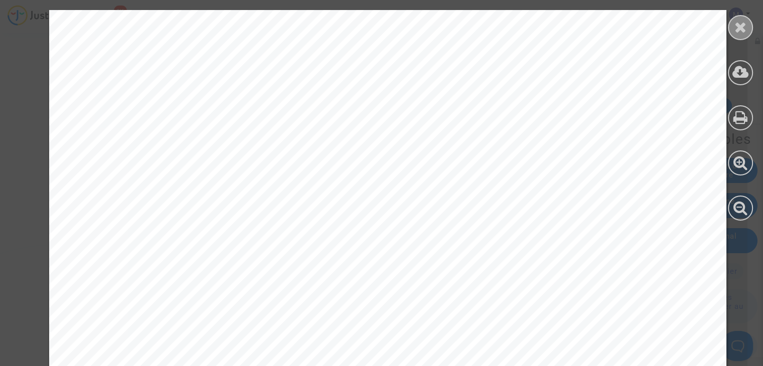
click at [742, 21] on icon at bounding box center [741, 27] width 13 height 15
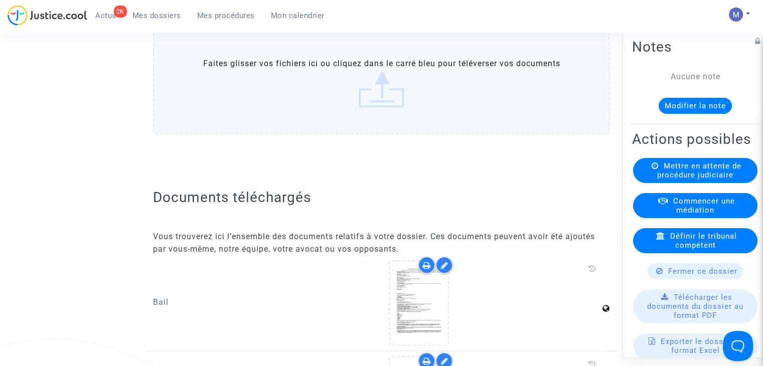
scroll to position [1188, 0]
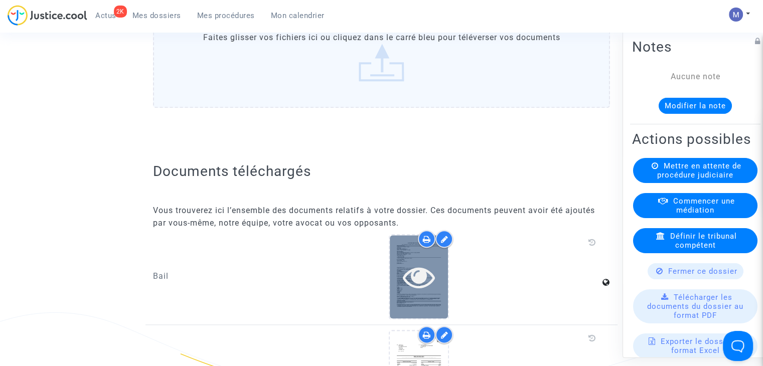
click at [398, 283] on div at bounding box center [419, 277] width 58 height 32
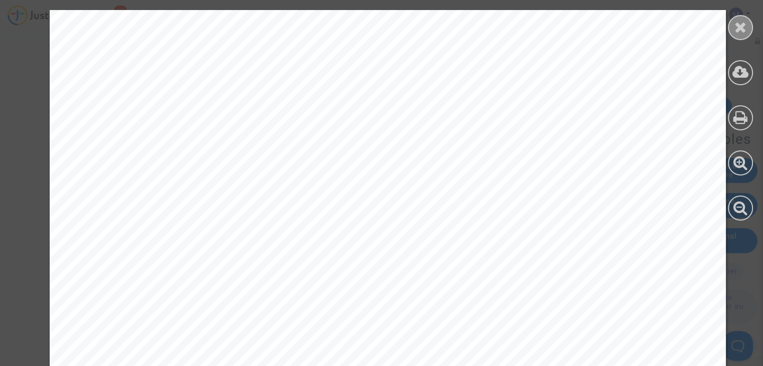
click at [741, 30] on icon at bounding box center [741, 27] width 13 height 15
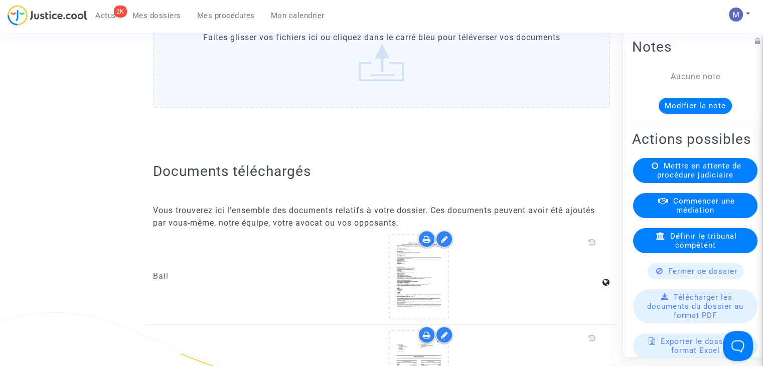
click at [669, 101] on button "Modifier la note" at bounding box center [695, 106] width 73 height 16
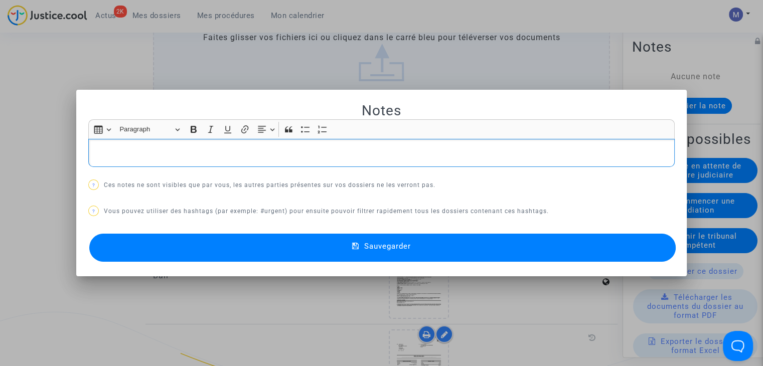
scroll to position [0, 0]
click at [469, 245] on button "Sauvegarder" at bounding box center [382, 248] width 587 height 28
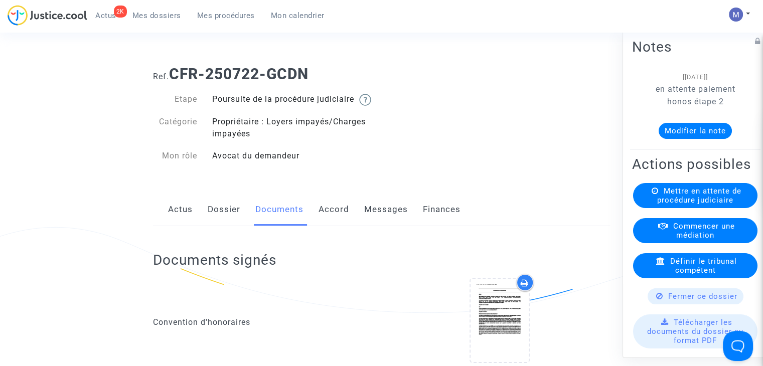
click at [380, 222] on link "Messages" at bounding box center [386, 209] width 44 height 33
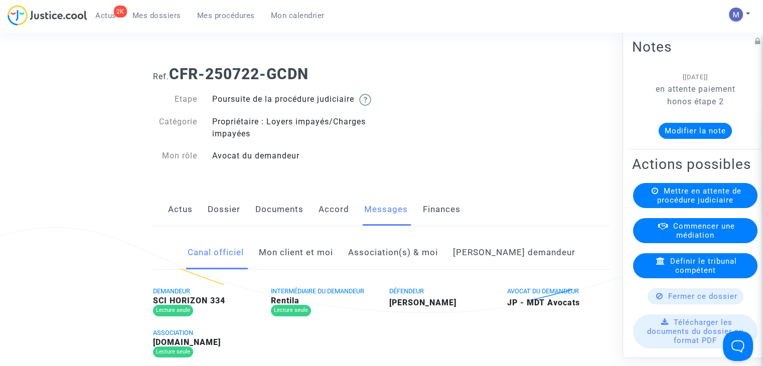
click at [322, 262] on link "Mon client et moi" at bounding box center [296, 252] width 74 height 33
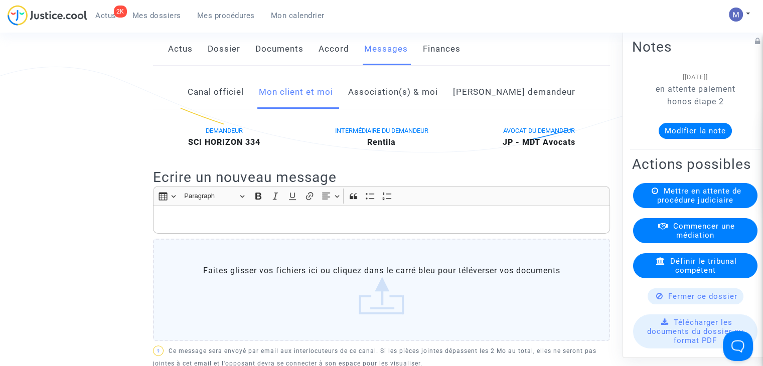
scroll to position [165, 0]
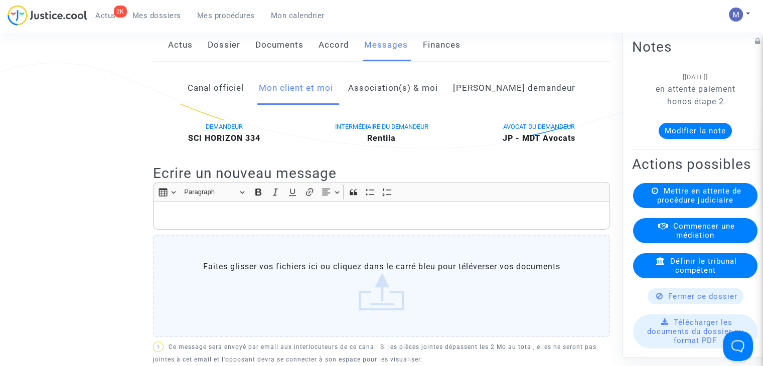
click at [345, 221] on p "Rich Text Editor, main" at bounding box center [382, 216] width 447 height 13
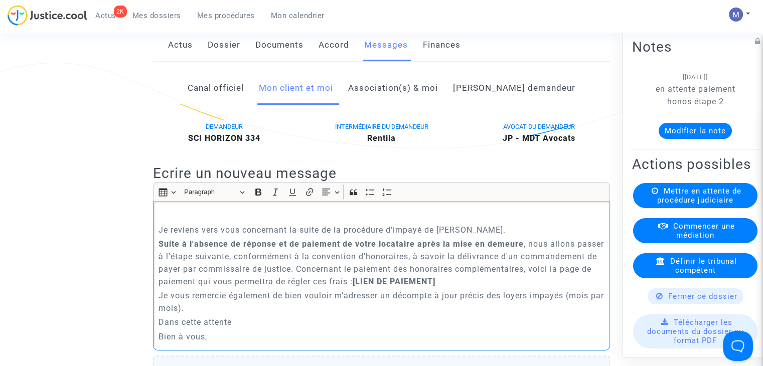
click at [263, 222] on p "Rich Text Editor, main" at bounding box center [382, 216] width 447 height 13
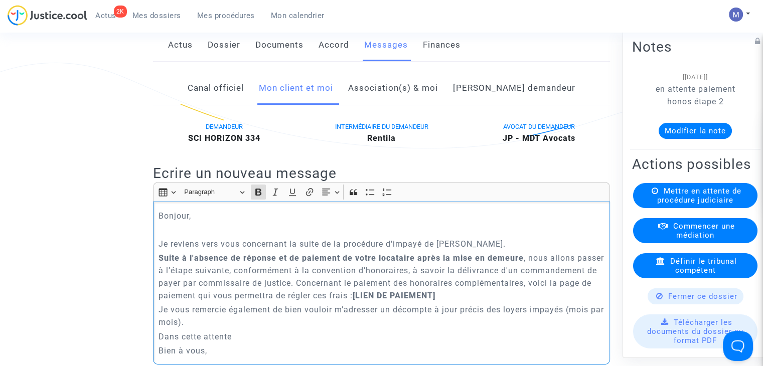
drag, startPoint x: 419, startPoint y: 301, endPoint x: 372, endPoint y: 307, distance: 48.0
click at [372, 302] on p "Suite à l'absence de réponse et de paiement de votre locataire après la mise en…" at bounding box center [382, 277] width 447 height 50
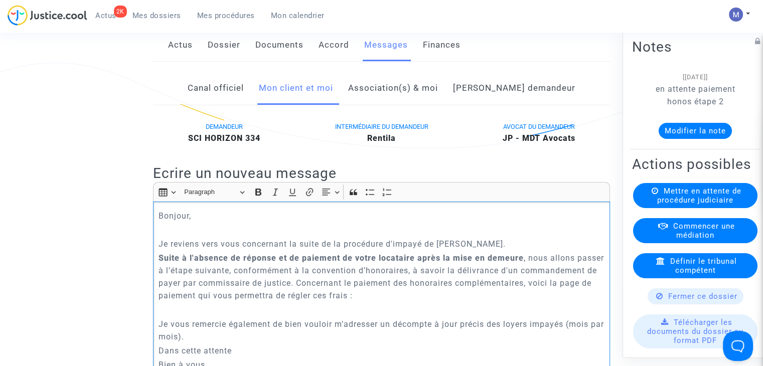
click at [256, 343] on p "Je vous remercie également de bien vouloir m’adresser un décompte à jour précis…" at bounding box center [382, 330] width 447 height 25
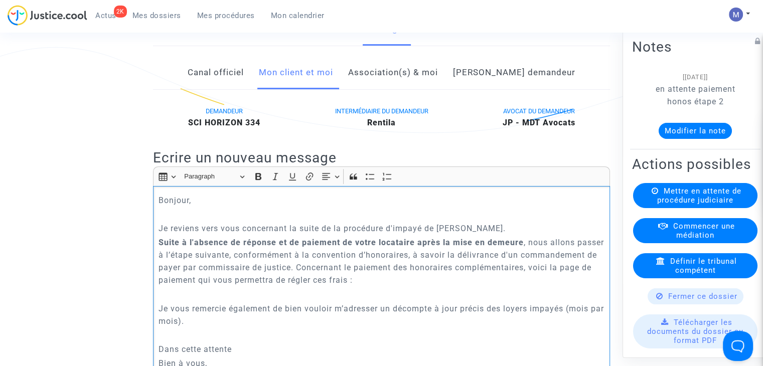
scroll to position [194, 0]
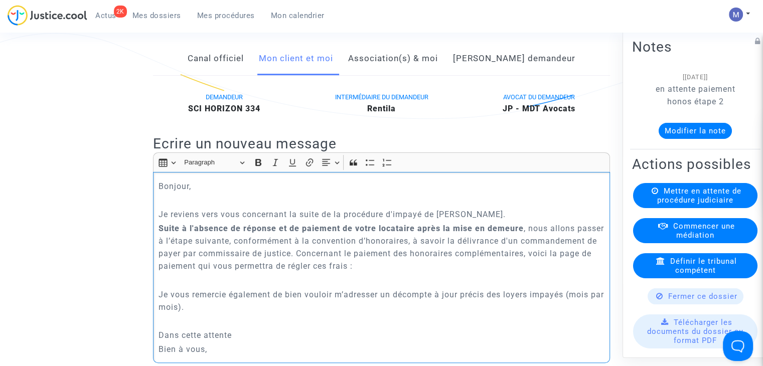
click at [239, 342] on p "Dans cette attente" at bounding box center [382, 335] width 447 height 13
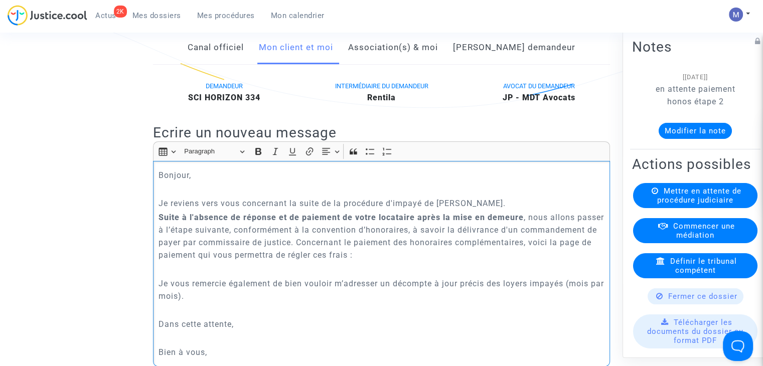
scroll to position [208, 0]
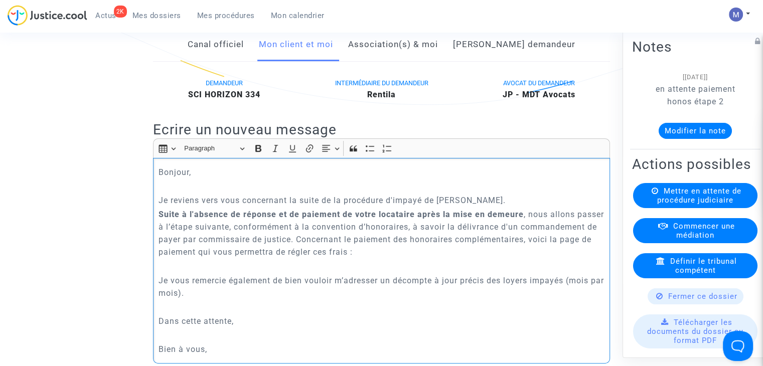
click at [219, 356] on p "Bien à vous," at bounding box center [382, 349] width 447 height 13
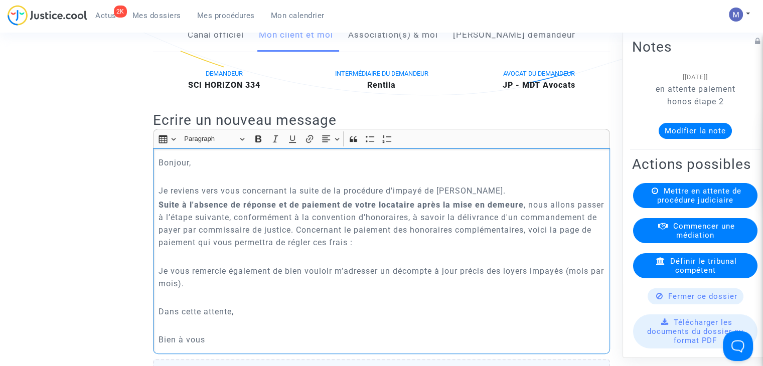
drag, startPoint x: 460, startPoint y: 284, endPoint x: 397, endPoint y: 287, distance: 63.3
click at [397, 287] on p "Je vous remercie également de bien vouloir m’adresser un décompte à jour précis…" at bounding box center [382, 277] width 447 height 25
click at [257, 142] on icon "Editor toolbar" at bounding box center [258, 138] width 6 height 7
click at [289, 144] on icon "Editor toolbar" at bounding box center [292, 139] width 10 height 10
click at [378, 249] on p "Suite à l'absence de réponse et de paiement de votre locataire après la mise en…" at bounding box center [382, 224] width 447 height 50
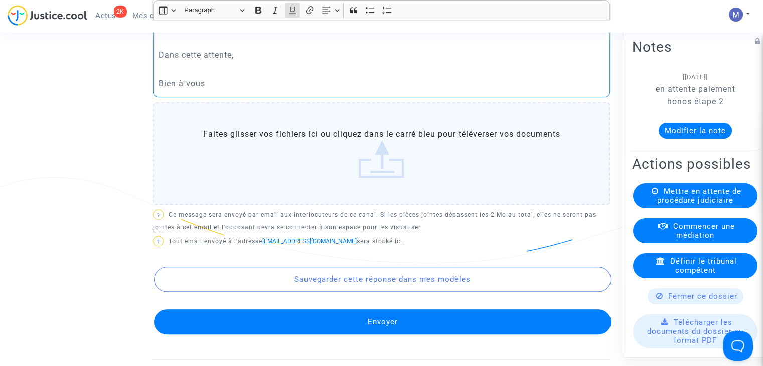
scroll to position [497, 0]
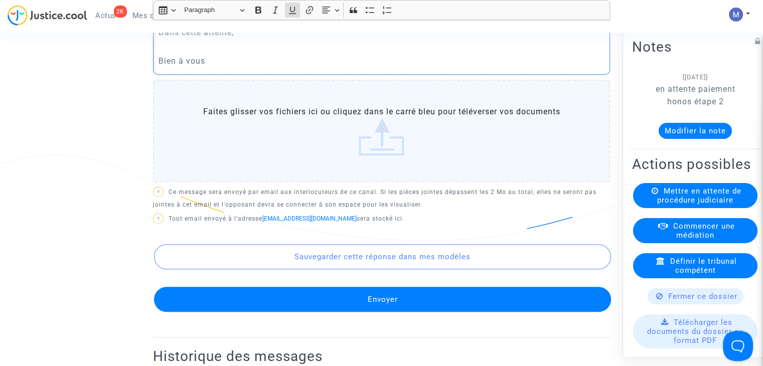
click at [365, 312] on button "Envoyer" at bounding box center [382, 299] width 457 height 25
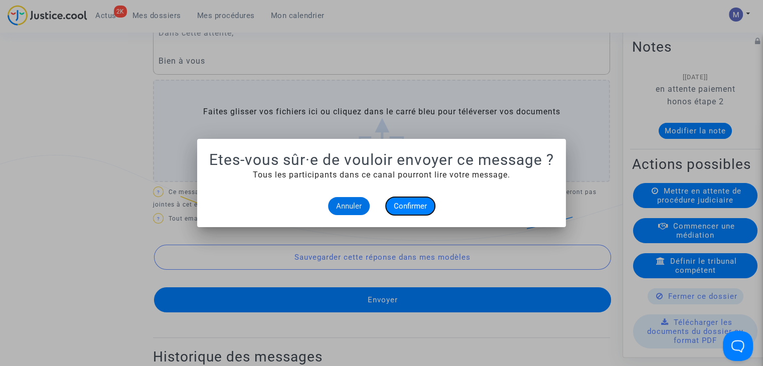
click at [407, 209] on span "Confirmer" at bounding box center [410, 206] width 33 height 9
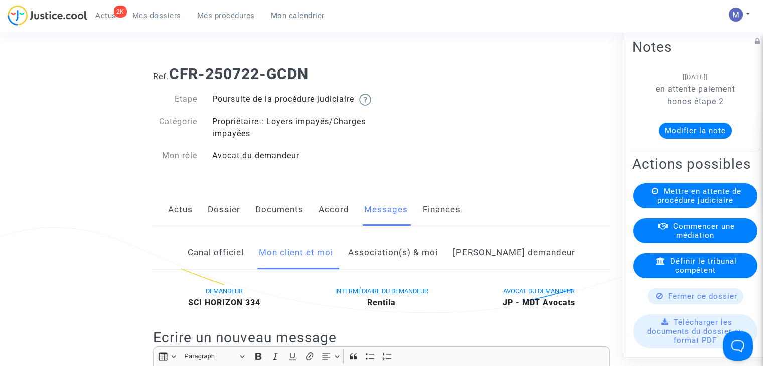
click at [161, 17] on span "Mes dossiers" at bounding box center [156, 15] width 49 height 9
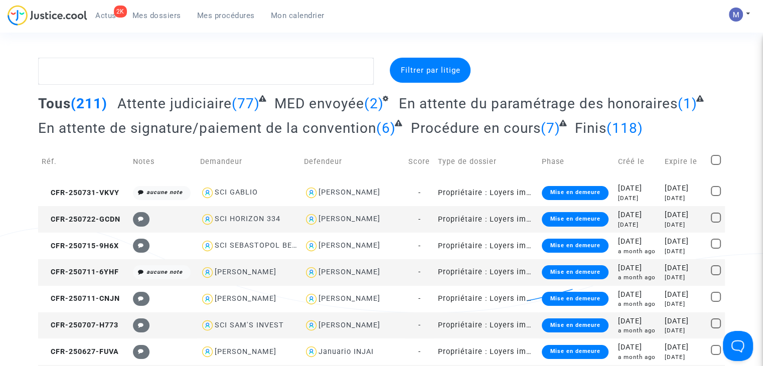
click at [195, 108] on span "Attente judiciaire" at bounding box center [174, 103] width 114 height 17
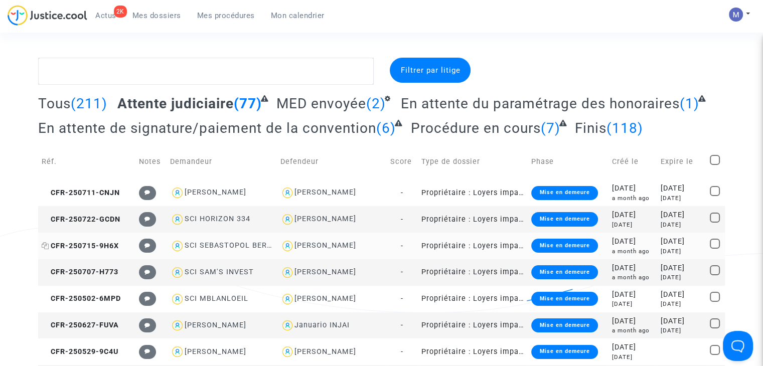
click at [99, 244] on span "CFR-250715-9H6X" at bounding box center [80, 246] width 77 height 9
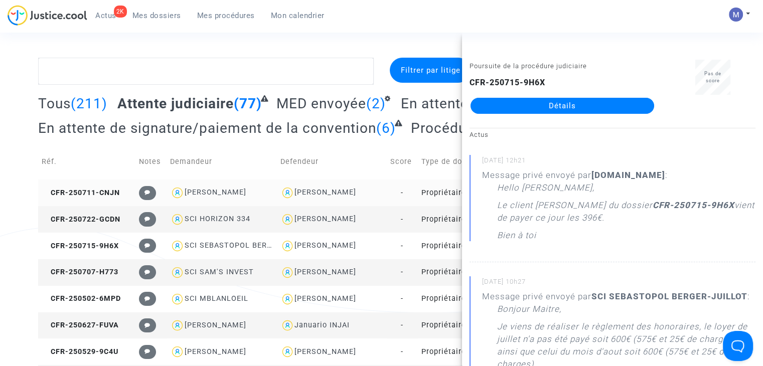
click at [560, 97] on div "CFR-250715-9H6X Détails" at bounding box center [563, 95] width 186 height 37
click at [552, 110] on link "Détails" at bounding box center [563, 106] width 184 height 16
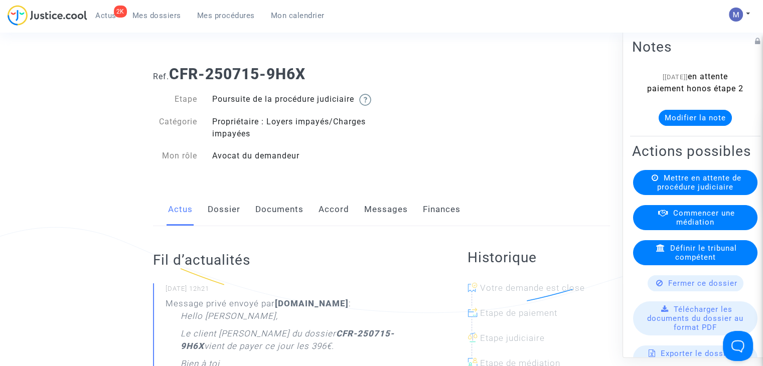
click at [231, 219] on link "Dossier" at bounding box center [224, 209] width 33 height 33
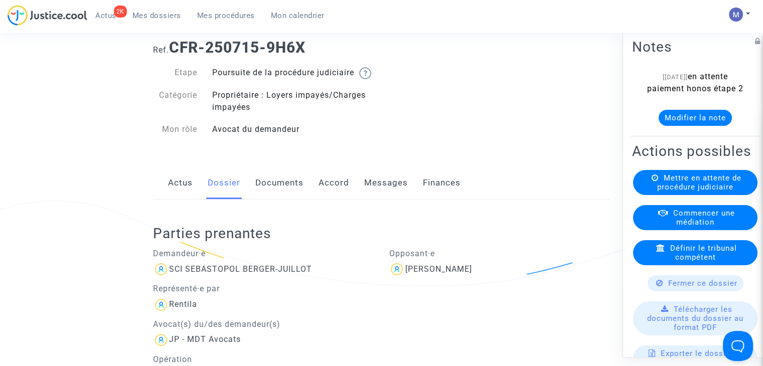
scroll to position [32, 0]
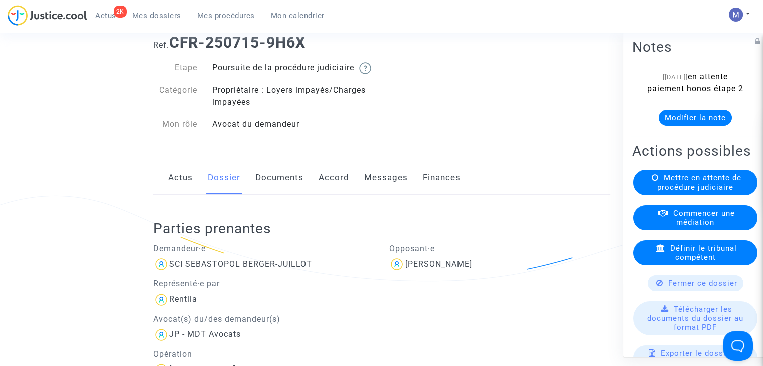
click at [258, 195] on link "Documents" at bounding box center [279, 178] width 48 height 33
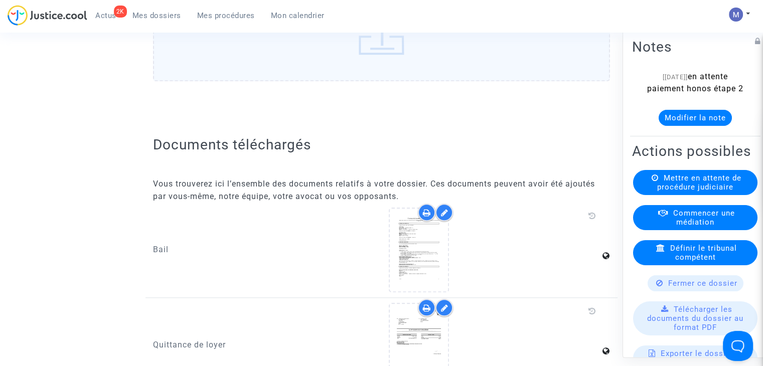
scroll to position [1111, 0]
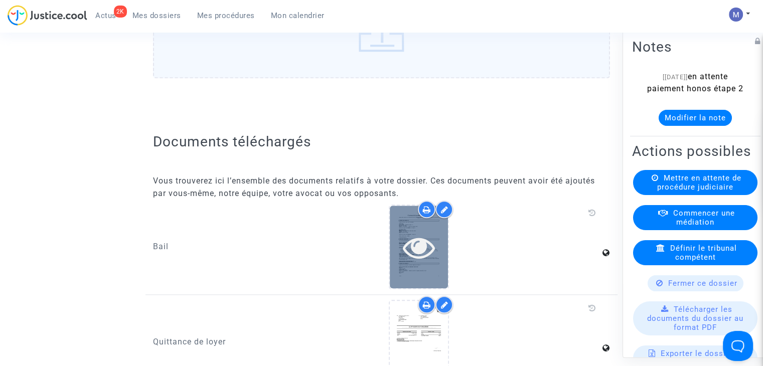
click at [423, 274] on div at bounding box center [419, 247] width 58 height 83
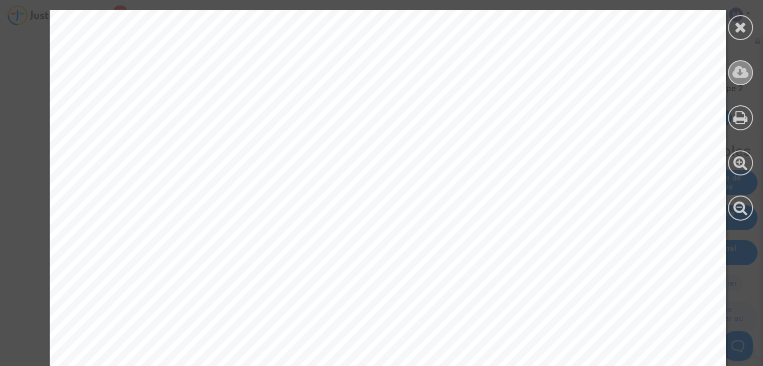
click at [743, 70] on icon at bounding box center [741, 72] width 17 height 15
click at [741, 25] on icon at bounding box center [741, 27] width 13 height 15
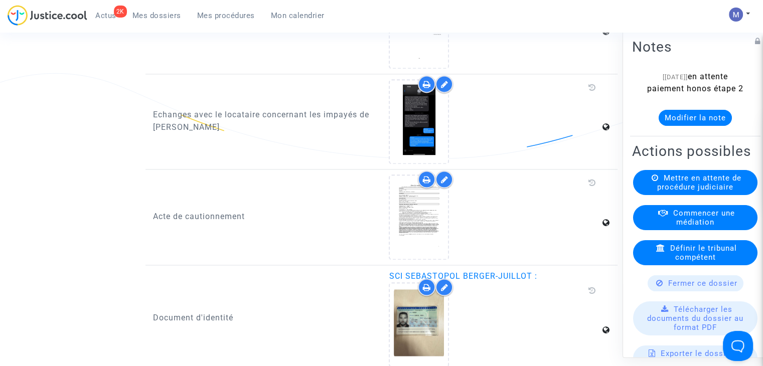
scroll to position [1448, 0]
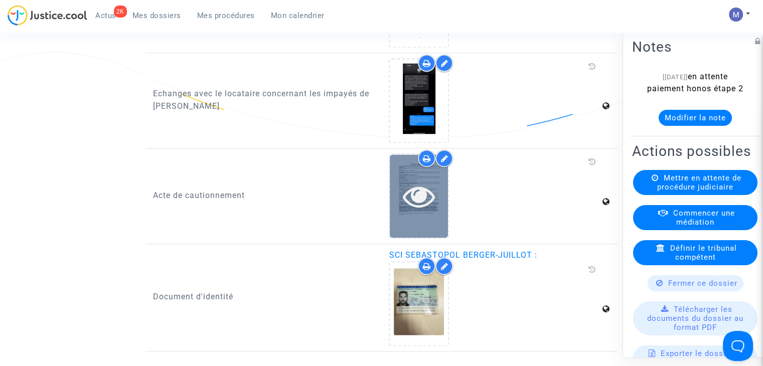
click at [424, 203] on icon at bounding box center [419, 196] width 33 height 32
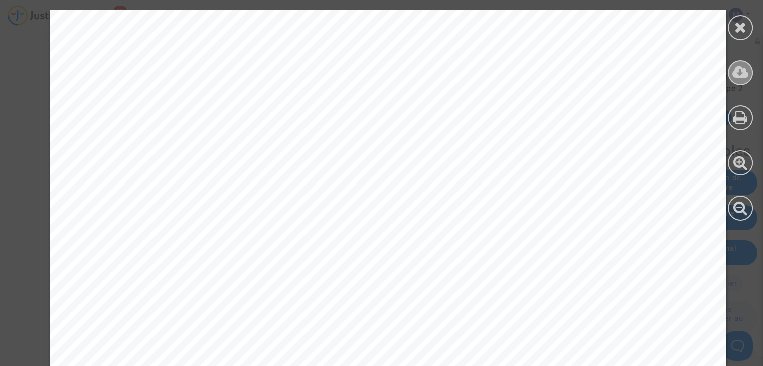
click at [739, 72] on icon at bounding box center [741, 72] width 17 height 15
click at [751, 22] on div at bounding box center [740, 27] width 25 height 25
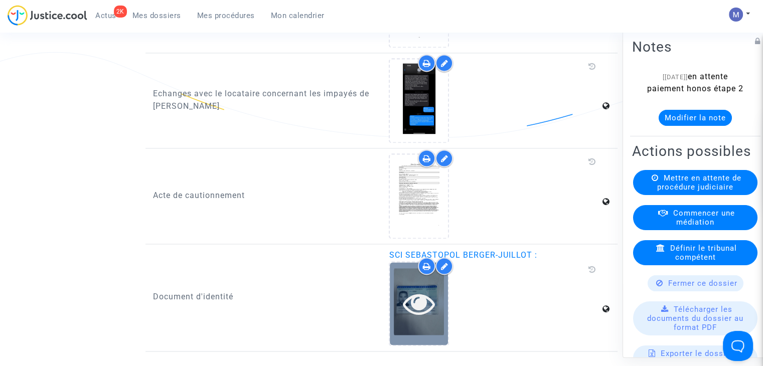
click at [425, 298] on icon at bounding box center [419, 303] width 33 height 32
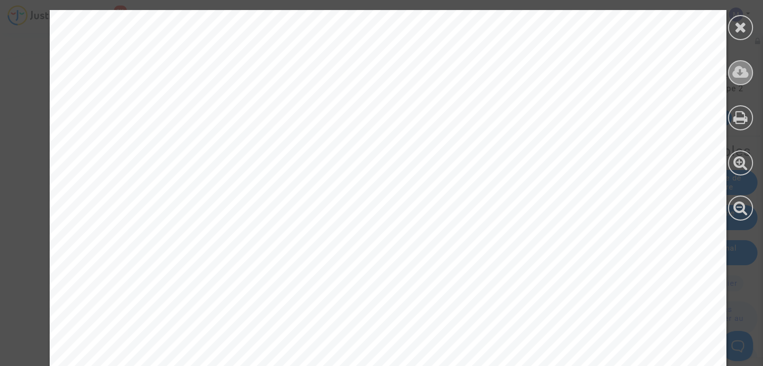
click at [743, 72] on icon at bounding box center [741, 72] width 17 height 15
click at [735, 27] on icon at bounding box center [741, 27] width 13 height 15
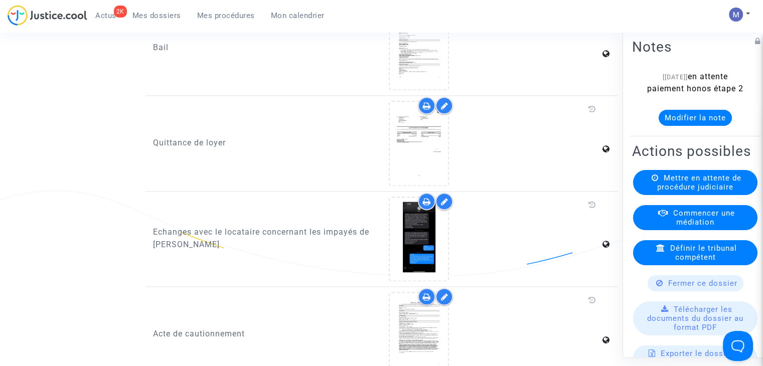
scroll to position [1294, 0]
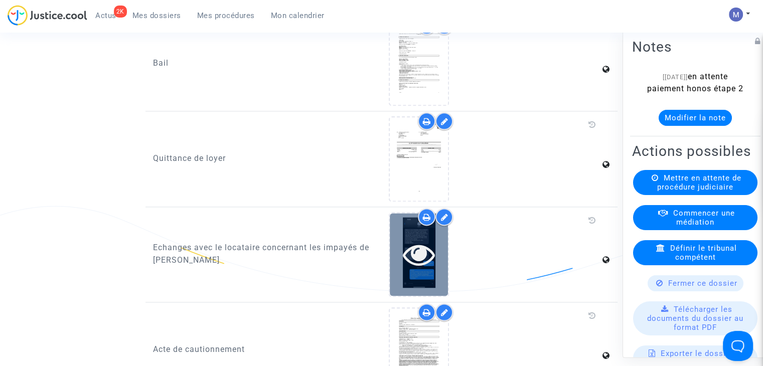
click at [421, 252] on icon at bounding box center [419, 254] width 33 height 32
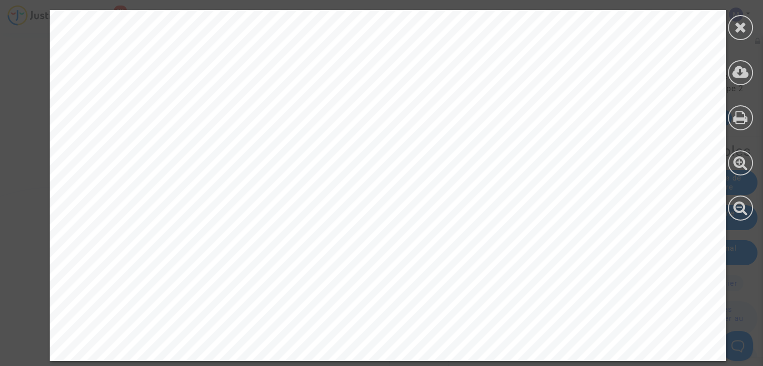
scroll to position [1315, 0]
click at [750, 34] on div at bounding box center [740, 27] width 25 height 25
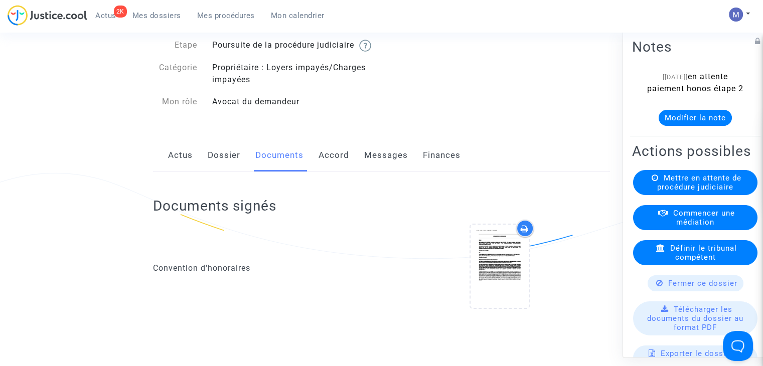
scroll to position [0, 0]
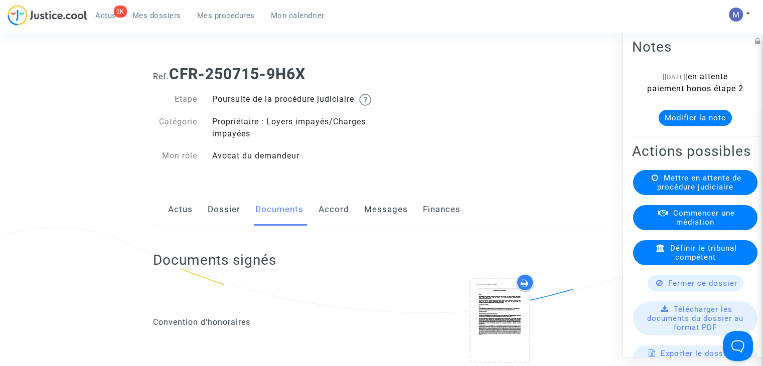
click at [212, 225] on link "Dossier" at bounding box center [224, 209] width 33 height 33
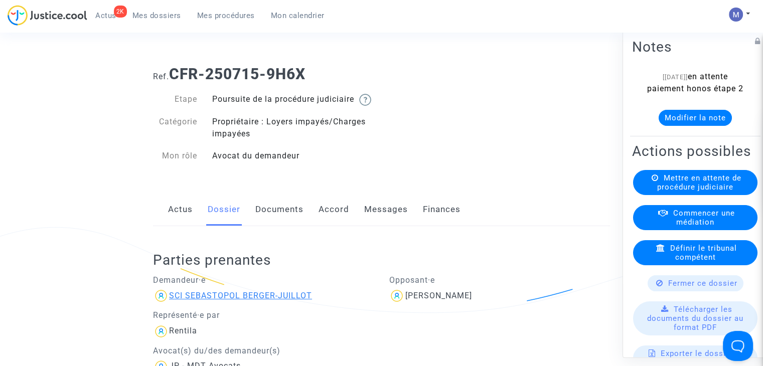
click at [217, 301] on div "SCI SEBASTOPOL BERGER-JUILLOT" at bounding box center [240, 296] width 143 height 10
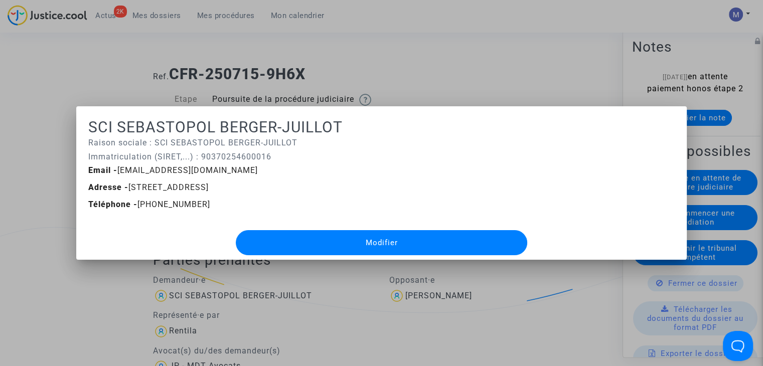
drag, startPoint x: 297, startPoint y: 188, endPoint x: 127, endPoint y: 185, distance: 169.6
click at [127, 185] on span "Adresse - [STREET_ADDRESS]" at bounding box center [148, 188] width 120 height 10
copy span "[STREET_ADDRESS]"
click at [424, 93] on div at bounding box center [381, 183] width 763 height 366
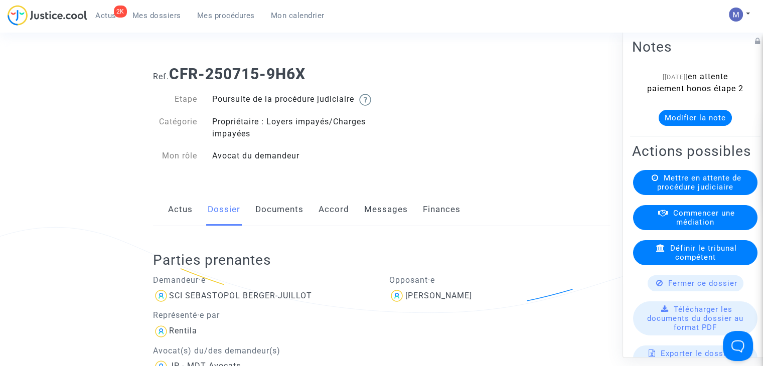
click at [291, 223] on link "Documents" at bounding box center [279, 209] width 48 height 33
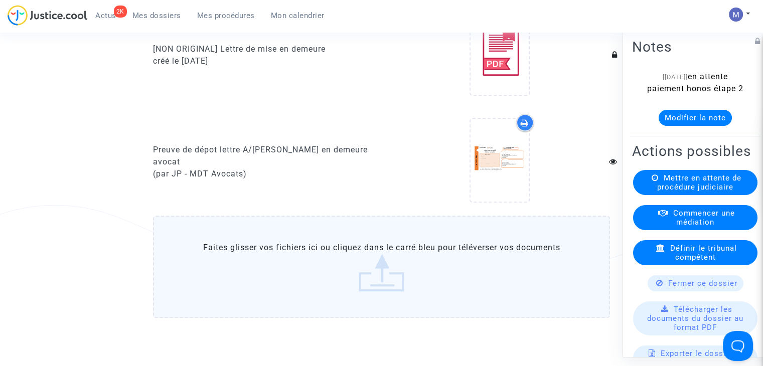
scroll to position [1027, 0]
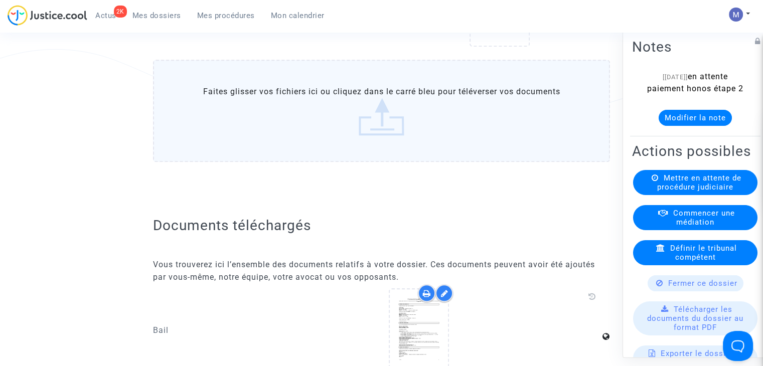
click at [372, 129] on label "Faites glisser vos fichiers ici ou cliquez dans le carré bleu pour téléverser v…" at bounding box center [381, 111] width 457 height 102
click at [0, 0] on input "Faites glisser vos fichiers ici ou cliquez dans le carré bleu pour téléverser v…" at bounding box center [0, 0] width 0 height 0
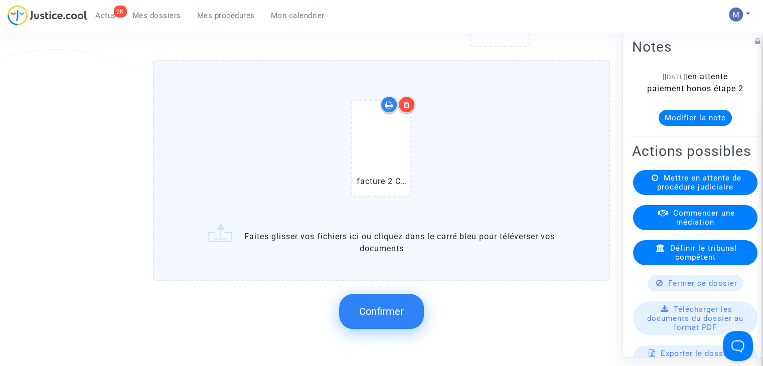
click at [379, 326] on button "Confirmer" at bounding box center [381, 311] width 85 height 35
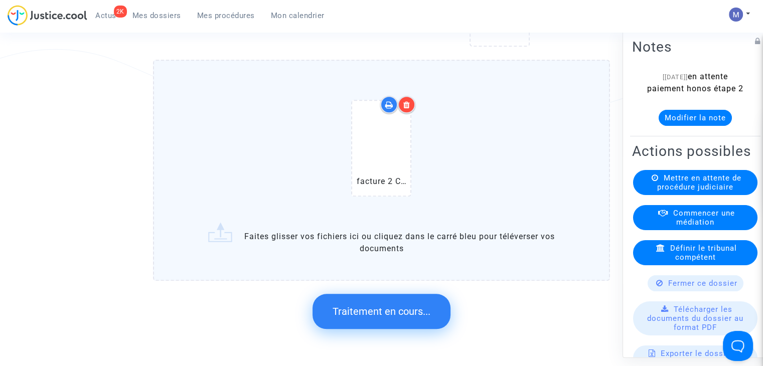
scroll to position [0, 0]
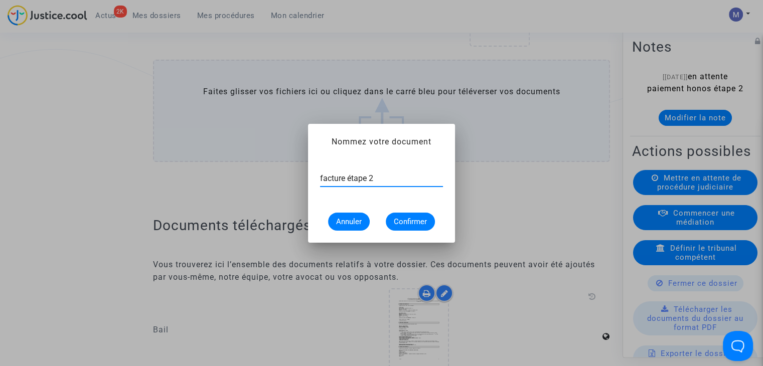
type input "facture étape 2"
click at [420, 227] on button "Confirmer" at bounding box center [410, 222] width 49 height 18
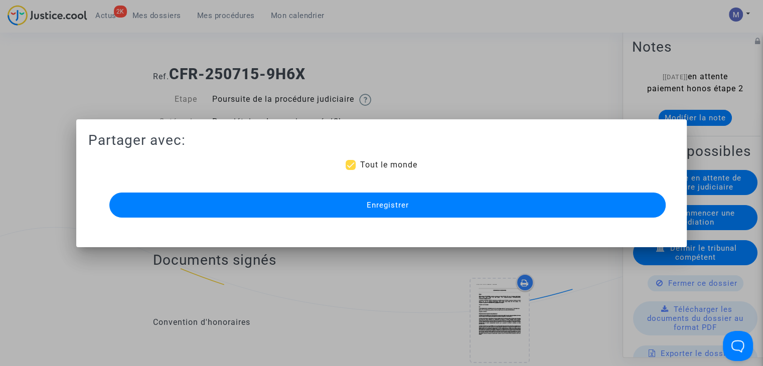
scroll to position [1027, 0]
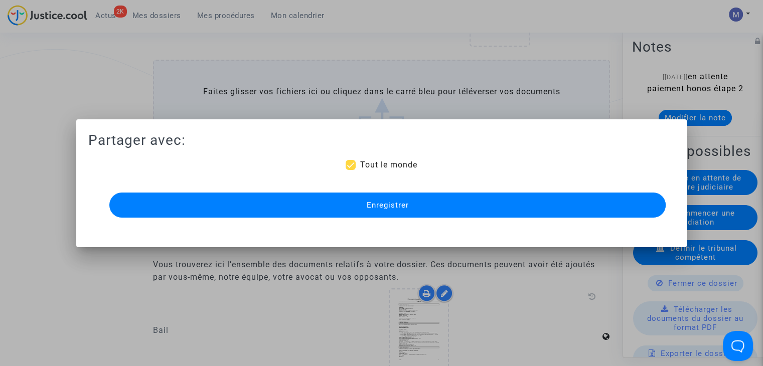
click at [374, 175] on mat-checkbox "Tout le monde" at bounding box center [381, 167] width 71 height 16
click at [376, 164] on span "Tout le monde" at bounding box center [388, 165] width 57 height 10
click at [351, 170] on input "Tout le monde" at bounding box center [350, 170] width 1 height 1
checkbox input "false"
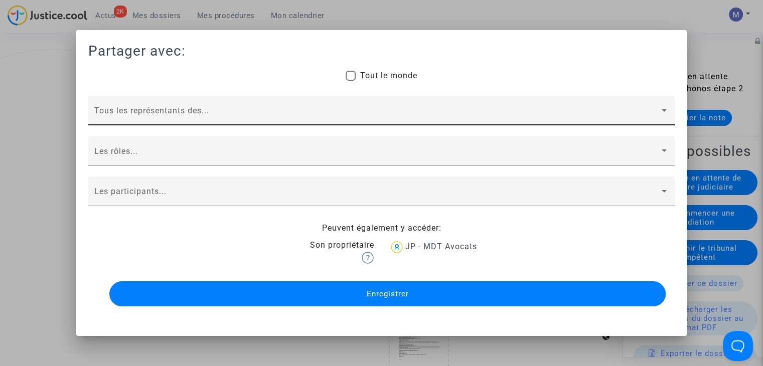
click at [191, 116] on span at bounding box center [376, 114] width 565 height 9
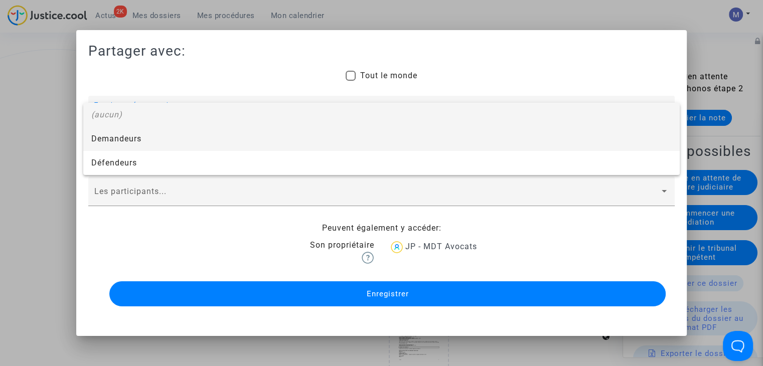
click at [119, 141] on span "Demandeurs" at bounding box center [381, 139] width 580 height 24
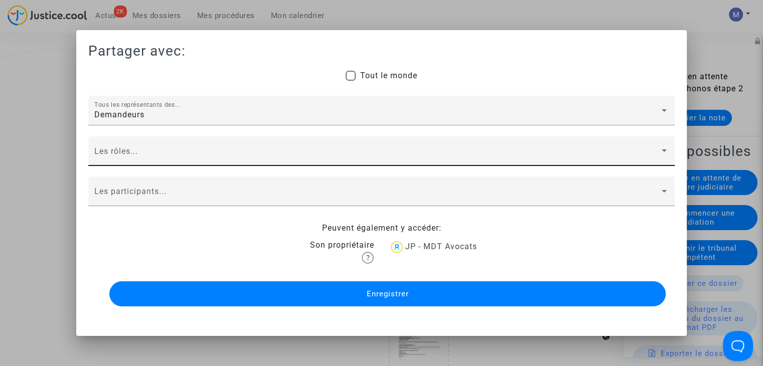
click at [118, 143] on div "Les rôles..." at bounding box center [381, 154] width 574 height 24
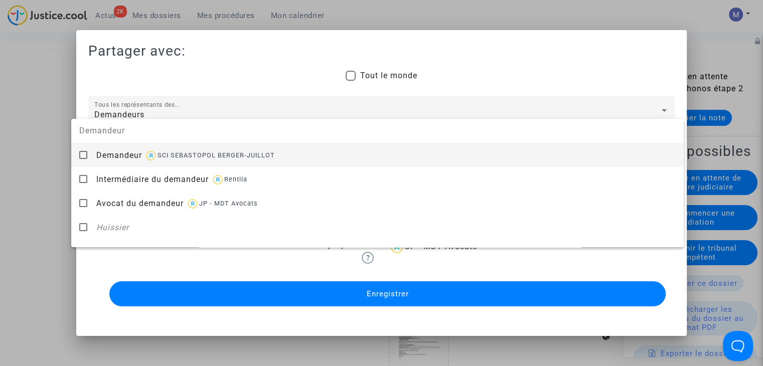
click at [119, 152] on span "Demandeur" at bounding box center [119, 156] width 46 height 10
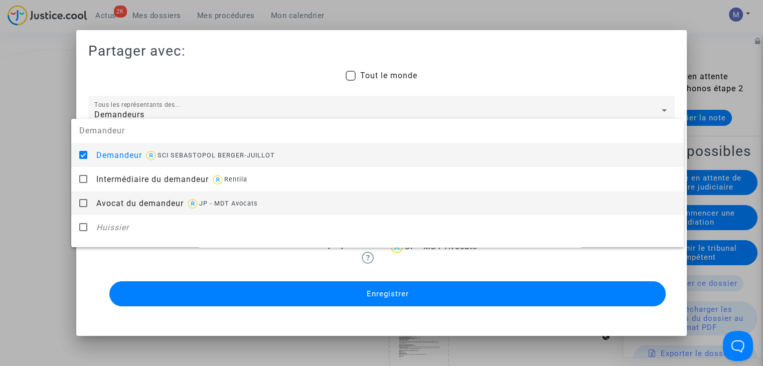
click at [118, 199] on span "Avocat du demandeur" at bounding box center [139, 204] width 87 height 10
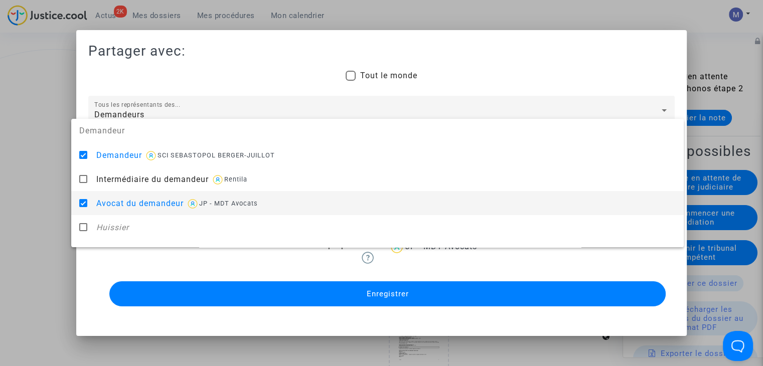
click at [31, 207] on div at bounding box center [381, 183] width 763 height 366
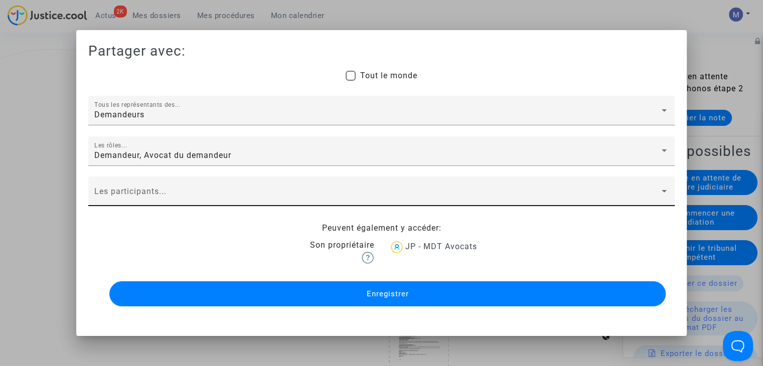
click at [116, 185] on div "Les participants..." at bounding box center [381, 195] width 574 height 24
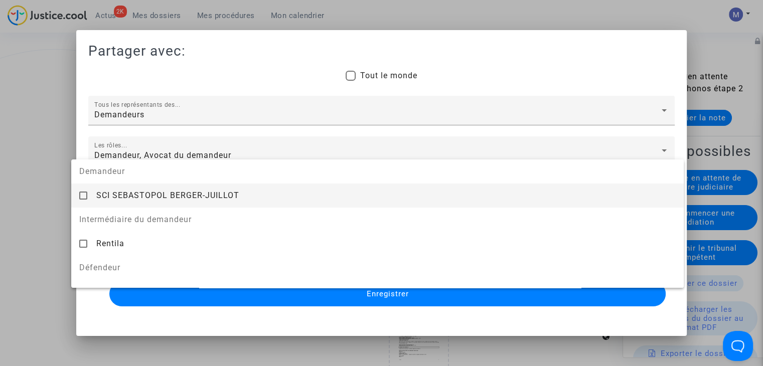
click at [128, 195] on span "SCI SEBASTOPOL BERGER-JUILLOT" at bounding box center [167, 196] width 143 height 10
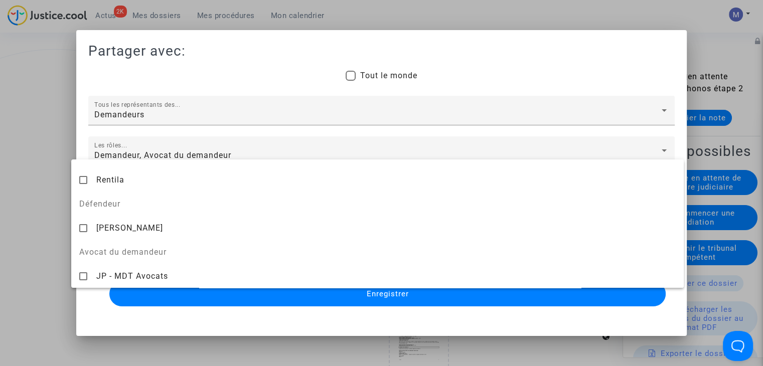
scroll to position [100, 0]
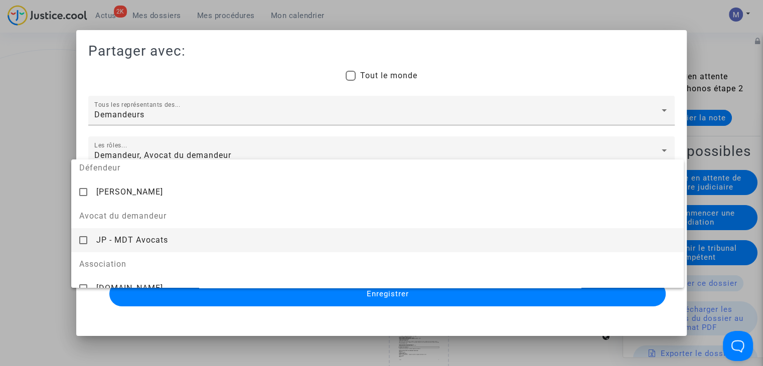
click at [166, 245] on span "JP - MDT Avocats" at bounding box center [132, 240] width 72 height 10
click at [323, 304] on div at bounding box center [381, 183] width 763 height 366
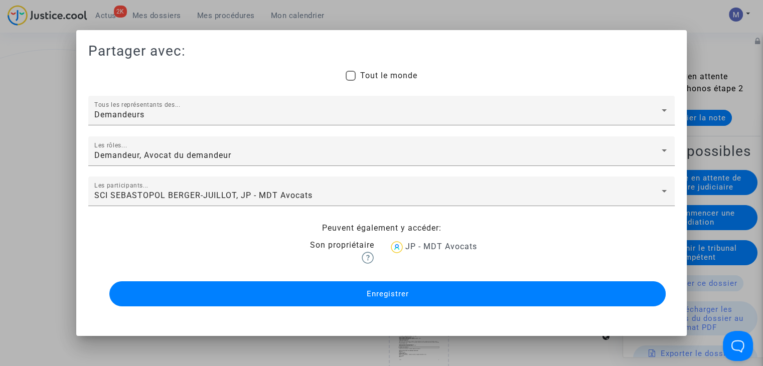
click at [323, 304] on button "Enregistrer" at bounding box center [387, 293] width 556 height 25
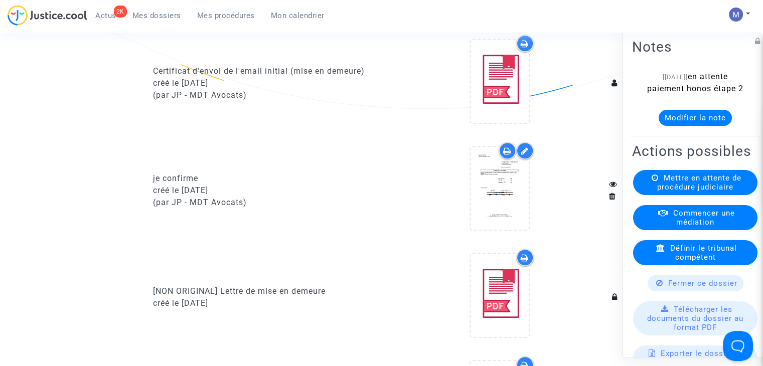
scroll to position [626, 0]
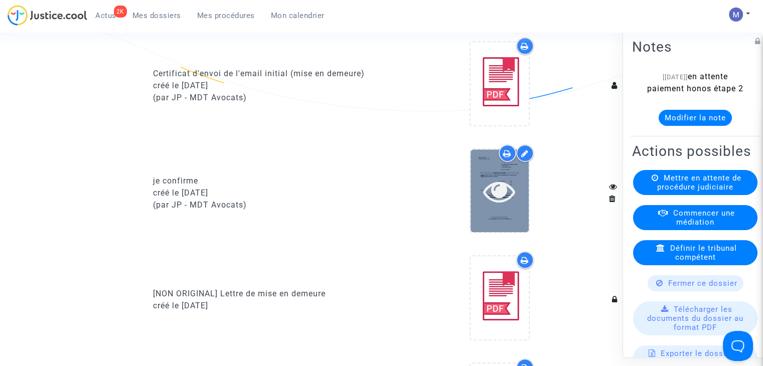
click at [497, 193] on icon at bounding box center [499, 191] width 33 height 32
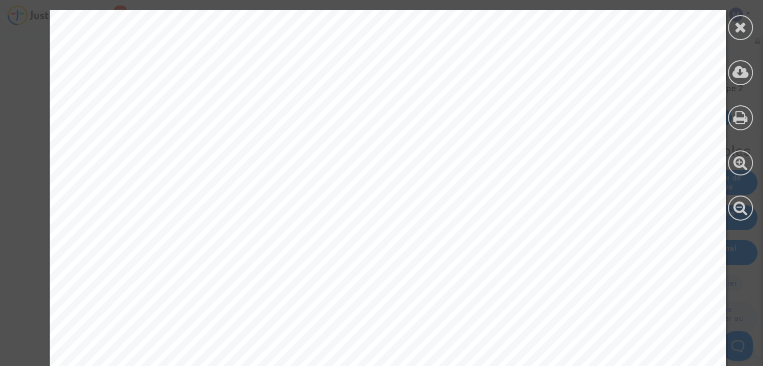
scroll to position [895, 0]
click at [741, 30] on icon at bounding box center [741, 27] width 13 height 15
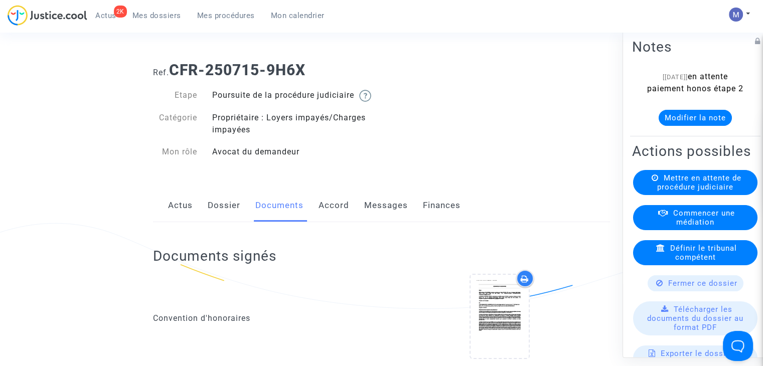
scroll to position [0, 0]
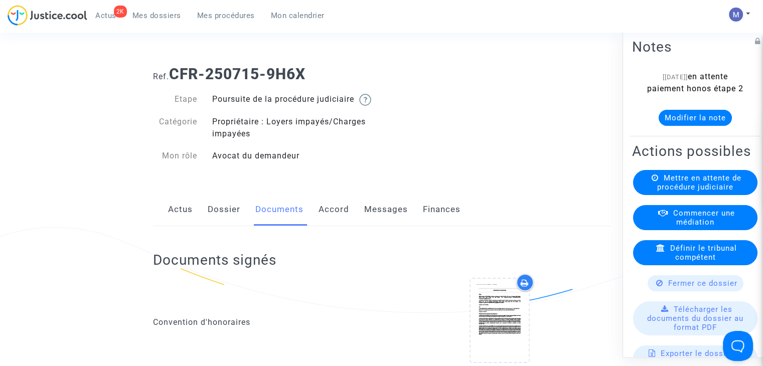
click at [230, 216] on link "Dossier" at bounding box center [224, 209] width 33 height 33
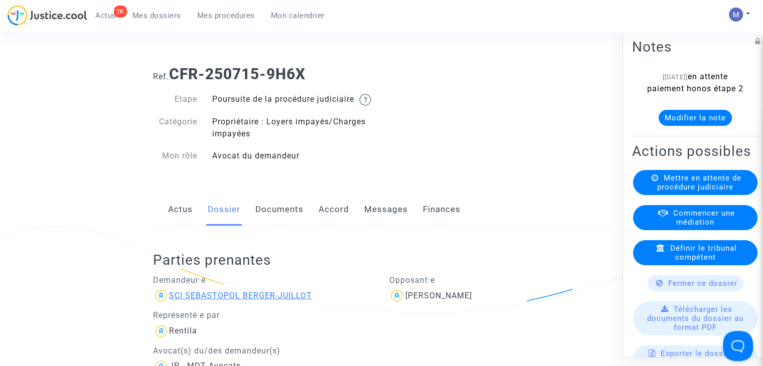
click at [283, 301] on div "SCI SEBASTOPOL BERGER-JUILLOT" at bounding box center [240, 296] width 143 height 10
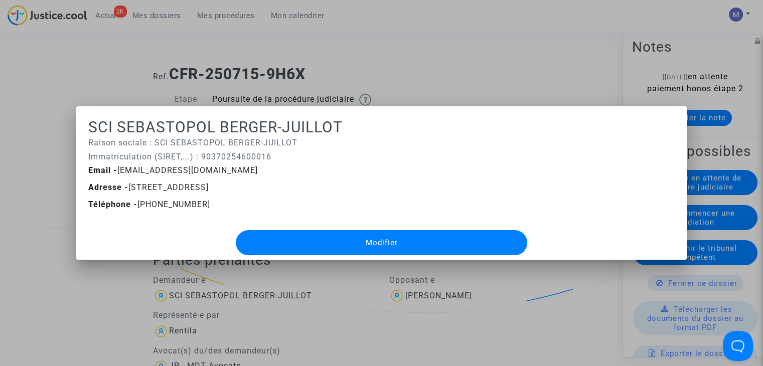
drag, startPoint x: 281, startPoint y: 157, endPoint x: 199, endPoint y: 152, distance: 81.9
click at [199, 152] on p "Immatriculation (SIRET,...) : 90370254600016" at bounding box center [381, 157] width 587 height 13
copy p "90370254600016"
click at [448, 55] on div at bounding box center [381, 183] width 763 height 366
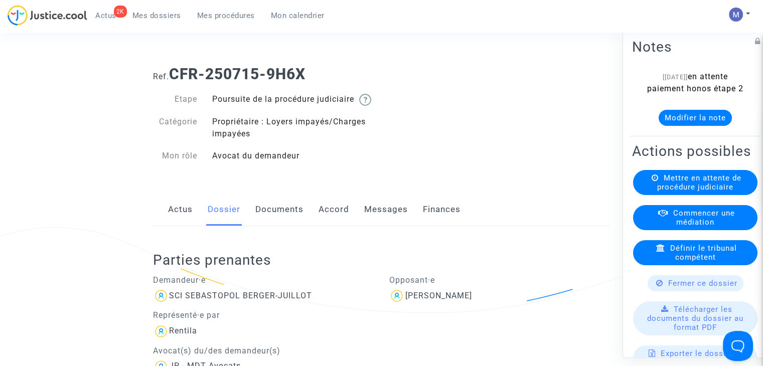
click at [277, 223] on link "Documents" at bounding box center [279, 209] width 48 height 33
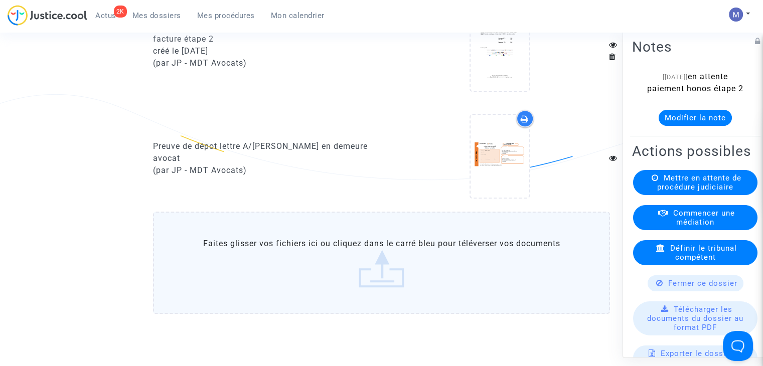
scroll to position [1012, 0]
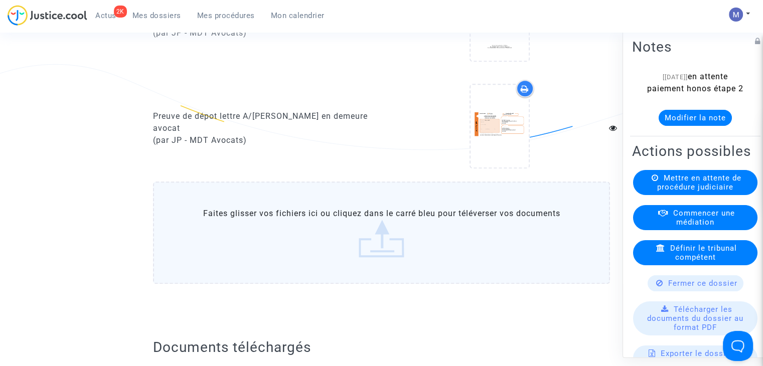
click at [372, 263] on label "Faites glisser vos fichiers ici ou cliquez dans le carré bleu pour téléverser v…" at bounding box center [381, 233] width 457 height 102
click at [0, 0] on input "Faites glisser vos fichiers ici ou cliquez dans le carré bleu pour téléverser v…" at bounding box center [0, 0] width 0 height 0
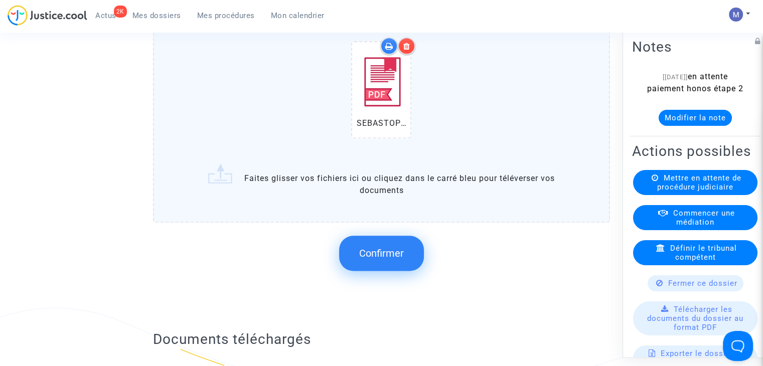
scroll to position [1233, 0]
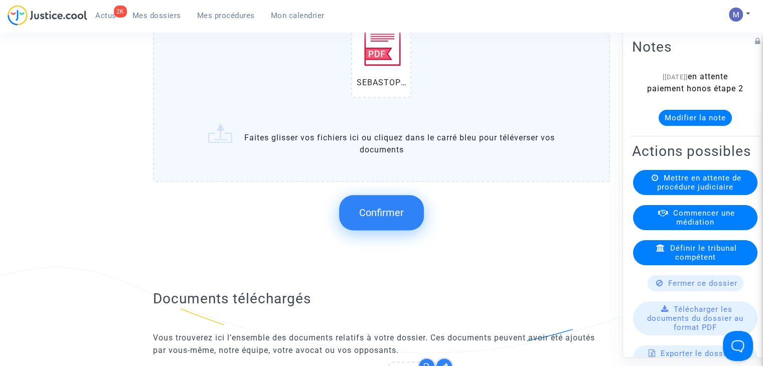
click at [384, 219] on span "Confirmer" at bounding box center [381, 213] width 45 height 12
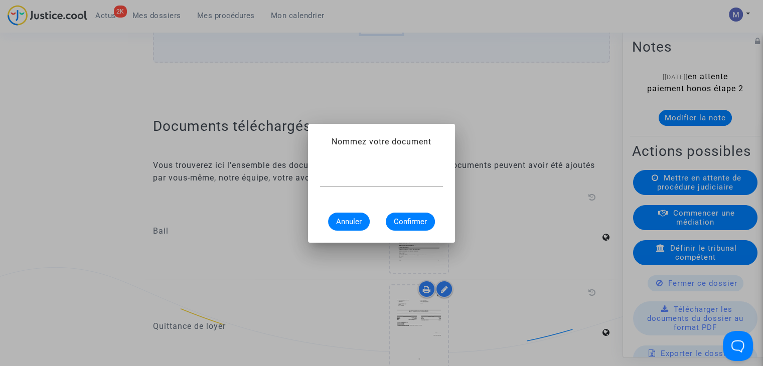
scroll to position [0, 0]
type input "extrait pappers"
click at [405, 222] on span "Confirmer" at bounding box center [410, 221] width 33 height 9
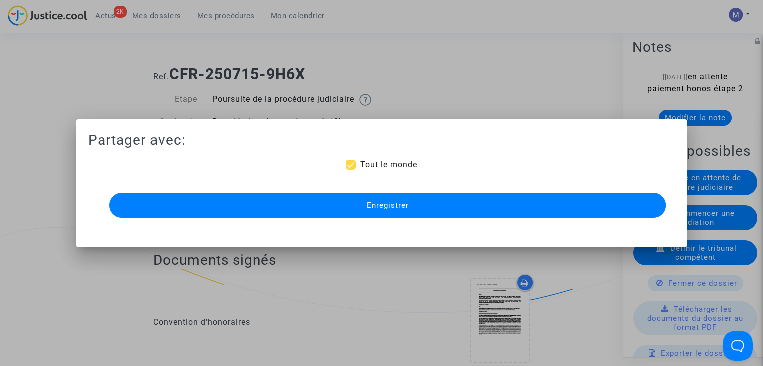
scroll to position [1233, 0]
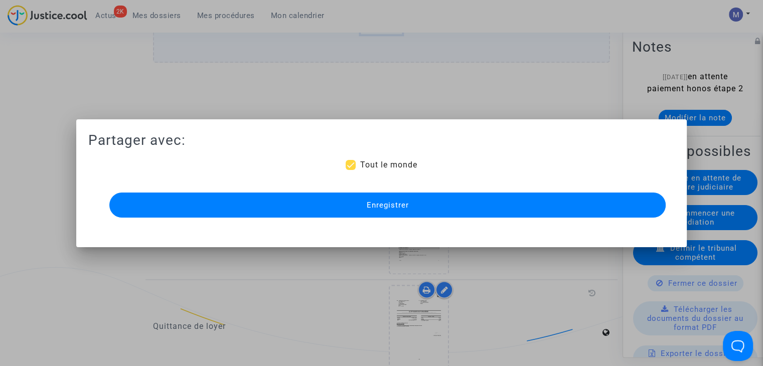
click at [391, 154] on div "Partager avec: Tout le monde Enregistrer" at bounding box center [381, 175] width 587 height 89
click at [371, 161] on span "Tout le monde" at bounding box center [388, 165] width 57 height 10
click at [351, 170] on input "Tout le monde" at bounding box center [350, 170] width 1 height 1
checkbox input "false"
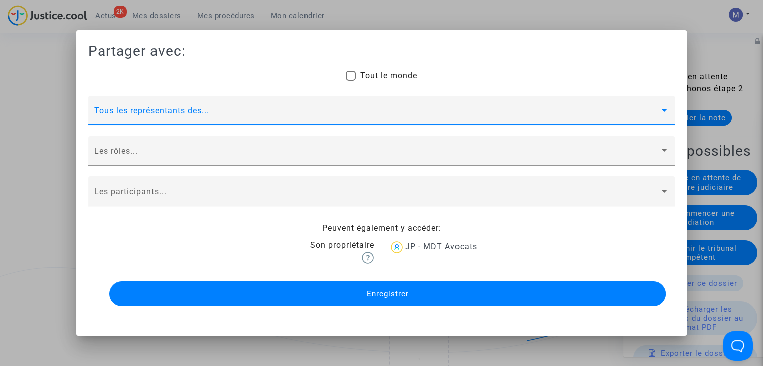
click at [129, 116] on span at bounding box center [376, 114] width 565 height 9
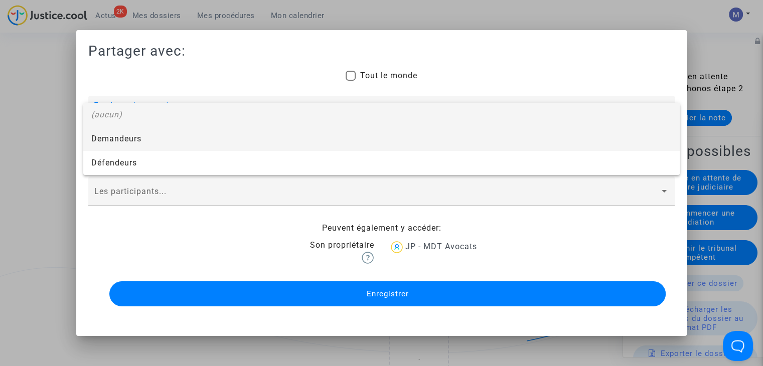
click at [114, 138] on span "Demandeurs" at bounding box center [381, 139] width 580 height 24
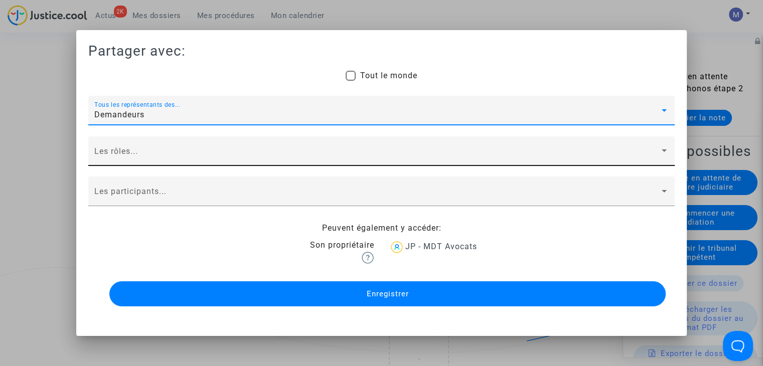
click at [114, 149] on div "Les rôles..." at bounding box center [381, 154] width 574 height 24
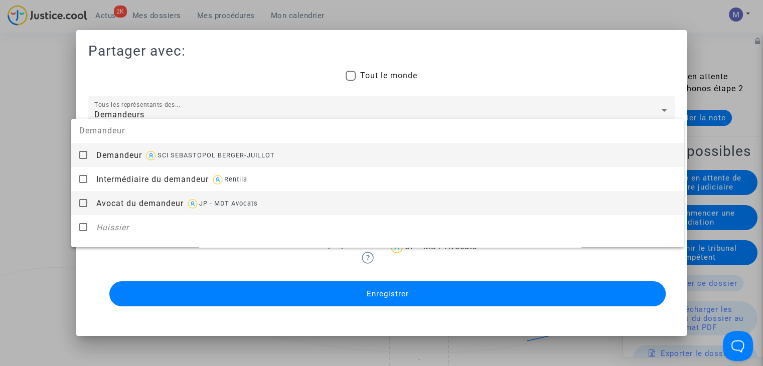
click at [117, 200] on span "Avocat du demandeur" at bounding box center [139, 204] width 87 height 10
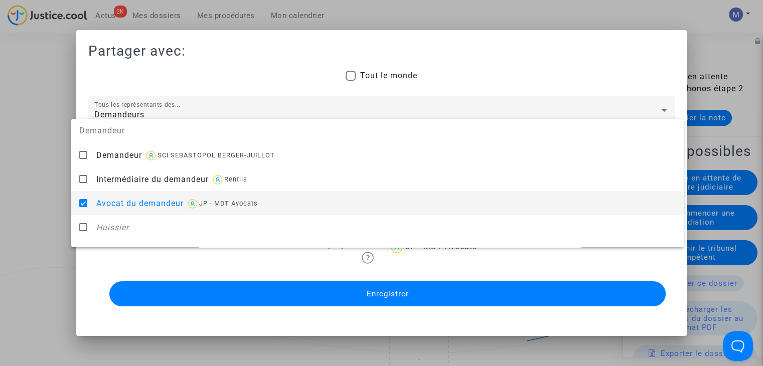
click at [25, 210] on div at bounding box center [381, 183] width 763 height 366
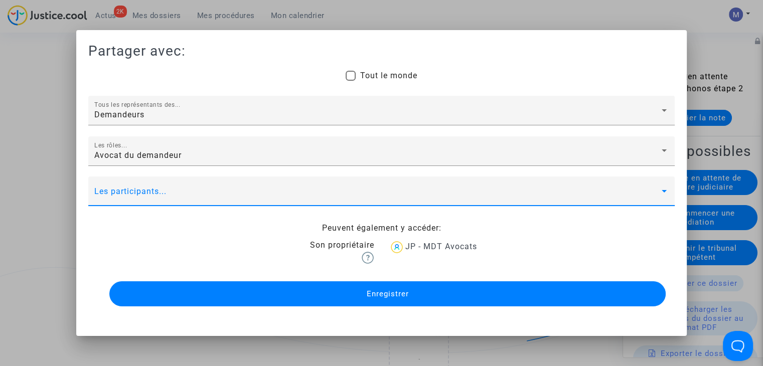
click at [129, 197] on span at bounding box center [376, 195] width 565 height 9
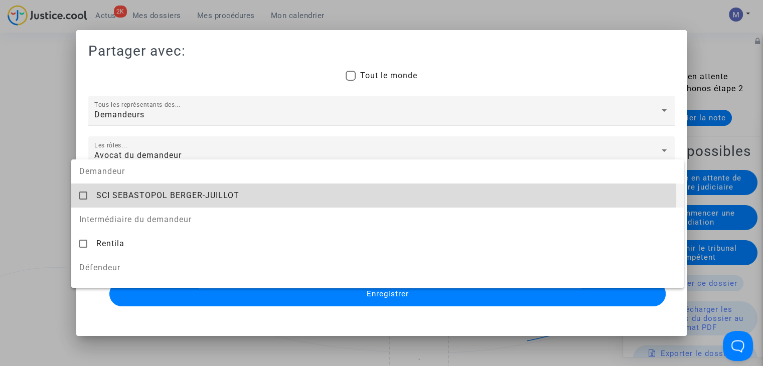
click at [129, 197] on span "SCI SEBASTOPOL BERGER-JUILLOT" at bounding box center [167, 196] width 143 height 10
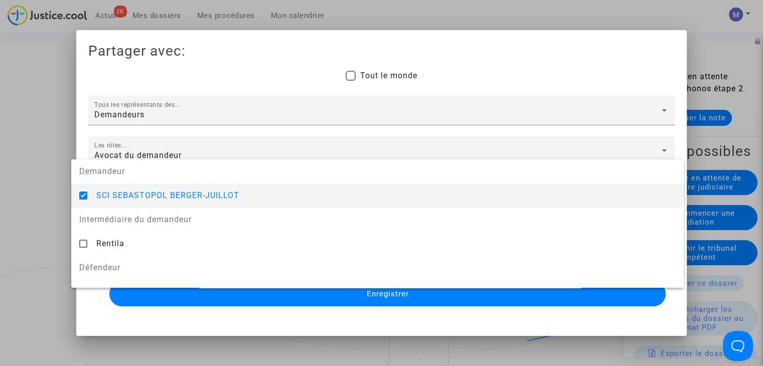
click at [84, 197] on mat-pseudo-checkbox at bounding box center [83, 196] width 8 height 8
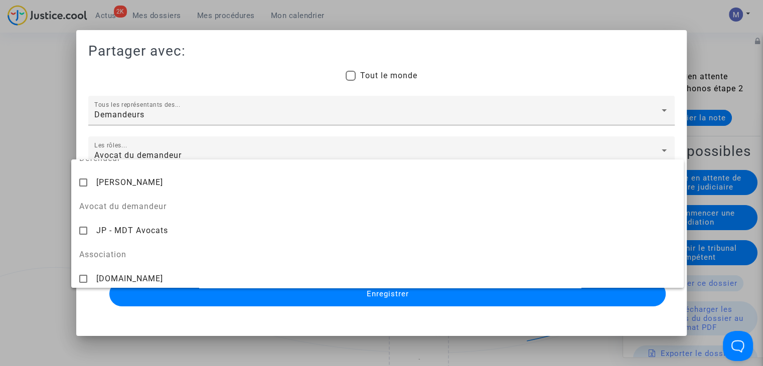
scroll to position [110, 0]
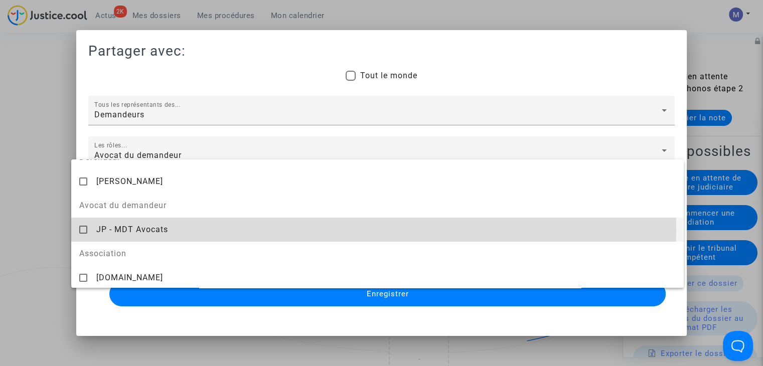
click at [137, 225] on span "JP - MDT Avocats" at bounding box center [132, 230] width 72 height 10
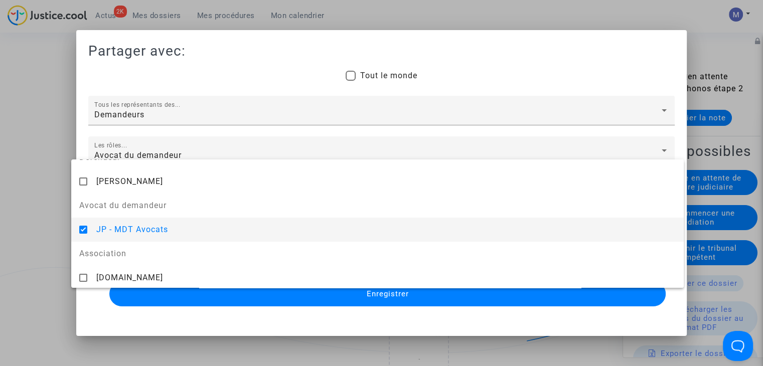
click at [359, 303] on div at bounding box center [381, 183] width 763 height 366
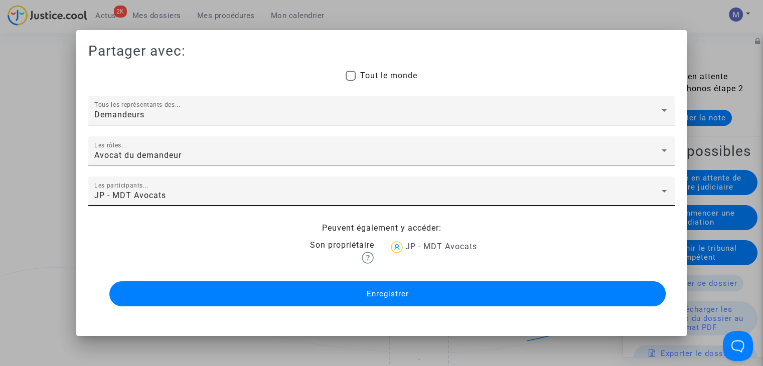
click at [359, 303] on button "Enregistrer" at bounding box center [387, 293] width 556 height 25
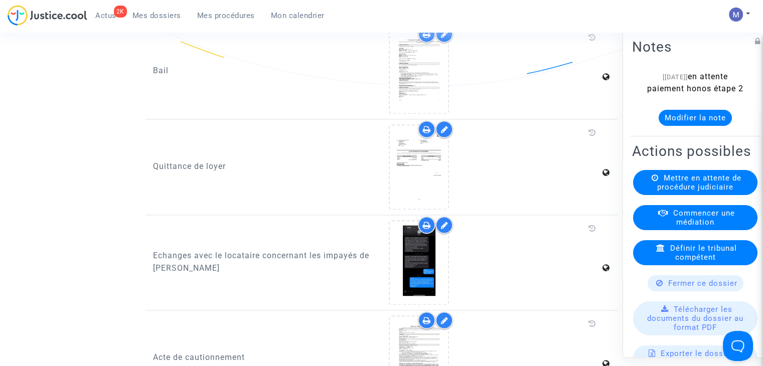
scroll to position [1555, 0]
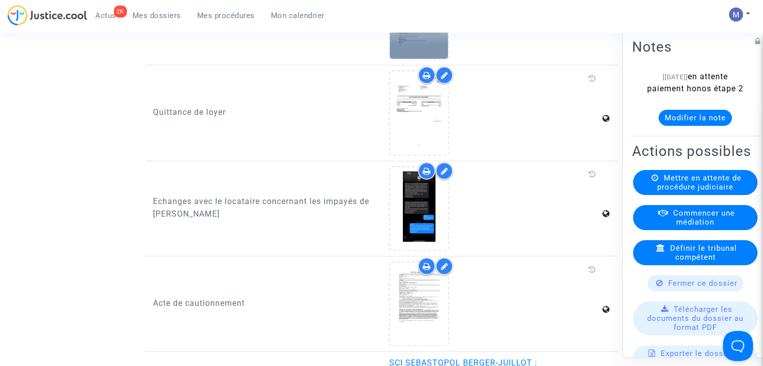
click at [417, 53] on div at bounding box center [419, 17] width 58 height 83
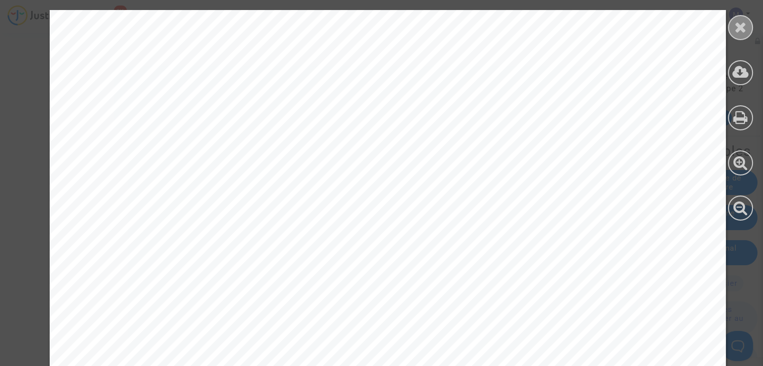
click at [741, 27] on icon at bounding box center [741, 27] width 13 height 15
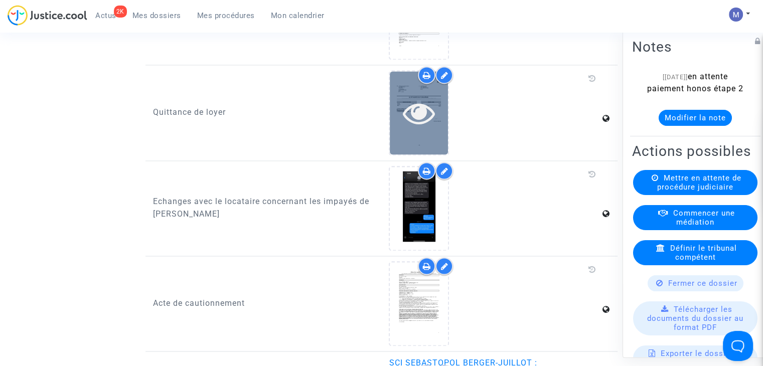
click at [420, 121] on icon at bounding box center [419, 113] width 33 height 32
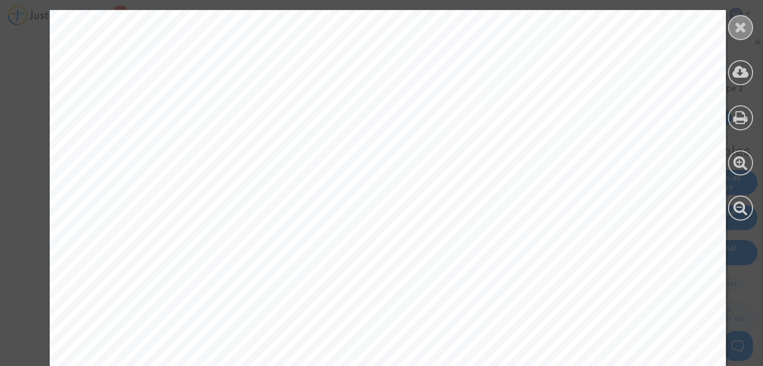
click at [743, 26] on icon at bounding box center [741, 27] width 13 height 15
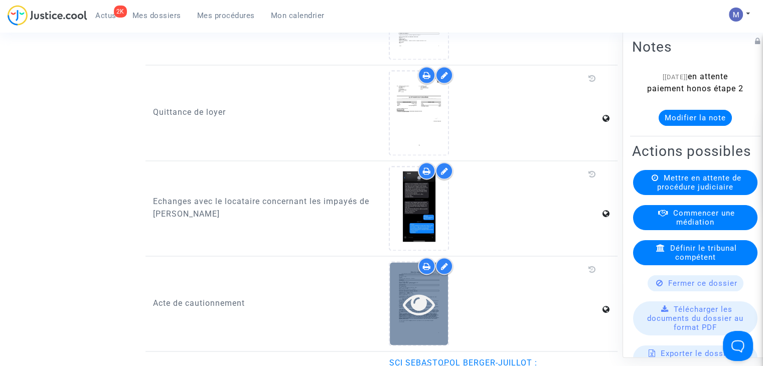
click at [429, 316] on icon at bounding box center [419, 304] width 33 height 32
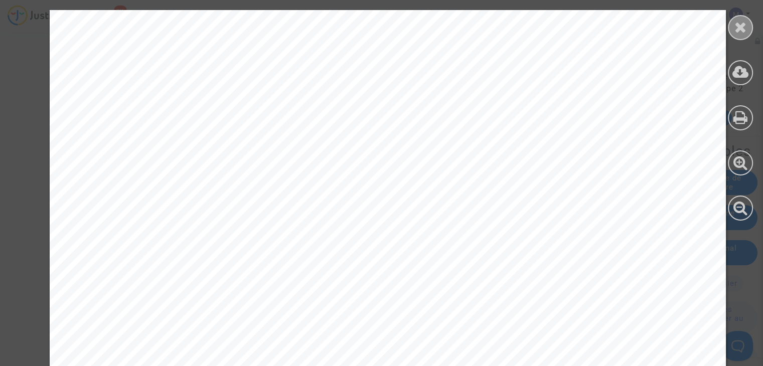
click at [741, 29] on icon at bounding box center [741, 27] width 13 height 15
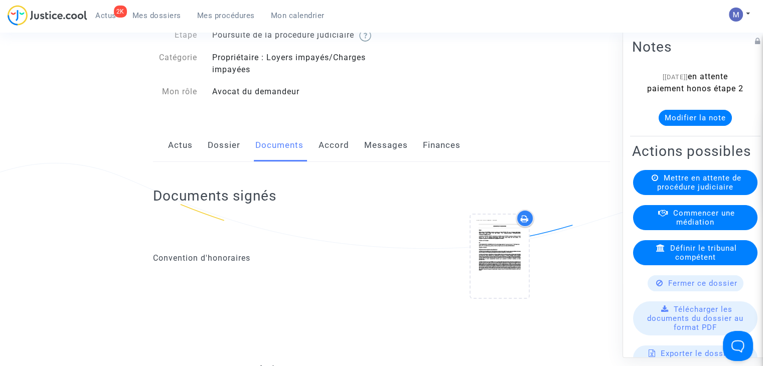
scroll to position [33, 0]
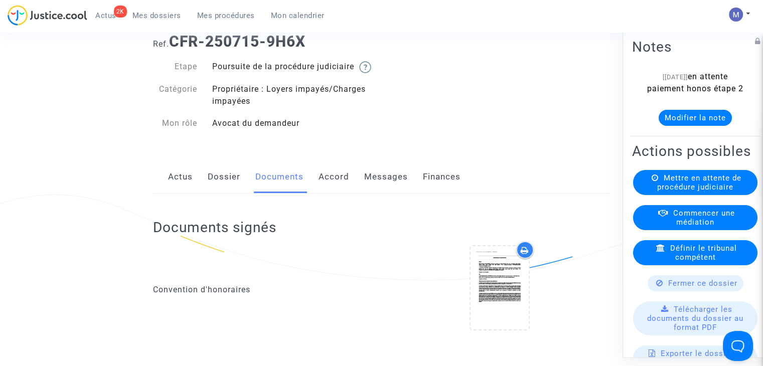
click at [228, 192] on link "Dossier" at bounding box center [224, 177] width 33 height 33
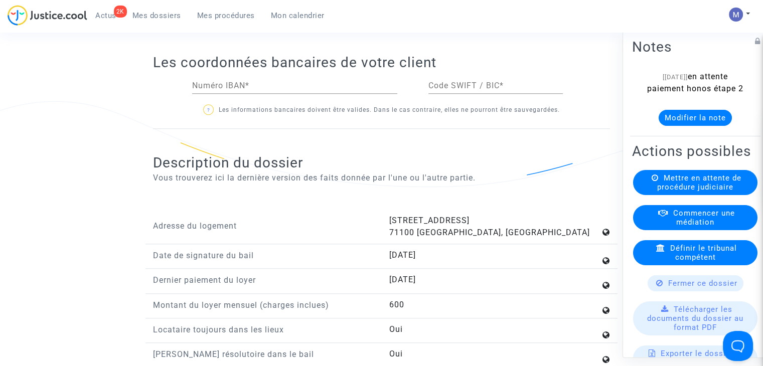
scroll to position [1042, 0]
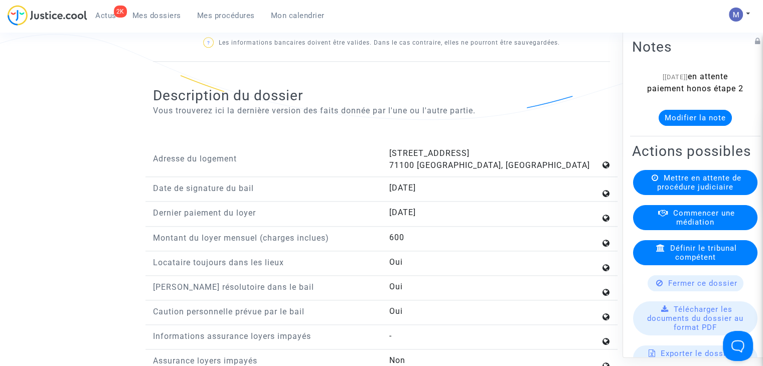
drag, startPoint x: 387, startPoint y: 158, endPoint x: 486, endPoint y: 173, distance: 100.1
click at [486, 172] on div "[STREET_ADDRESS]" at bounding box center [499, 160] width 236 height 24
copy span "[STREET_ADDRESS]"
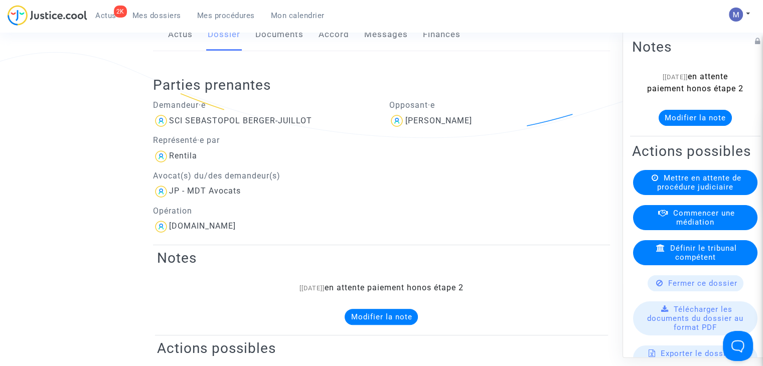
scroll to position [0, 0]
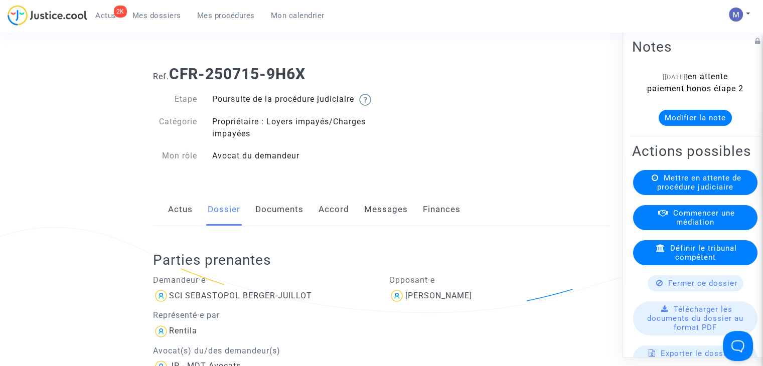
click at [388, 221] on link "Messages" at bounding box center [386, 209] width 44 height 33
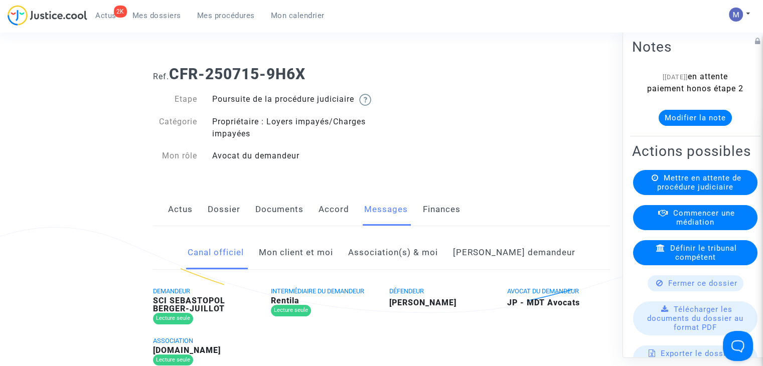
click at [304, 260] on link "Mon client et moi" at bounding box center [296, 252] width 74 height 33
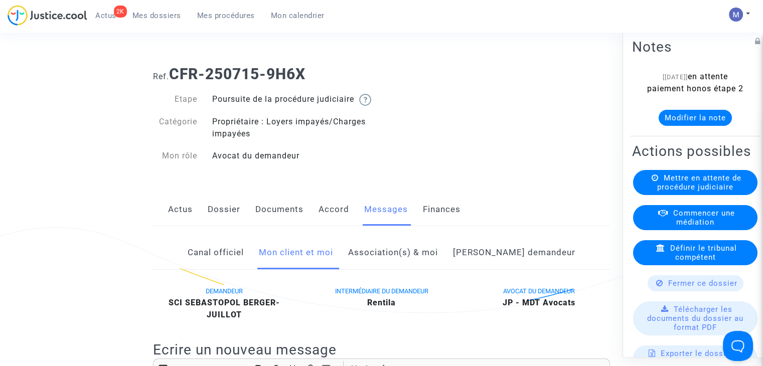
click at [274, 226] on link "Documents" at bounding box center [279, 209] width 48 height 33
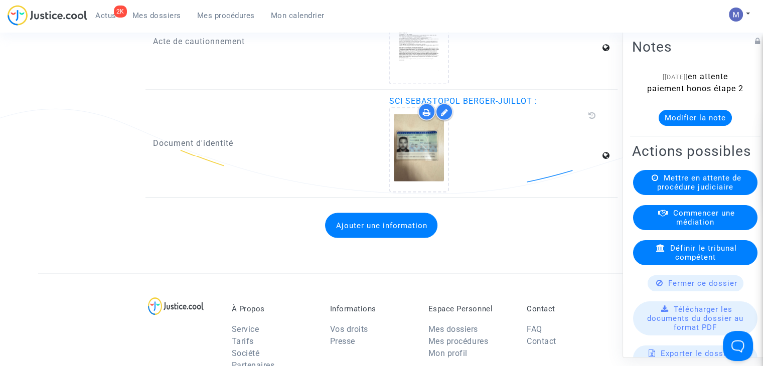
scroll to position [1594, 0]
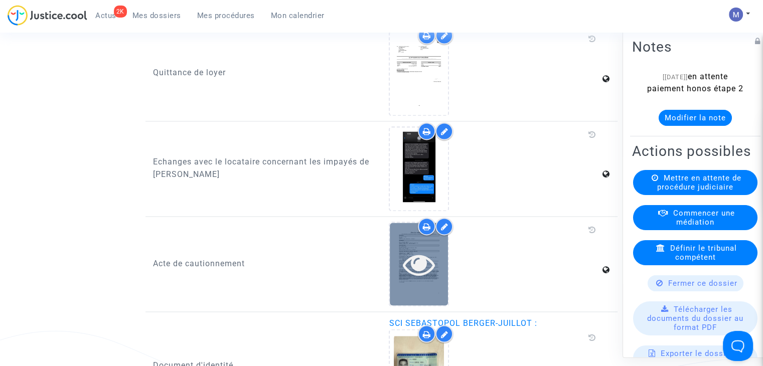
click at [416, 259] on icon at bounding box center [419, 264] width 33 height 32
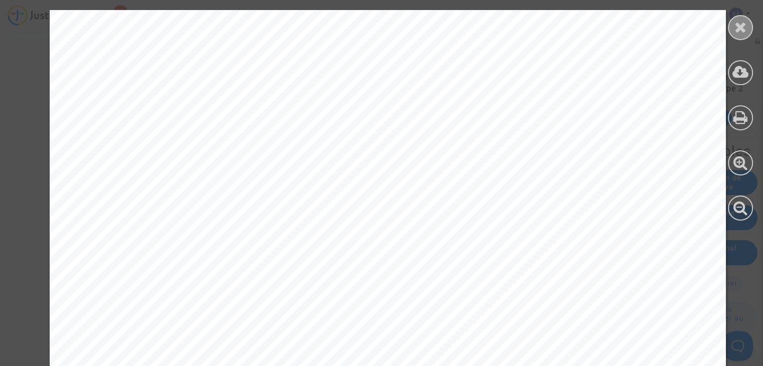
click at [732, 29] on div at bounding box center [740, 27] width 25 height 25
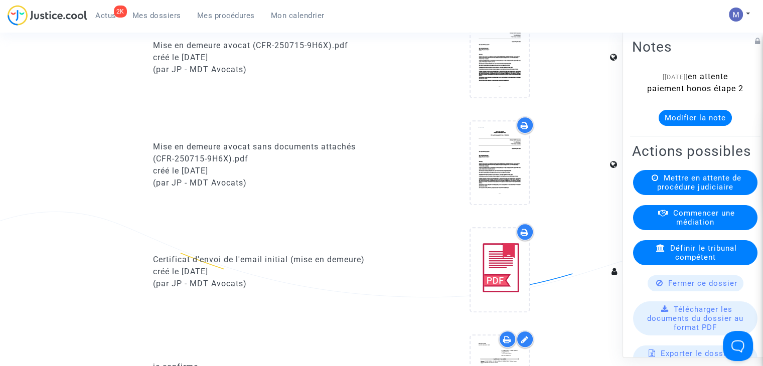
scroll to position [0, 0]
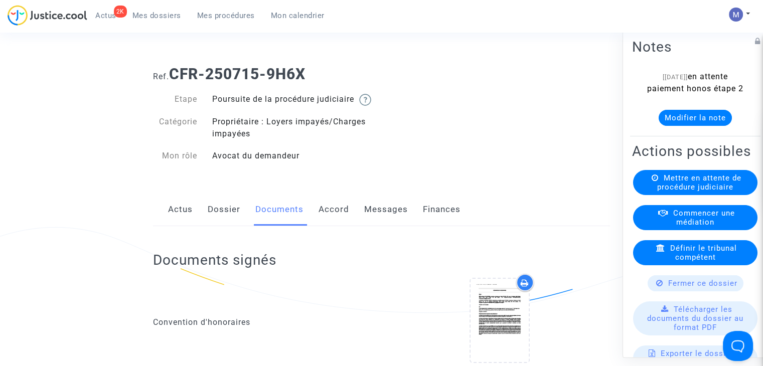
click at [220, 223] on link "Dossier" at bounding box center [224, 209] width 33 height 33
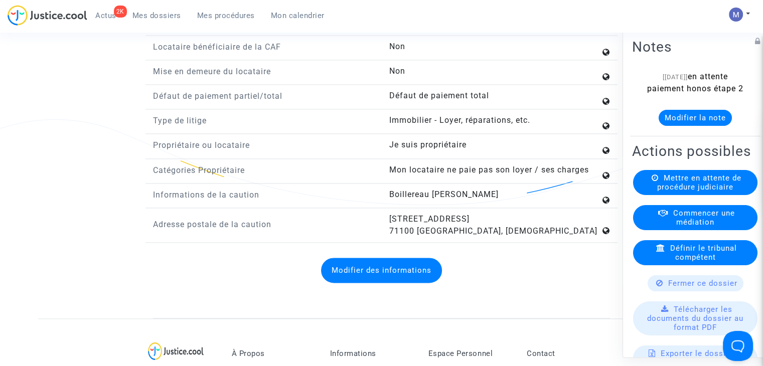
scroll to position [1324, 0]
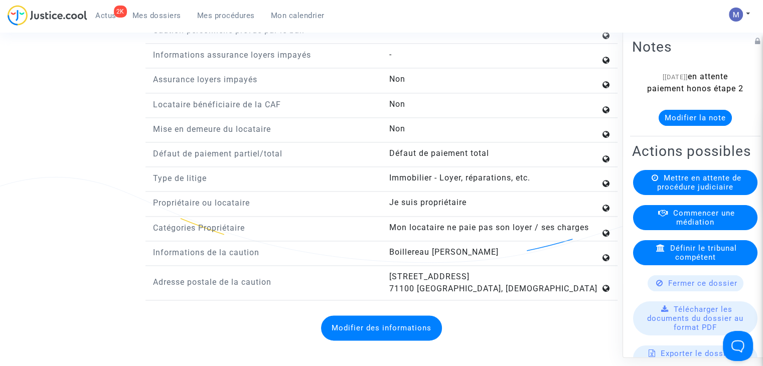
click at [722, 126] on button "Modifier la note" at bounding box center [695, 118] width 73 height 16
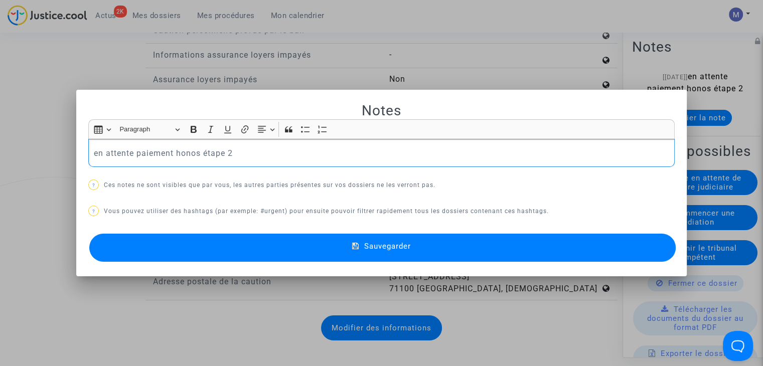
scroll to position [0, 0]
drag, startPoint x: 233, startPoint y: 158, endPoint x: 31, endPoint y: 159, distance: 202.2
click at [31, 159] on div "Notes Rich Text Editor Insert table Insert table Heading Paragraph Paragraph He…" at bounding box center [381, 183] width 763 height 366
click at [301, 242] on button "Sauvegarder" at bounding box center [382, 248] width 587 height 28
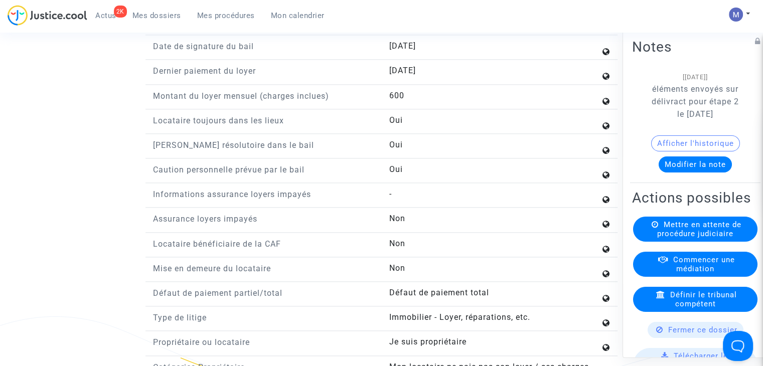
scroll to position [985, 0]
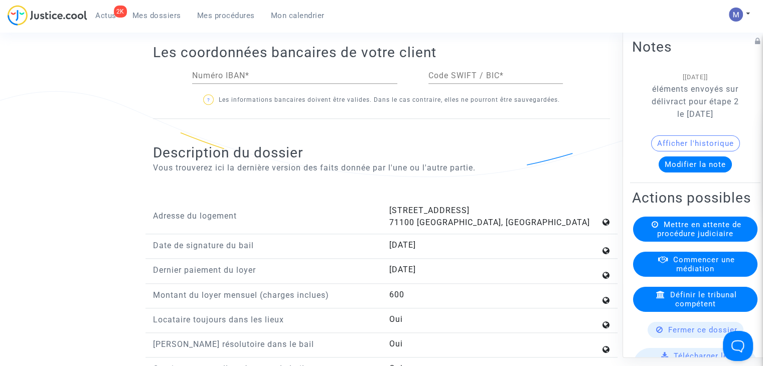
click at [154, 18] on span "Mes dossiers" at bounding box center [156, 15] width 49 height 9
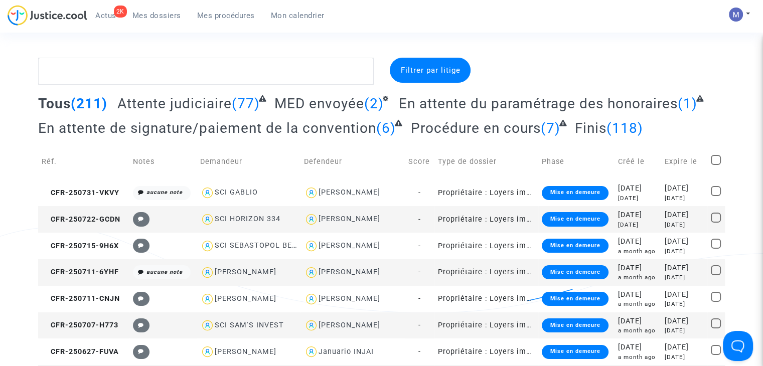
click at [209, 99] on span "Attente judiciaire" at bounding box center [174, 103] width 114 height 17
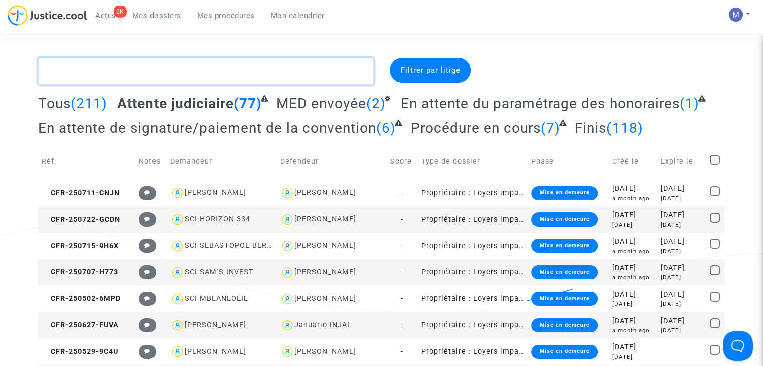
click at [159, 67] on textarea at bounding box center [206, 71] width 336 height 27
paste textarea "CFR-250529-9C4U"
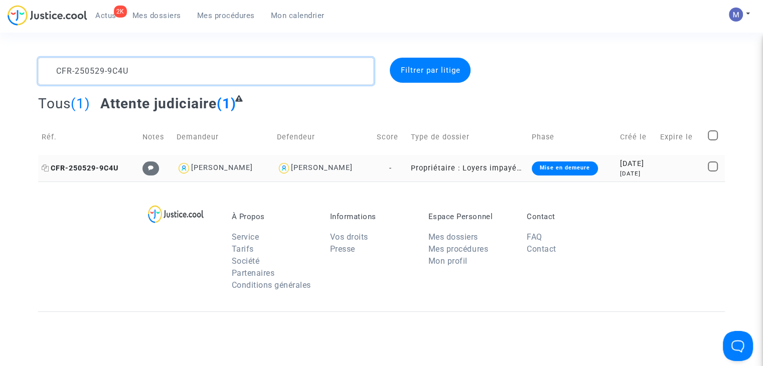
type textarea "CFR-250529-9C4U"
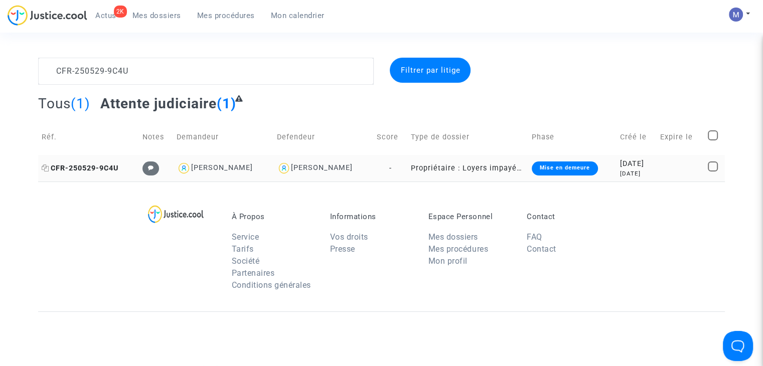
click at [90, 169] on span "CFR-250529-9C4U" at bounding box center [80, 168] width 77 height 9
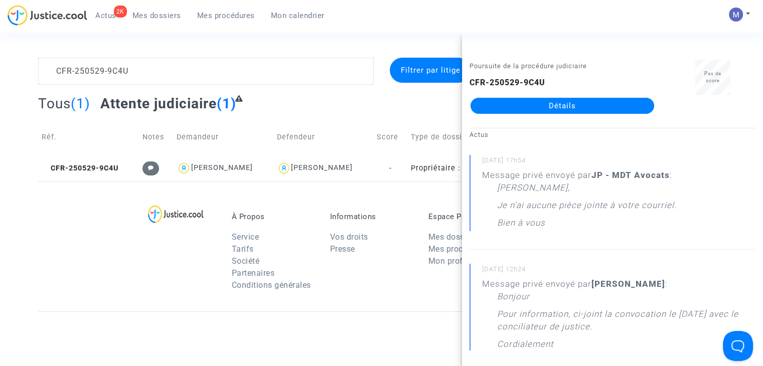
click at [512, 108] on link "Détails" at bounding box center [563, 106] width 184 height 16
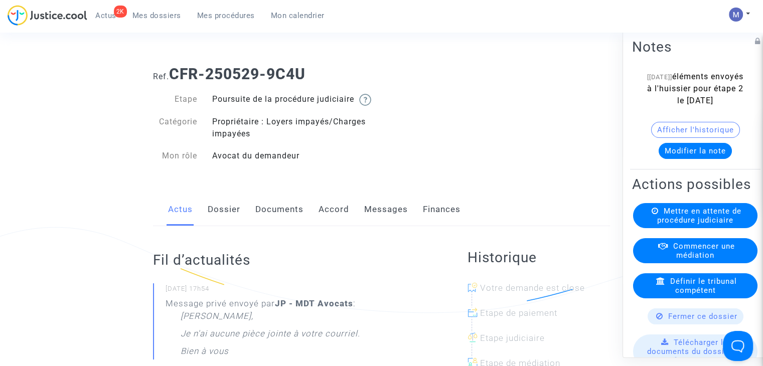
click at [142, 22] on link "Mes dossiers" at bounding box center [156, 15] width 65 height 15
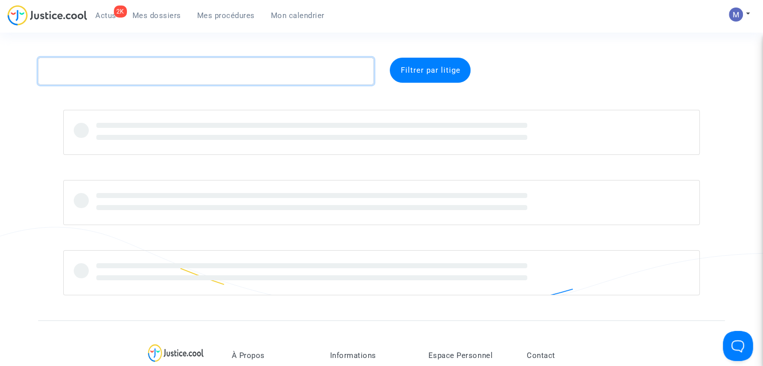
click at [116, 77] on textarea at bounding box center [206, 71] width 336 height 27
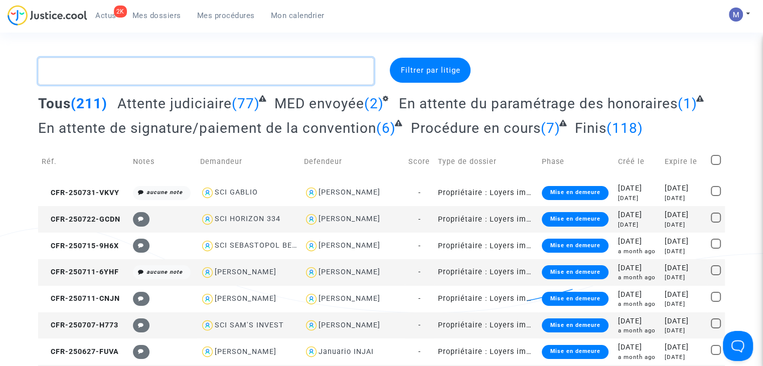
paste textarea "CFR-230606-KBQA"
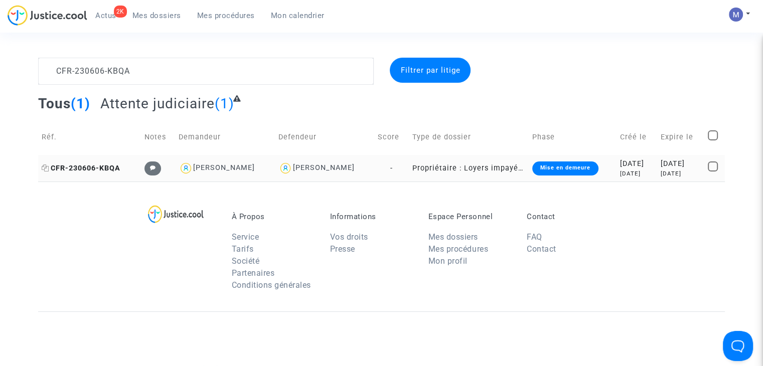
click at [69, 170] on span "CFR-230606-KBQA" at bounding box center [81, 168] width 79 height 9
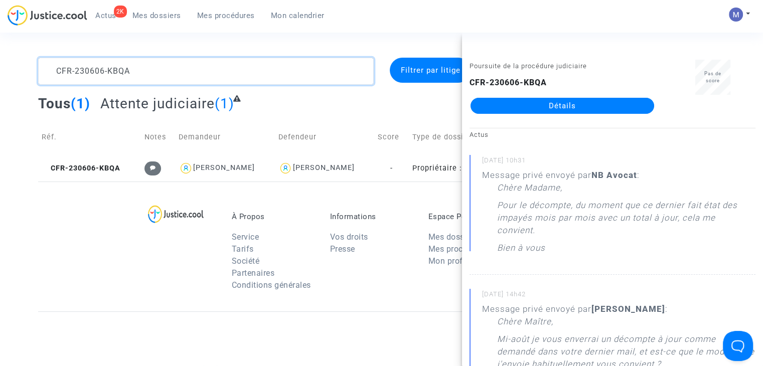
drag, startPoint x: 146, startPoint y: 72, endPoint x: 10, endPoint y: 83, distance: 136.5
click at [10, 83] on div "CFR-230606-KBQA Filtrer par litige Tous (1) Attente judiciaire (1) Réf. Notes D…" at bounding box center [381, 120] width 763 height 124
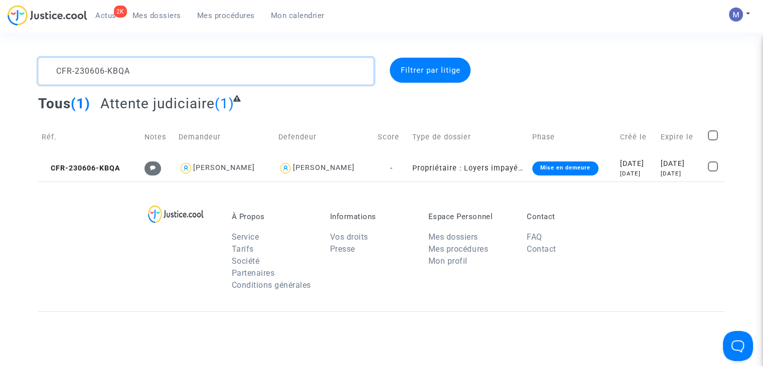
paste textarea "50109-UKKG"
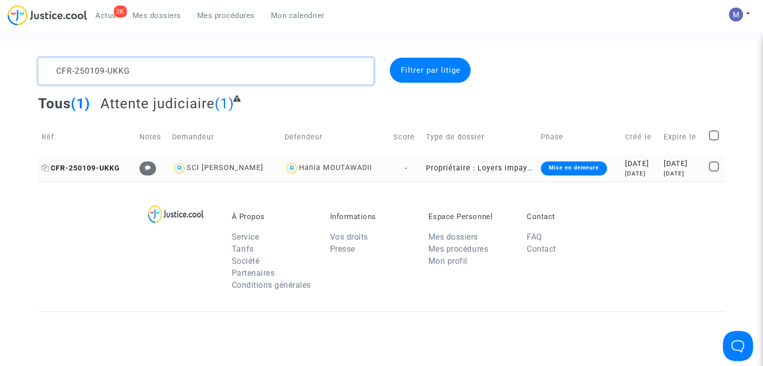
type textarea "CFR-250109-UKKG"
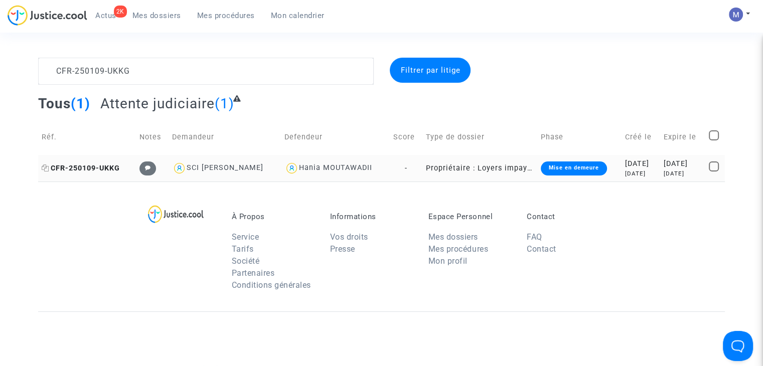
click at [88, 168] on span "CFR-250109-UKKG" at bounding box center [81, 168] width 78 height 9
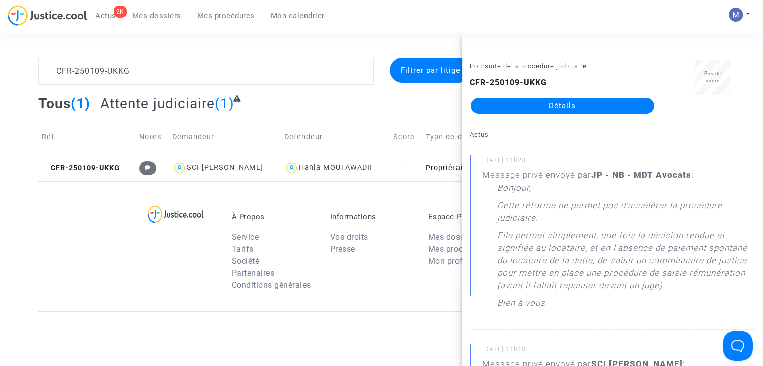
drag, startPoint x: 560, startPoint y: 114, endPoint x: 554, endPoint y: 97, distance: 18.3
click at [554, 97] on div "Poursuite de la procédure judiciaire CFR-250109-UKKG Détails" at bounding box center [562, 91] width 201 height 63
click at [554, 97] on div "CFR-250109-UKKG Détails" at bounding box center [563, 95] width 186 height 37
click at [542, 103] on link "Détails" at bounding box center [563, 106] width 184 height 16
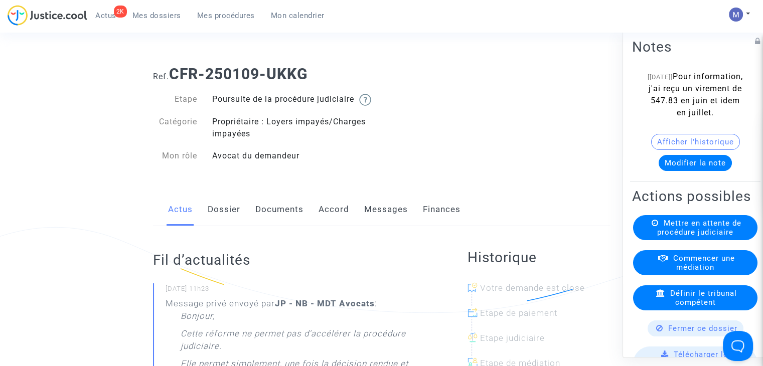
click at [274, 224] on link "Documents" at bounding box center [279, 209] width 48 height 33
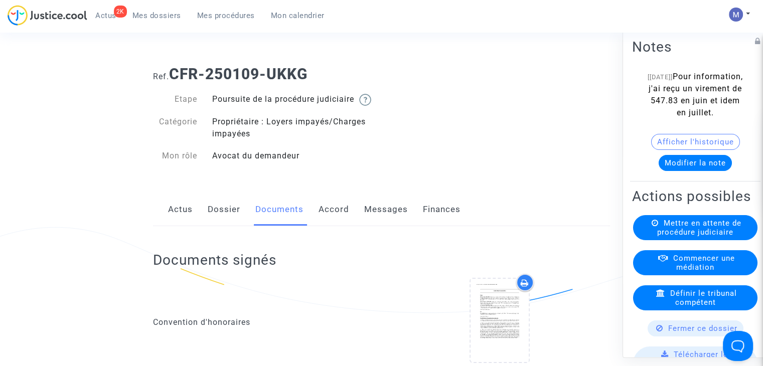
click at [141, 18] on span "Mes dossiers" at bounding box center [156, 15] width 49 height 9
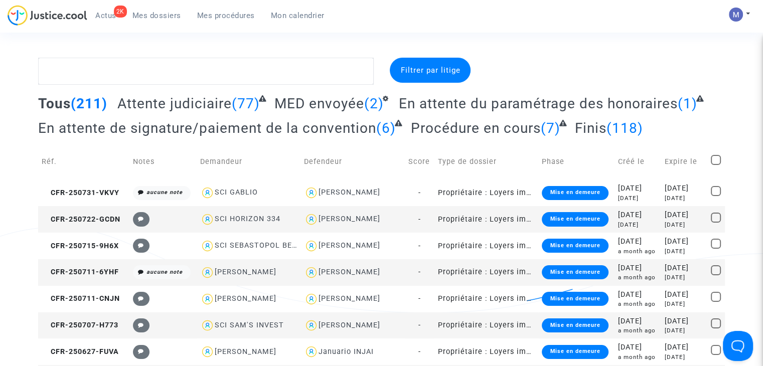
click at [153, 98] on span "Attente judiciaire" at bounding box center [174, 103] width 114 height 17
click at [158, 109] on span "Attente judiciaire" at bounding box center [174, 103] width 114 height 17
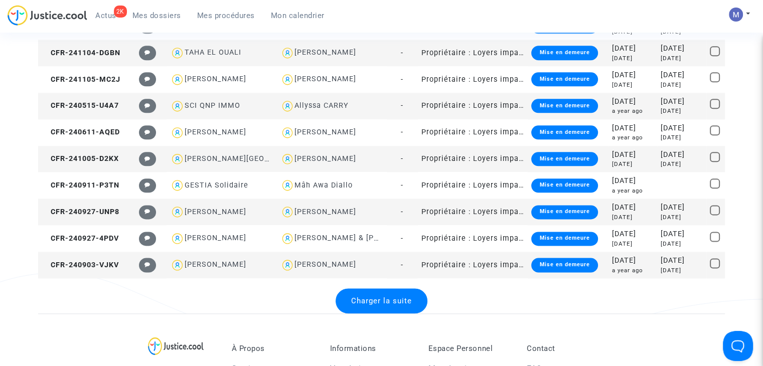
scroll to position [1283, 0]
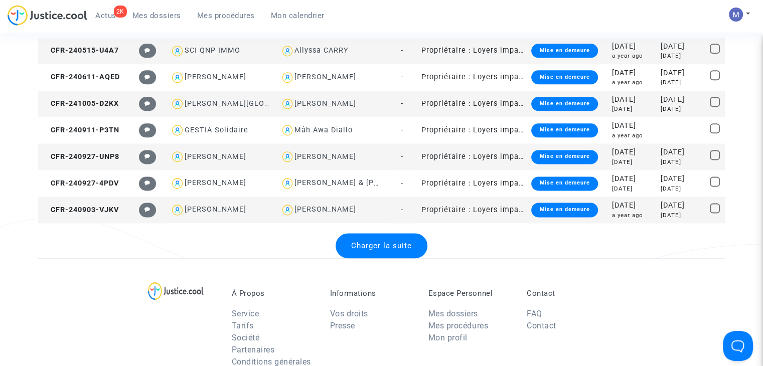
click at [403, 246] on span "Charger la suite" at bounding box center [381, 245] width 61 height 9
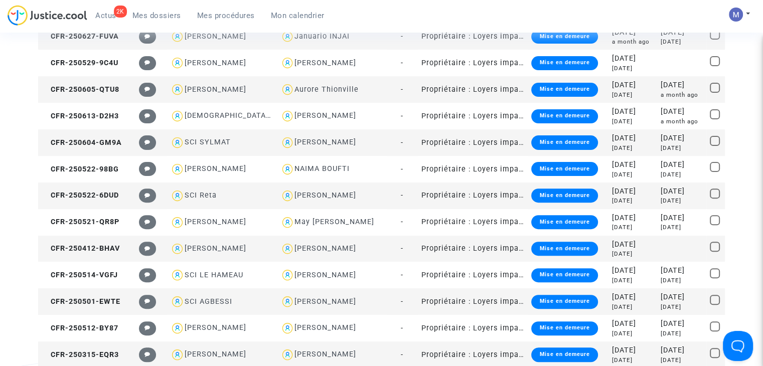
scroll to position [0, 0]
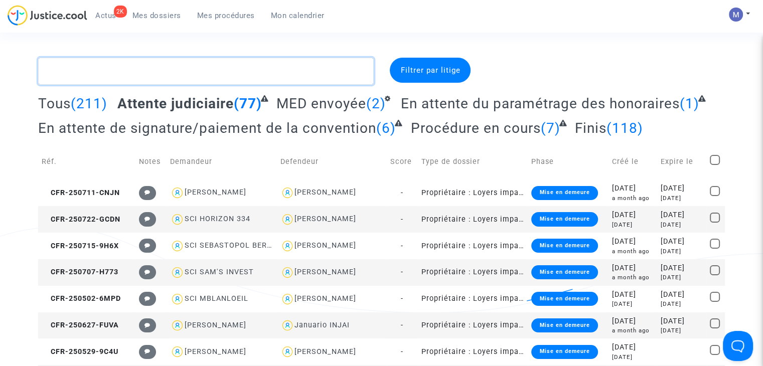
click at [124, 73] on textarea at bounding box center [206, 71] width 336 height 27
type textarea "M"
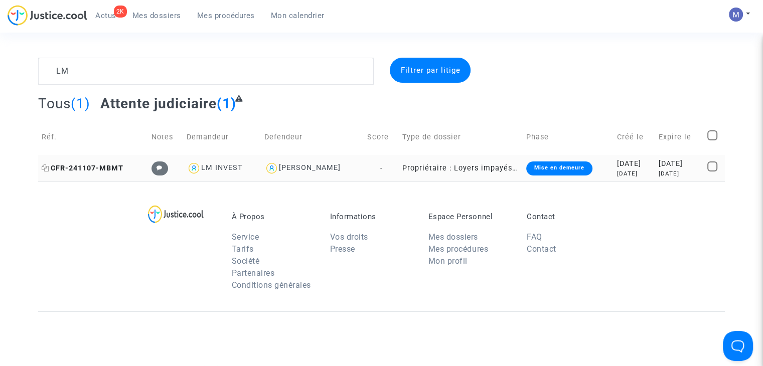
click at [88, 171] on span "CFR-241107-MBMT" at bounding box center [83, 168] width 82 height 9
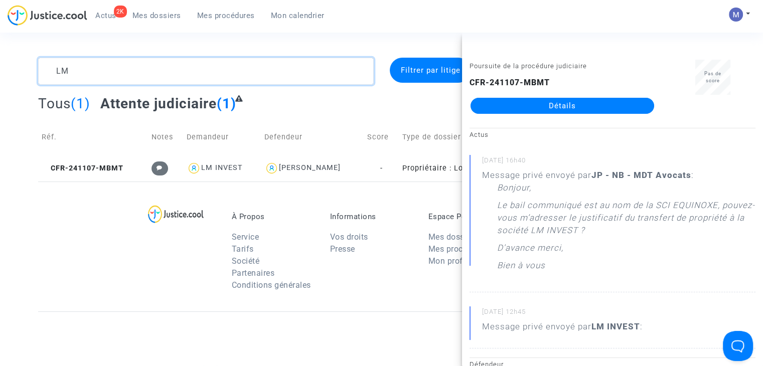
drag, startPoint x: 72, startPoint y: 70, endPoint x: 18, endPoint y: 70, distance: 54.7
click at [18, 70] on div "LM Filtrer par litige Tous (1) Attente judiciaire (1) Réf. Notes Demandeur Defe…" at bounding box center [381, 120] width 763 height 124
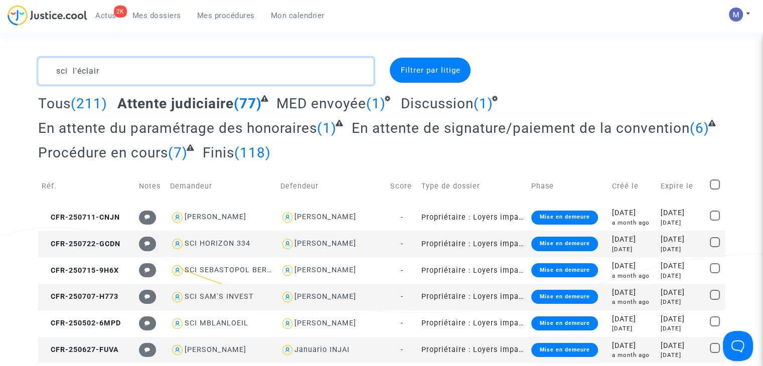
drag, startPoint x: 106, startPoint y: 69, endPoint x: 12, endPoint y: 76, distance: 94.1
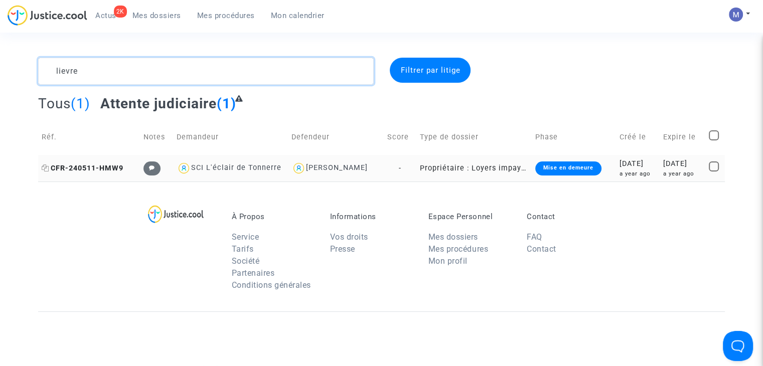
type textarea "lievre"
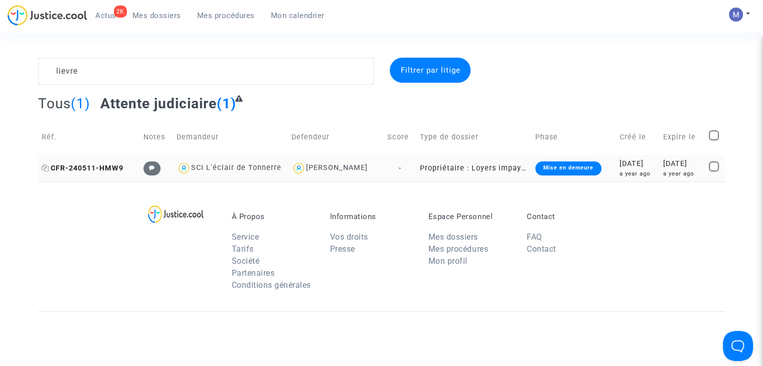
click at [86, 165] on span "CFR-240511-HMW9" at bounding box center [83, 168] width 82 height 9
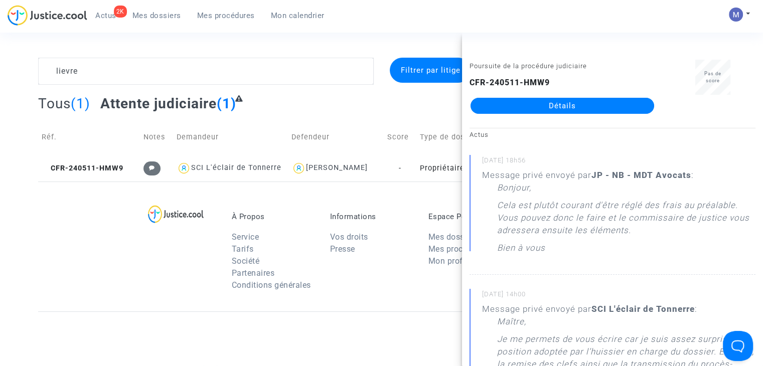
click at [571, 111] on link "Détails" at bounding box center [563, 106] width 184 height 16
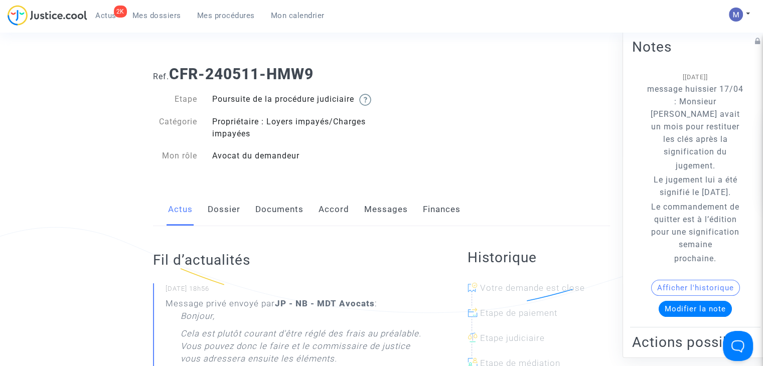
click at [702, 306] on button "Modifier la note" at bounding box center [695, 309] width 73 height 16
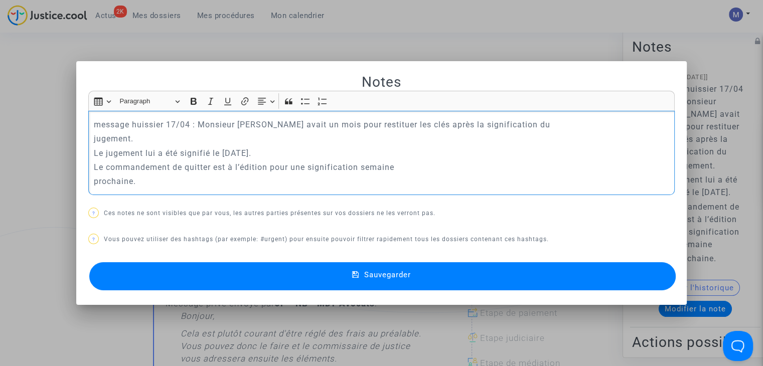
drag, startPoint x: 155, startPoint y: 180, endPoint x: 37, endPoint y: 105, distance: 139.9
drag, startPoint x: 37, startPoint y: 105, endPoint x: 228, endPoint y: 166, distance: 201.2
click at [228, 166] on p "Le commandement de quitter est à l’édition pour une signification semaine" at bounding box center [382, 167] width 576 height 13
drag, startPoint x: 149, startPoint y: 187, endPoint x: 68, endPoint y: 111, distance: 110.7
click at [68, 111] on div "Notes Rich Text Editor Insert table Insert table Heading Paragraph Paragraph He…" at bounding box center [381, 183] width 763 height 366
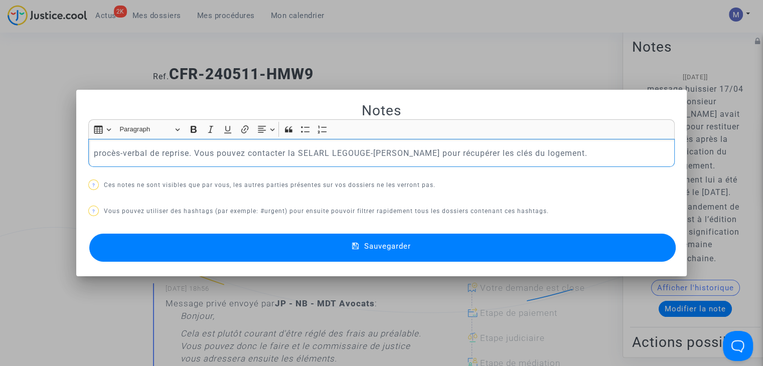
click at [94, 150] on p "procès-verbal de reprise. Vous pouvez contacter la SELARL LEGOUGE-[PERSON_NAME]…" at bounding box center [382, 153] width 576 height 13
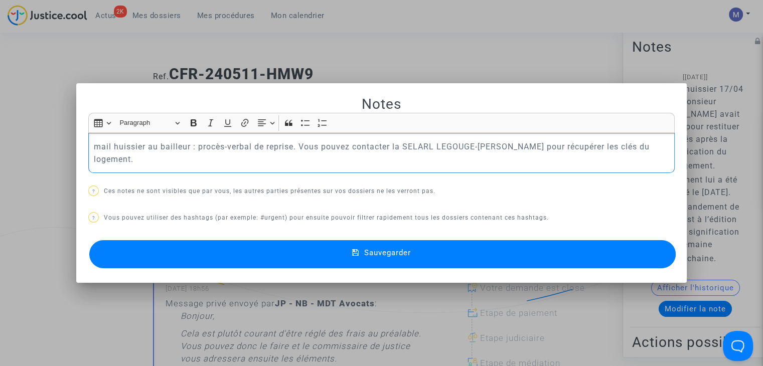
click at [258, 244] on button "Sauvegarder" at bounding box center [382, 254] width 587 height 28
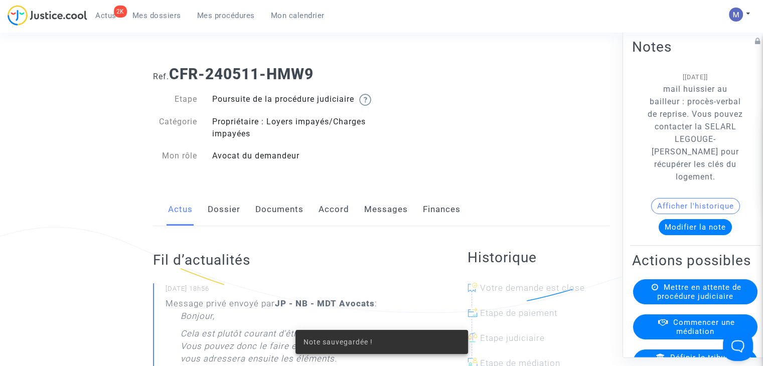
click at [280, 217] on link "Documents" at bounding box center [279, 209] width 48 height 33
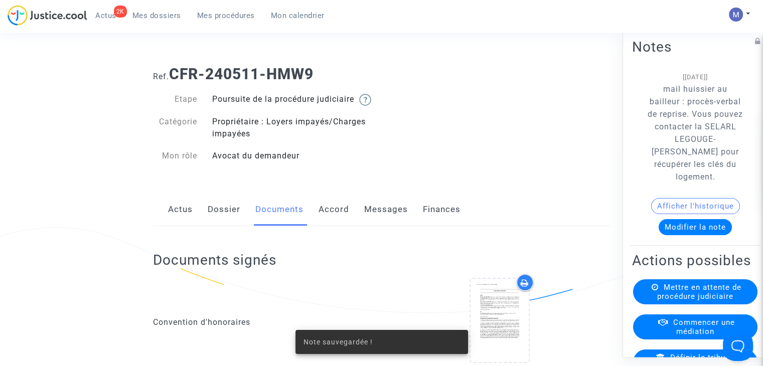
click at [380, 225] on link "Messages" at bounding box center [386, 209] width 44 height 33
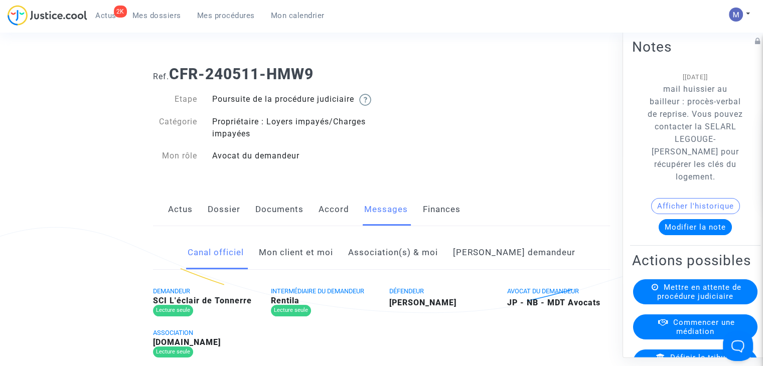
click at [329, 269] on link "Mon client et moi" at bounding box center [296, 252] width 74 height 33
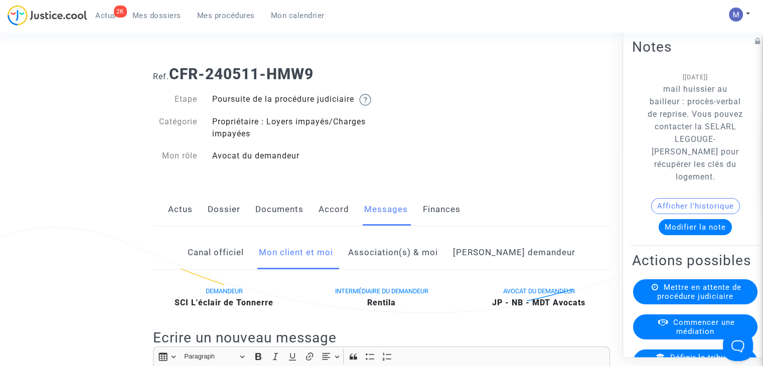
click at [287, 224] on link "Documents" at bounding box center [279, 209] width 48 height 33
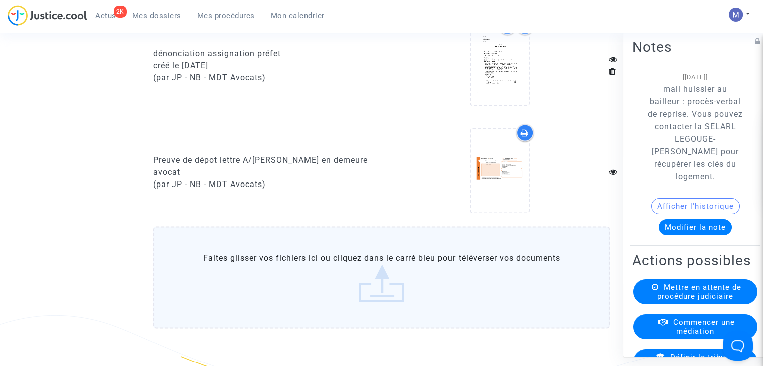
scroll to position [1603, 0]
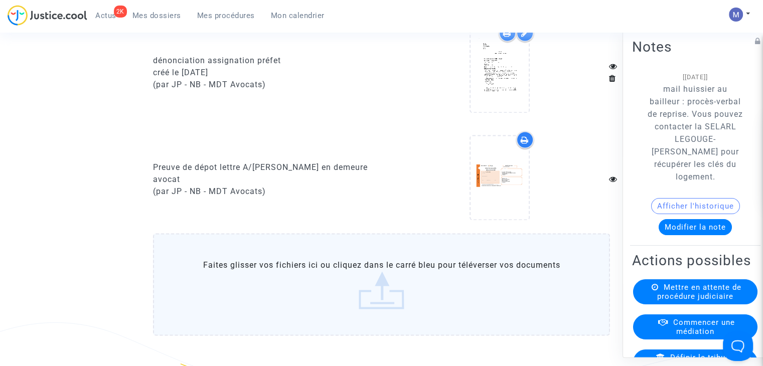
click at [372, 303] on label "Faites glisser vos fichiers ici ou cliquez dans le carré bleu pour téléverser v…" at bounding box center [381, 284] width 457 height 102
click at [0, 0] on input "Faites glisser vos fichiers ici ou cliquez dans le carré bleu pour téléverser v…" at bounding box center [0, 0] width 0 height 0
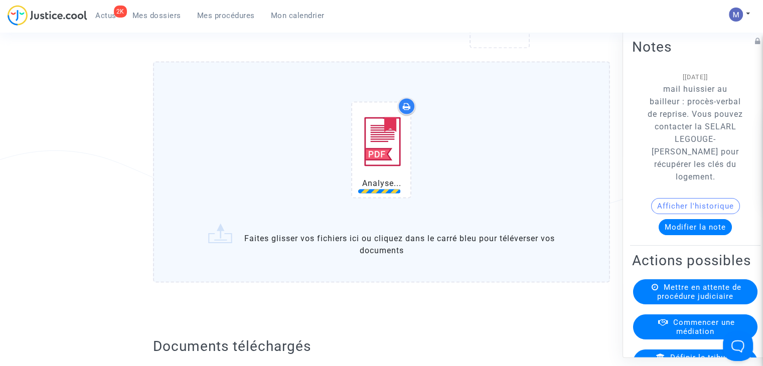
scroll to position [1876, 0]
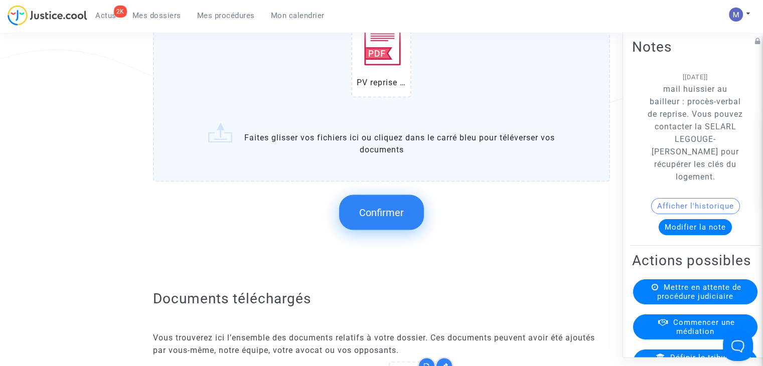
click at [390, 208] on button "Confirmer" at bounding box center [381, 212] width 85 height 35
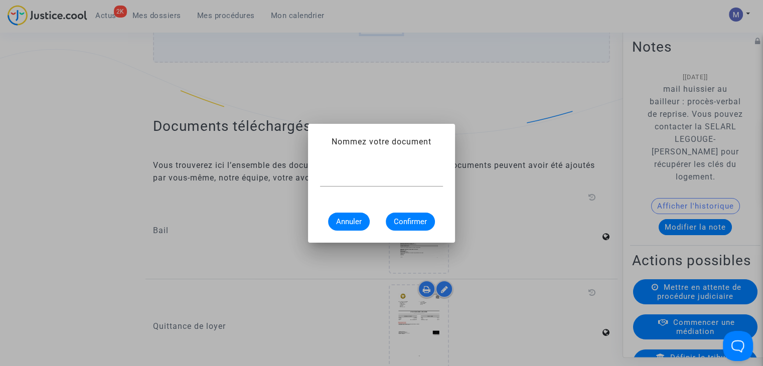
scroll to position [0, 0]
type input "PV de reprise du logement"
click at [401, 221] on span "Confirmer" at bounding box center [410, 221] width 33 height 9
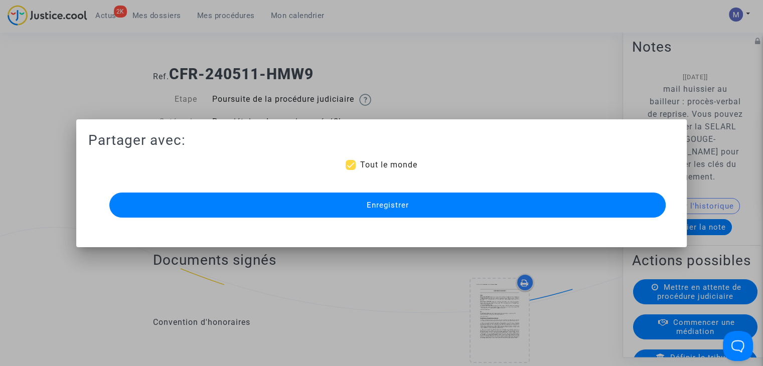
scroll to position [1876, 0]
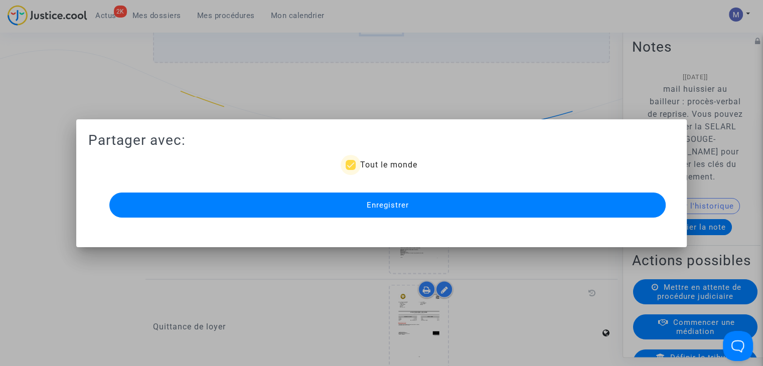
click at [377, 163] on span "Tout le monde" at bounding box center [388, 165] width 57 height 10
click at [351, 170] on input "Tout le monde" at bounding box center [350, 170] width 1 height 1
checkbox input "false"
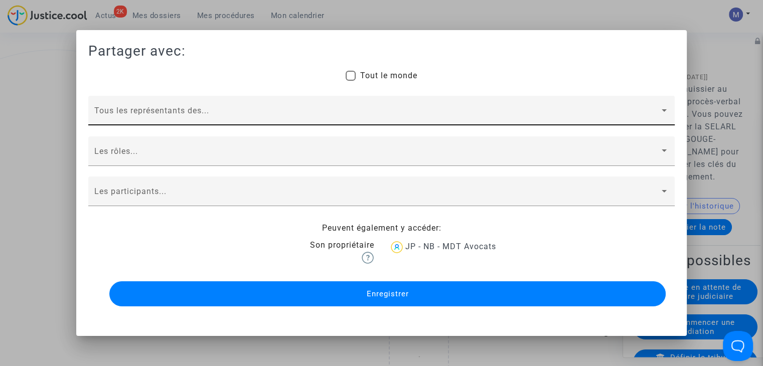
click at [168, 102] on div "Tous les représentants des..." at bounding box center [381, 114] width 574 height 24
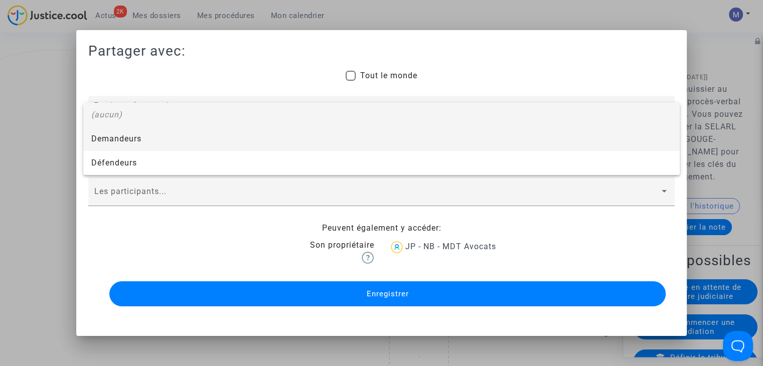
click at [119, 142] on span "Demandeurs" at bounding box center [381, 139] width 580 height 24
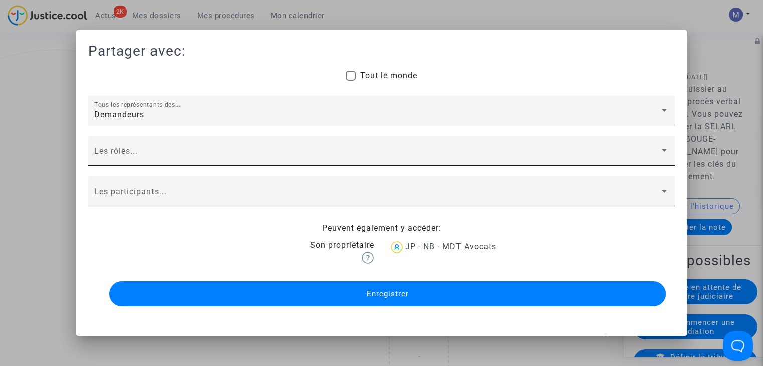
click at [118, 161] on div "Les rôles..." at bounding box center [381, 154] width 574 height 24
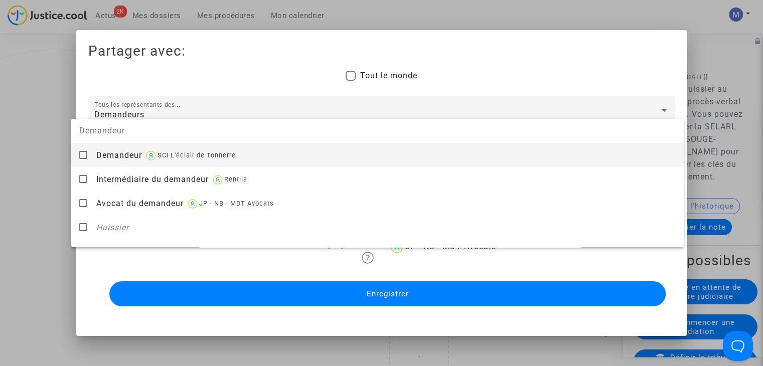
click at [118, 161] on div "Demandeur SCI L'éclair de Tonnerre" at bounding box center [385, 155] width 579 height 25
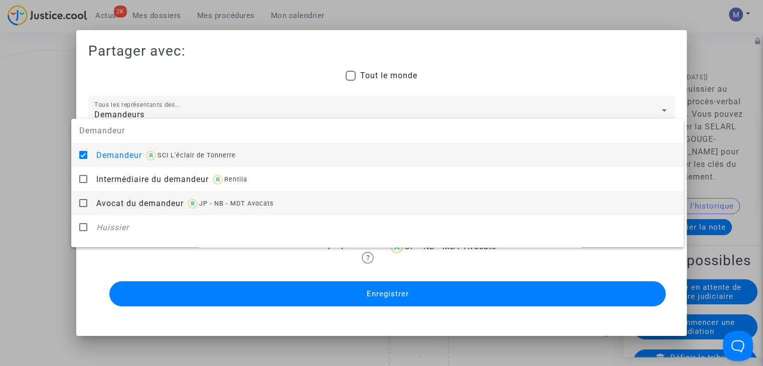
click at [125, 211] on div "Avocat du demandeur JP - NB - MDT Avocats" at bounding box center [385, 203] width 579 height 25
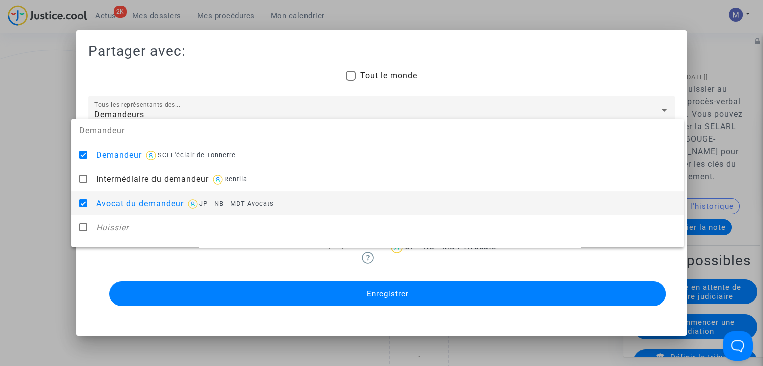
click at [48, 220] on div at bounding box center [381, 183] width 763 height 366
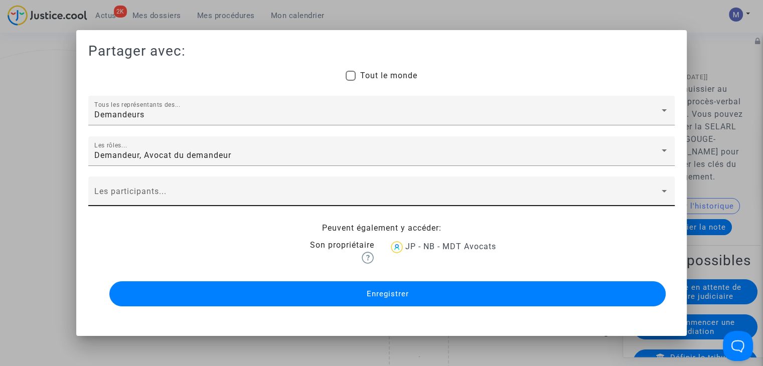
click at [134, 203] on div "Les participants..." at bounding box center [381, 195] width 574 height 24
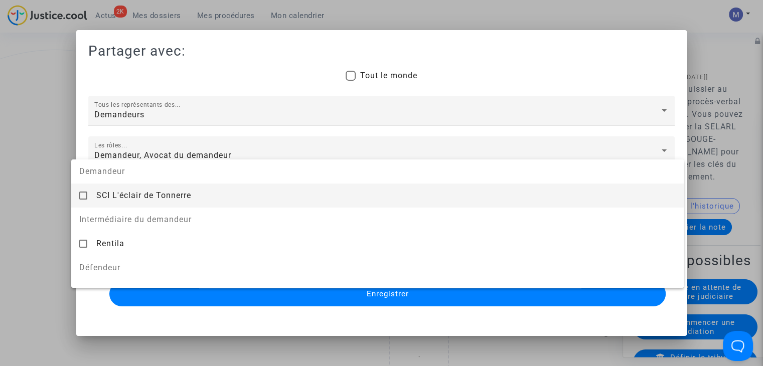
click at [134, 199] on span "SCI L'éclair de Tonnerre" at bounding box center [143, 196] width 95 height 10
click at [674, 212] on span "Intermédiaire du demandeur" at bounding box center [377, 220] width 613 height 24
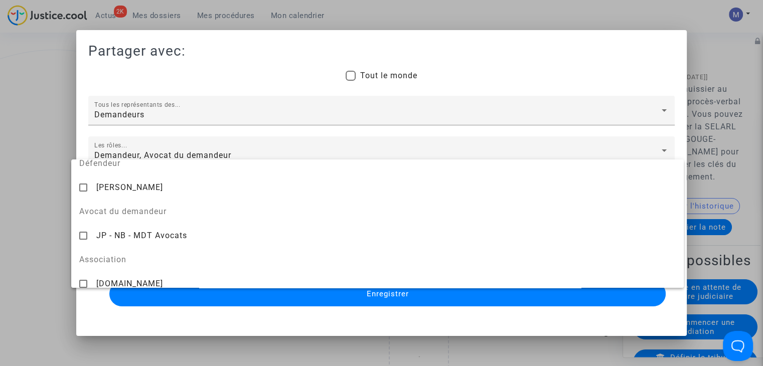
scroll to position [105, 0]
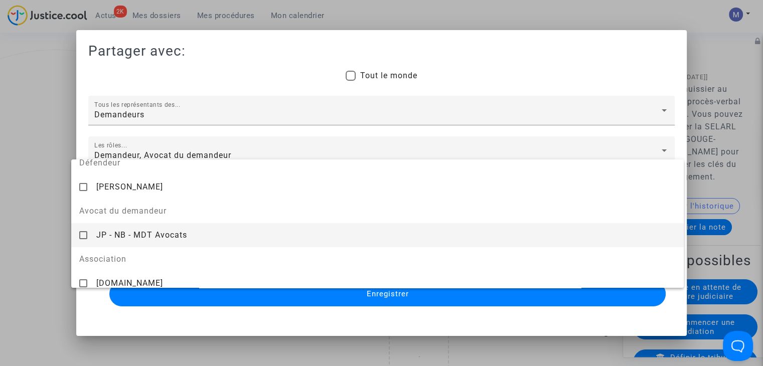
click at [137, 241] on div "JP - NB - MDT Avocats" at bounding box center [385, 235] width 579 height 25
click at [20, 241] on div at bounding box center [381, 183] width 763 height 366
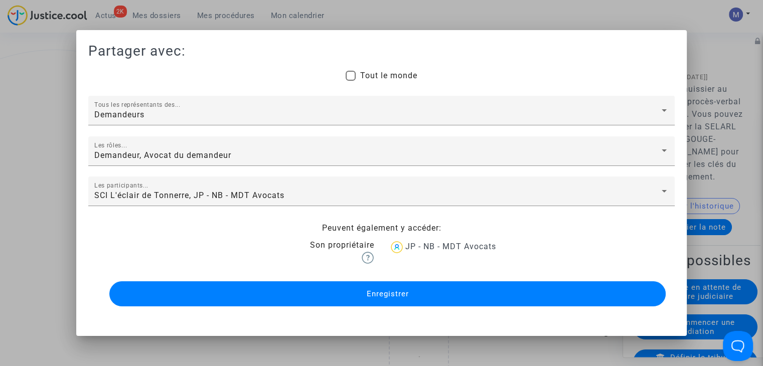
click at [343, 304] on button "Enregistrer" at bounding box center [387, 293] width 556 height 25
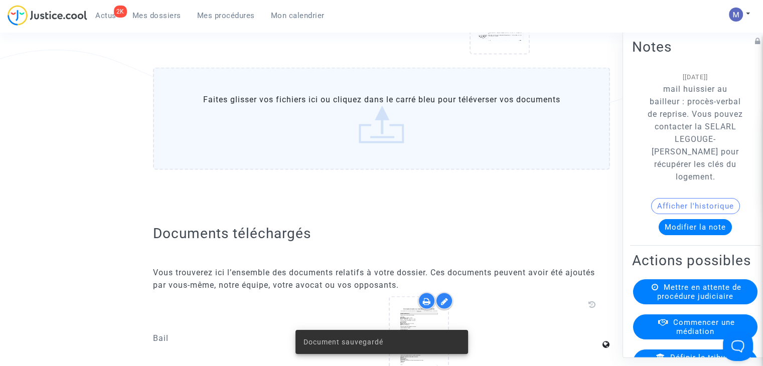
click at [379, 135] on label "Faites glisser vos fichiers ici ou cliquez dans le carré bleu pour téléverser v…" at bounding box center [381, 118] width 457 height 102
click at [0, 0] on input "Faites glisser vos fichiers ici ou cliquez dans le carré bleu pour téléverser v…" at bounding box center [0, 0] width 0 height 0
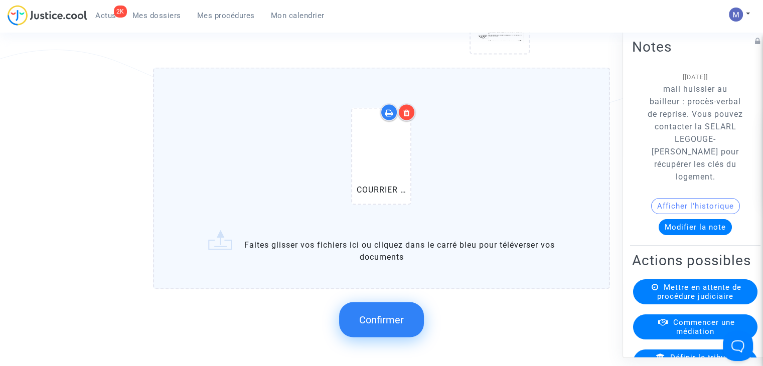
click at [371, 322] on span "Confirmer" at bounding box center [381, 320] width 45 height 12
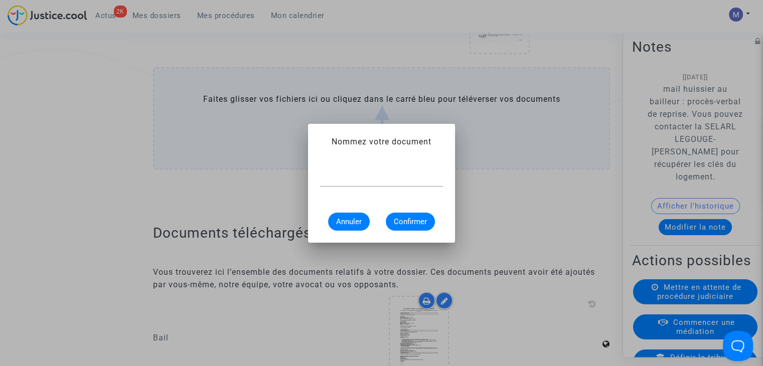
scroll to position [0, 0]
type input "courrier huissier du [DATE]"
click at [409, 227] on button "Confirmer" at bounding box center [410, 222] width 49 height 18
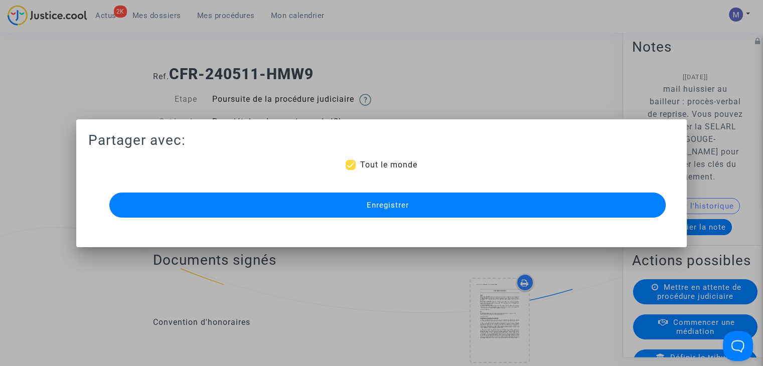
scroll to position [1876, 0]
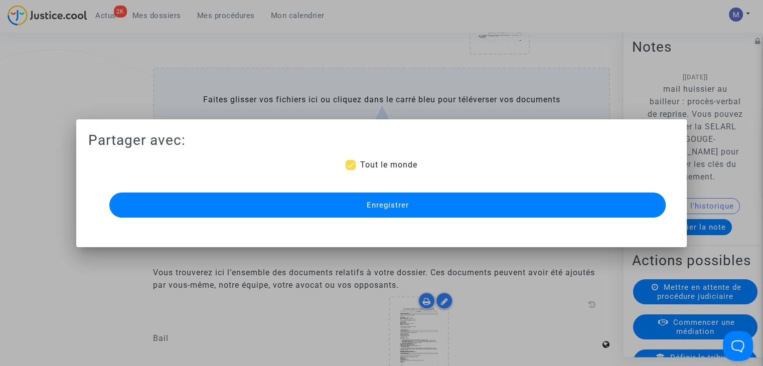
click at [375, 160] on span "Tout le monde" at bounding box center [388, 165] width 57 height 10
click at [351, 170] on input "Tout le monde" at bounding box center [350, 170] width 1 height 1
checkbox input "false"
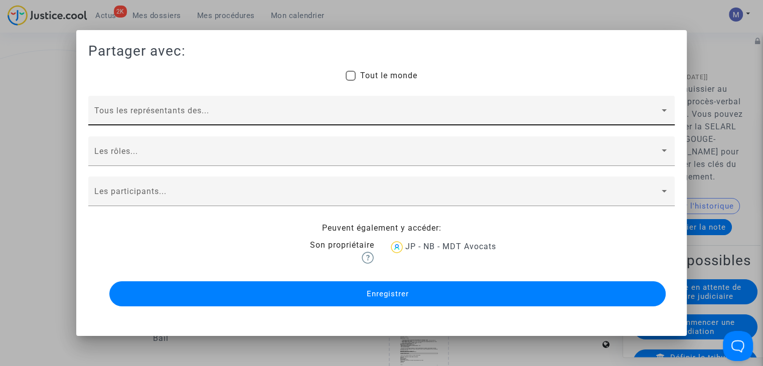
click at [161, 108] on div "Tous les représentants des..." at bounding box center [381, 114] width 574 height 24
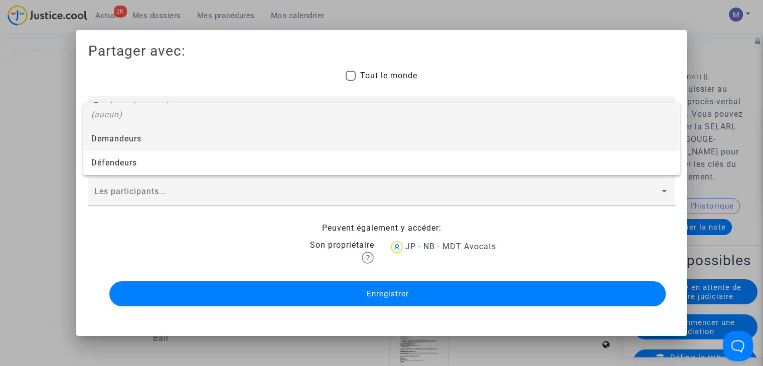
click at [113, 133] on span "Demandeurs" at bounding box center [381, 139] width 580 height 24
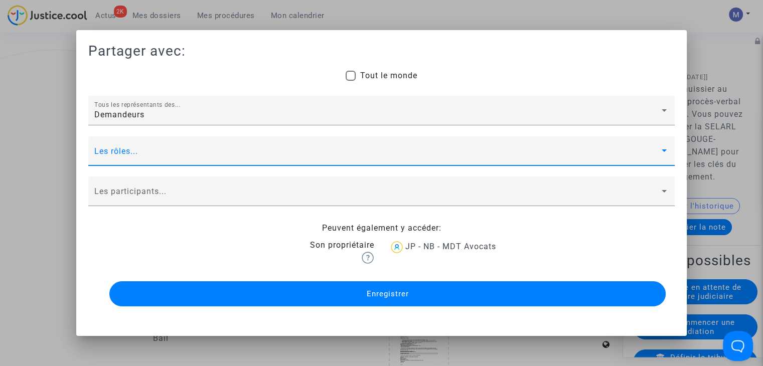
click at [108, 153] on span at bounding box center [376, 155] width 565 height 9
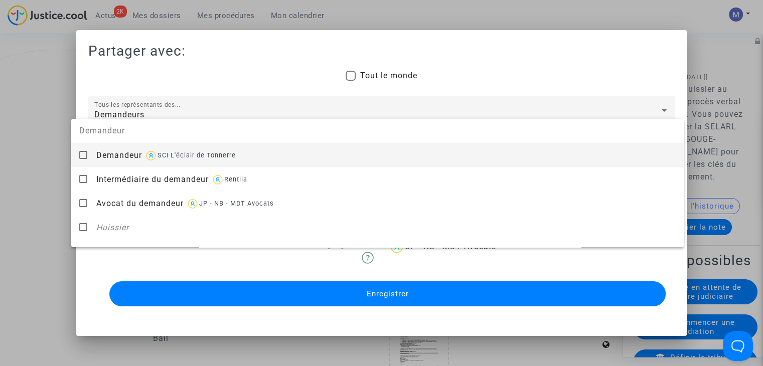
click at [108, 153] on span "Demandeur" at bounding box center [119, 156] width 46 height 10
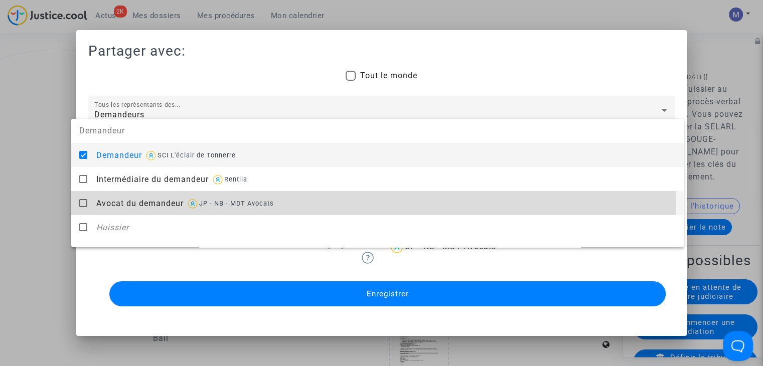
click at [124, 203] on span "Avocat du demandeur" at bounding box center [139, 204] width 87 height 10
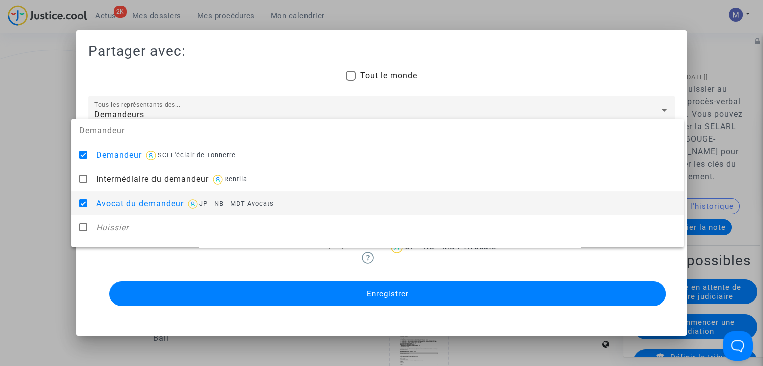
click at [44, 205] on div at bounding box center [381, 183] width 763 height 366
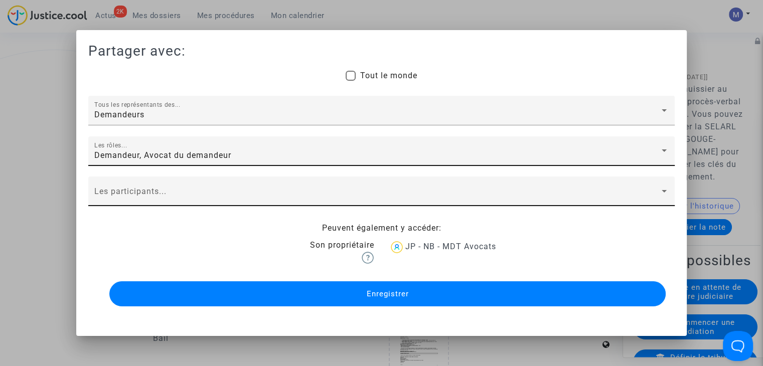
click at [117, 189] on div "Les participants..." at bounding box center [381, 195] width 574 height 24
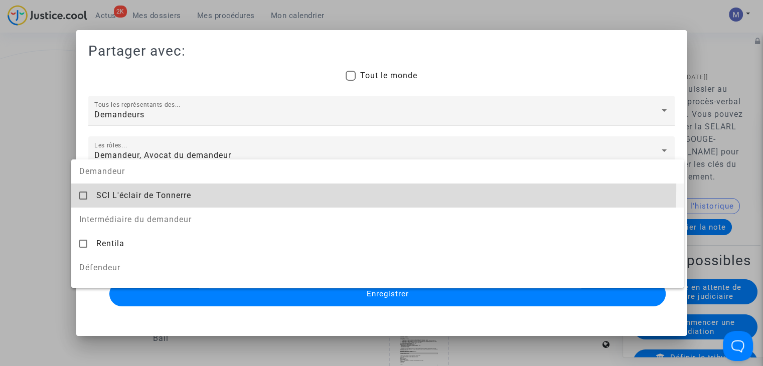
click at [117, 189] on div "SCI L'éclair de Tonnerre" at bounding box center [385, 195] width 579 height 25
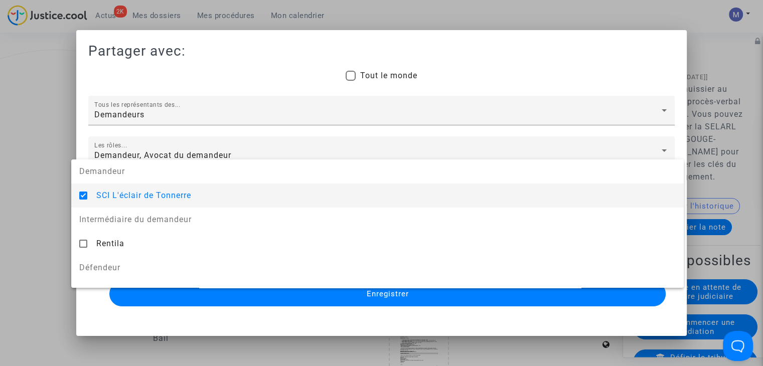
scroll to position [112, 0]
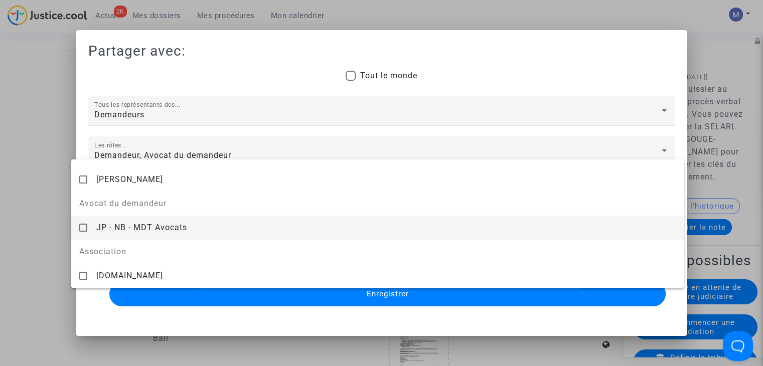
click at [167, 218] on div "JP - NB - MDT Avocats" at bounding box center [385, 227] width 579 height 25
click at [318, 298] on div at bounding box center [381, 183] width 763 height 366
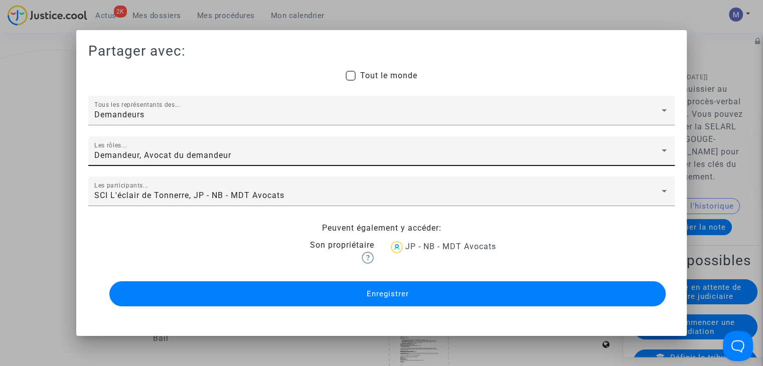
click at [318, 298] on button "Enregistrer" at bounding box center [387, 293] width 556 height 25
